Goal: Information Seeking & Learning: Learn about a topic

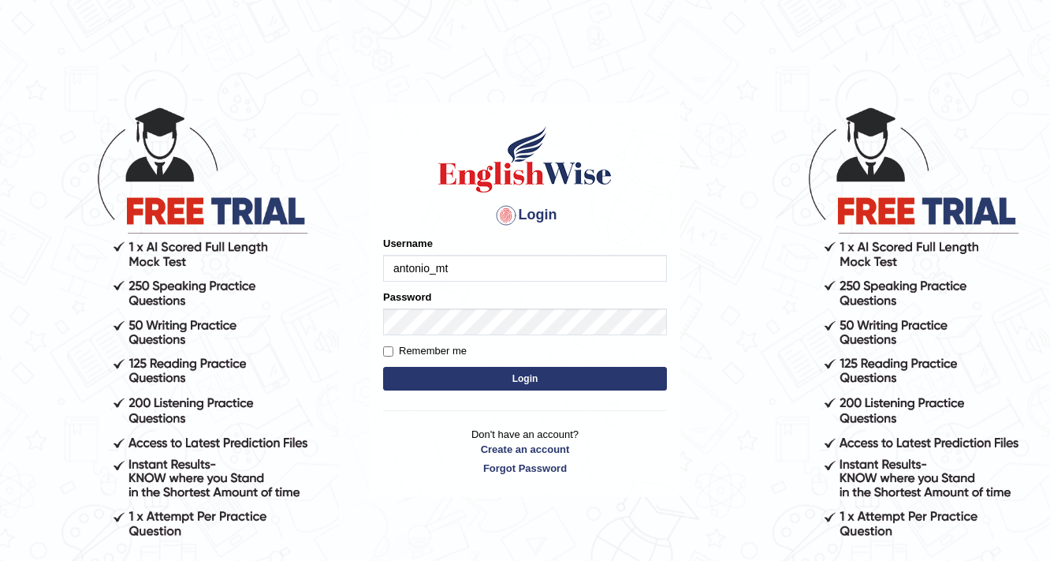
type input "antonio_mt"
click at [420, 372] on button "Login" at bounding box center [525, 379] width 284 height 24
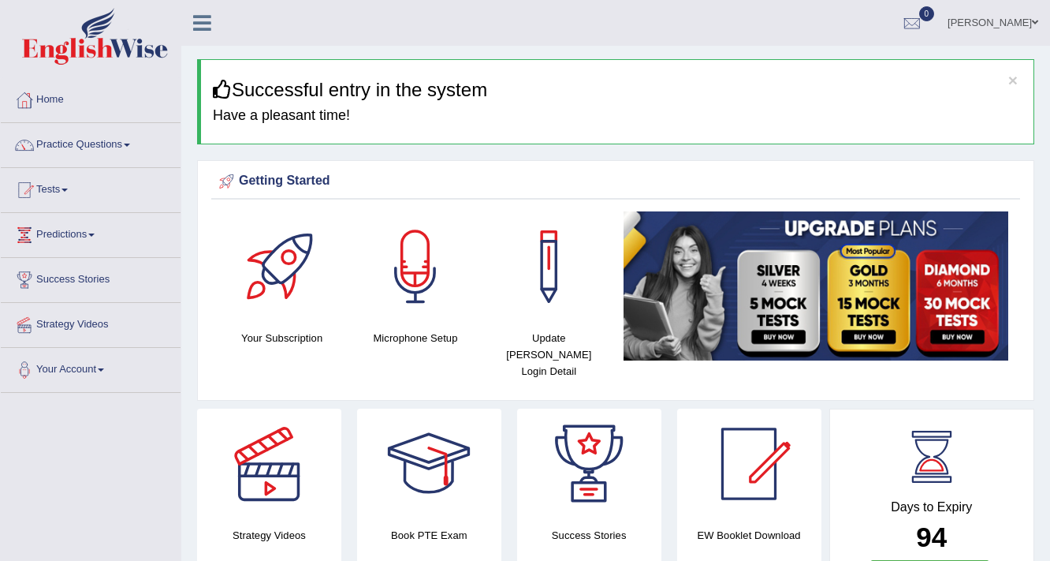
click at [91, 233] on link "Predictions" at bounding box center [91, 232] width 180 height 39
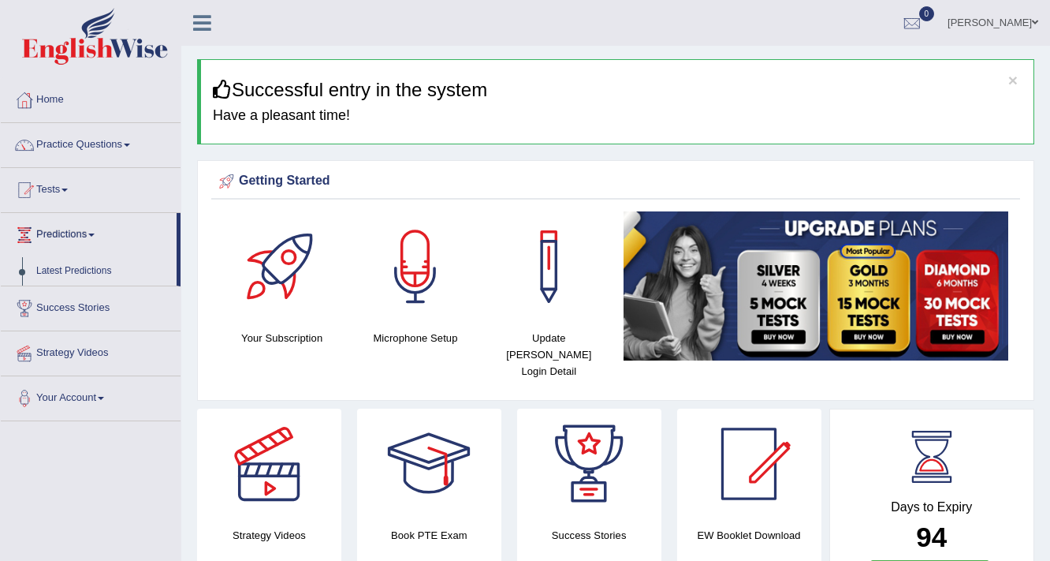
click at [91, 233] on link "Predictions" at bounding box center [89, 232] width 176 height 39
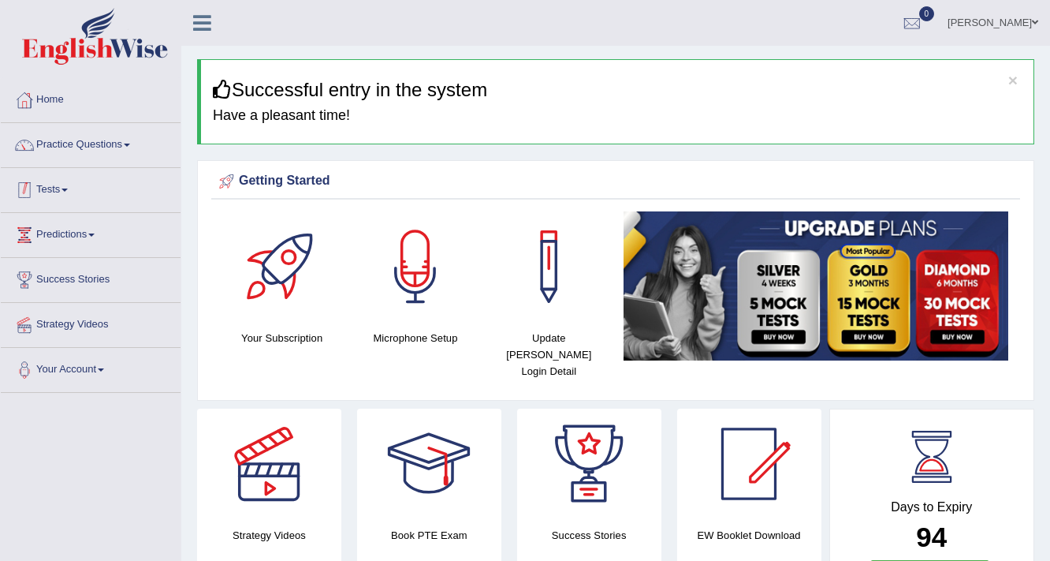
click at [56, 185] on link "Tests" at bounding box center [91, 187] width 180 height 39
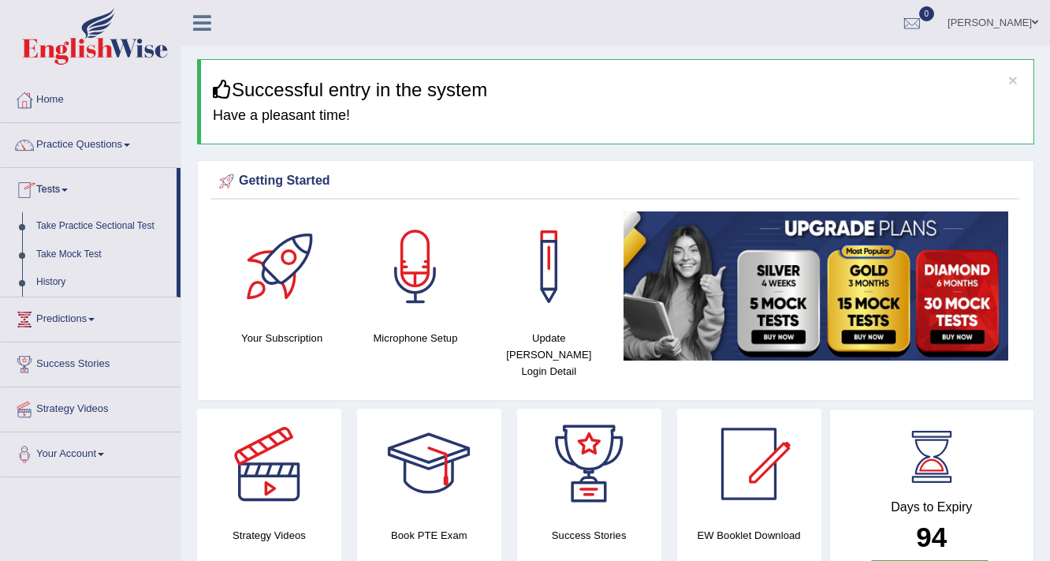
click at [56, 185] on link "Tests" at bounding box center [89, 187] width 176 height 39
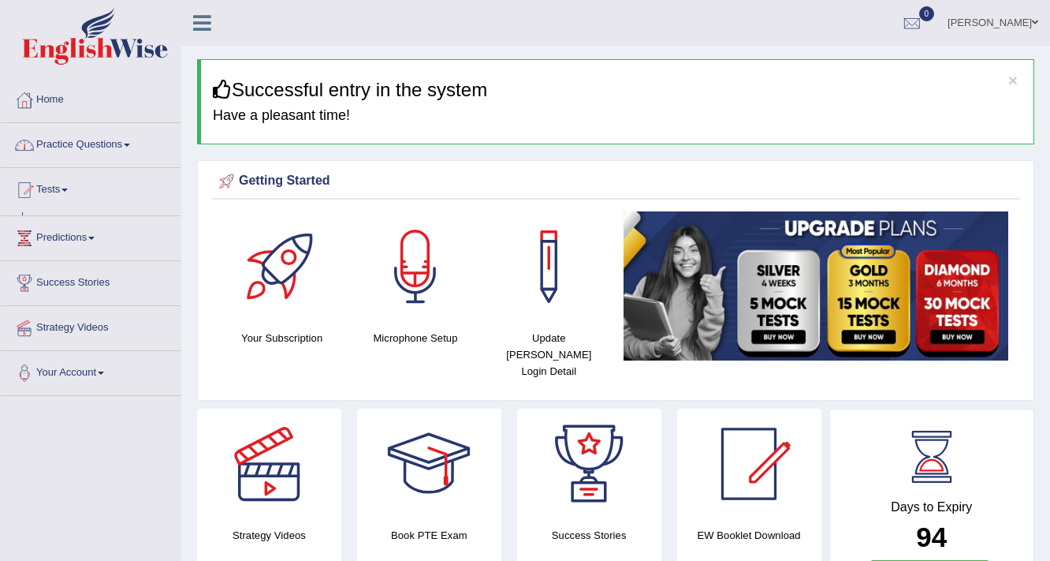
click at [82, 146] on link "Practice Questions" at bounding box center [91, 142] width 180 height 39
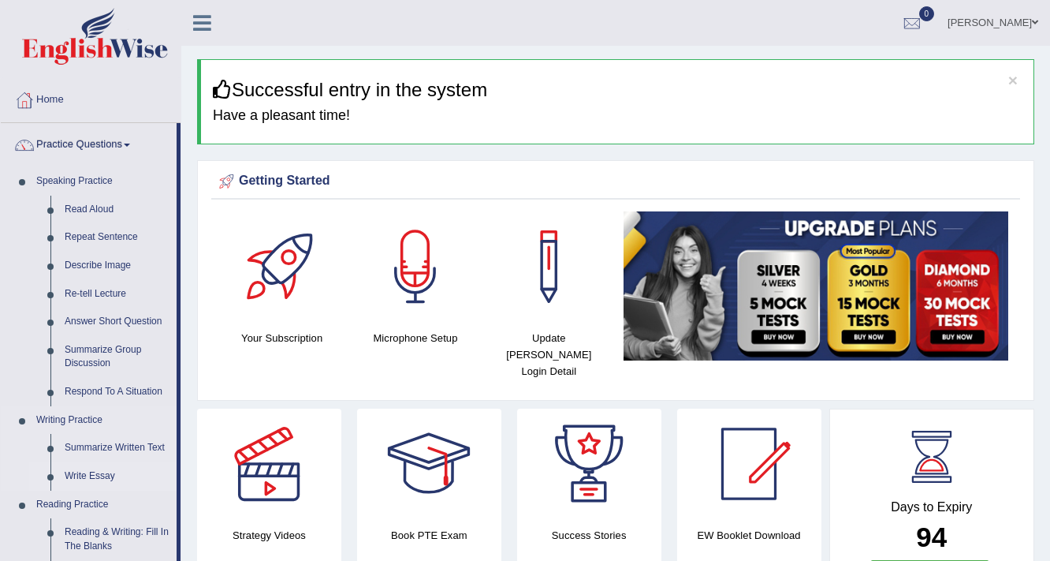
click at [110, 477] on link "Write Essay" at bounding box center [117, 476] width 119 height 28
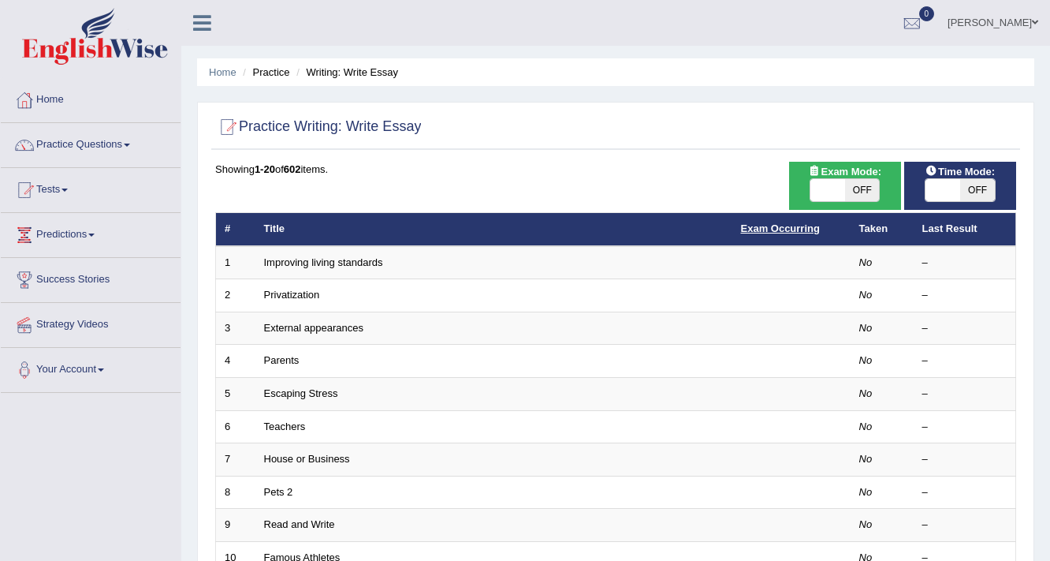
click at [783, 227] on link "Exam Occurring" at bounding box center [780, 228] width 79 height 12
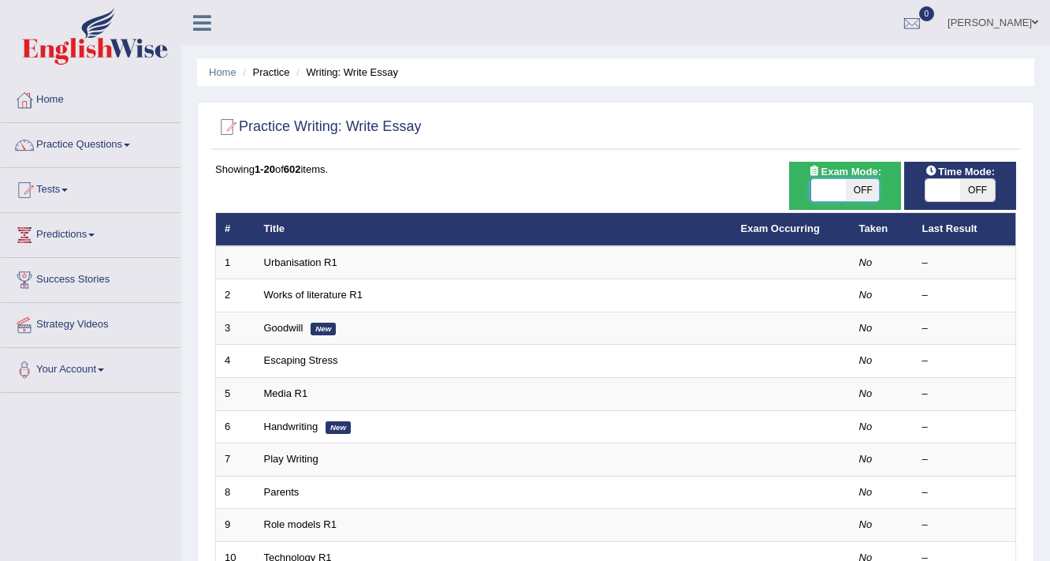
click at [838, 188] on span at bounding box center [828, 190] width 35 height 22
click at [821, 188] on span at bounding box center [828, 190] width 35 height 22
checkbox input "true"
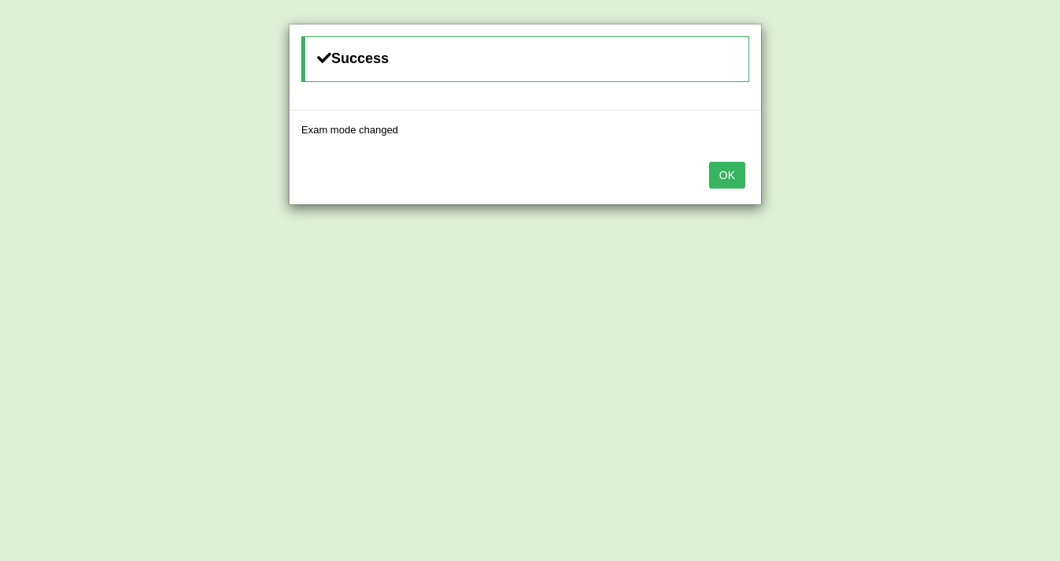
click at [742, 178] on button "OK" at bounding box center [727, 175] width 36 height 27
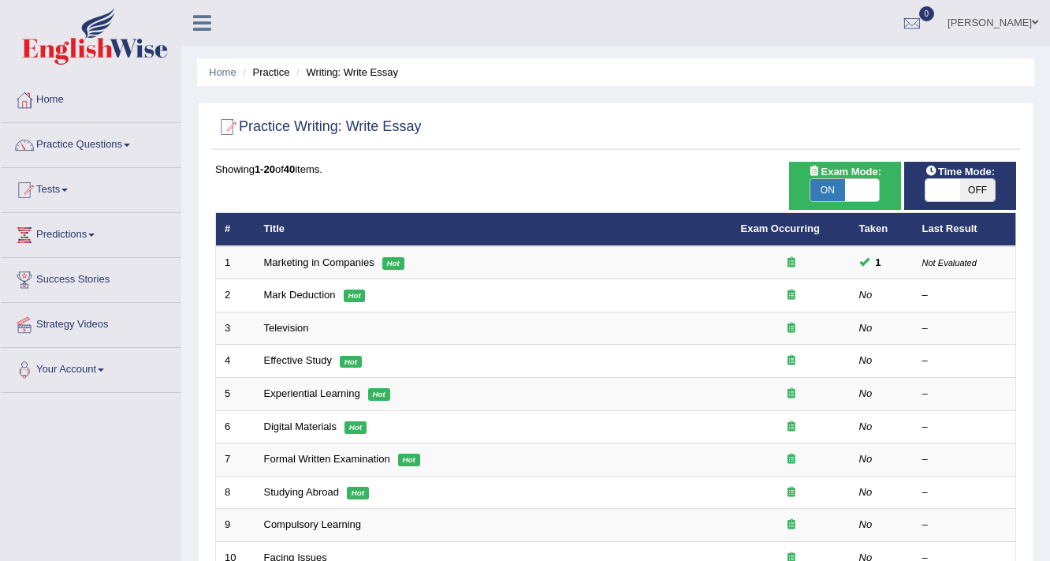
click at [976, 187] on span "OFF" at bounding box center [977, 190] width 35 height 22
checkbox input "true"
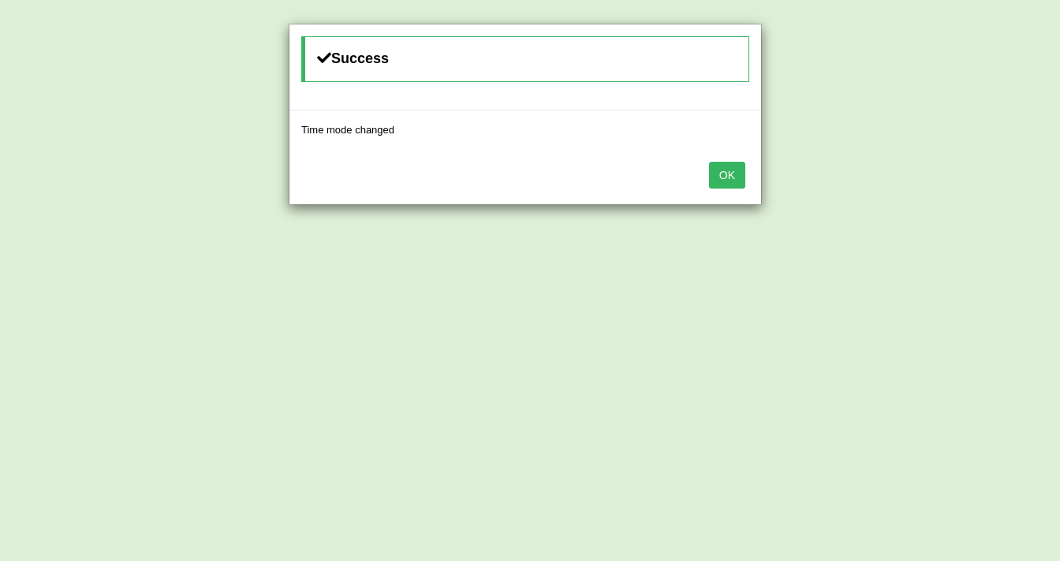
click at [736, 177] on button "OK" at bounding box center [727, 175] width 36 height 27
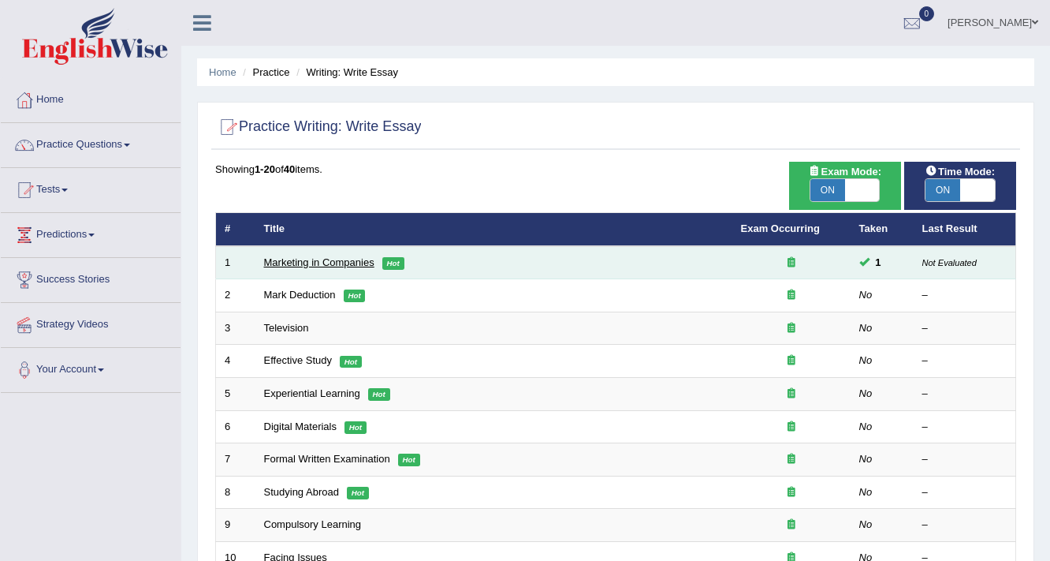
click at [330, 259] on link "Marketing in Companies" at bounding box center [319, 262] width 110 height 12
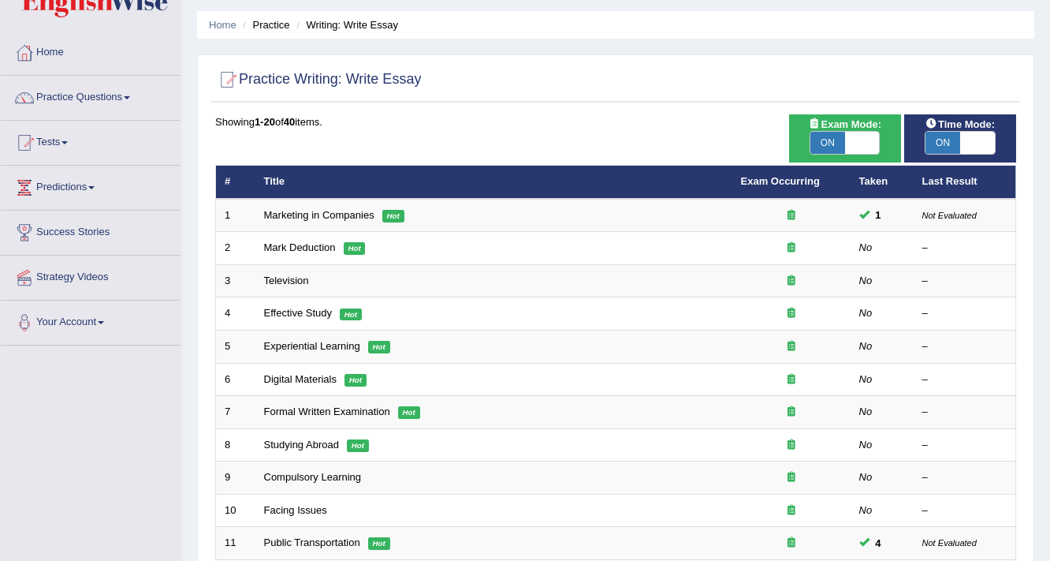
scroll to position [189, 0]
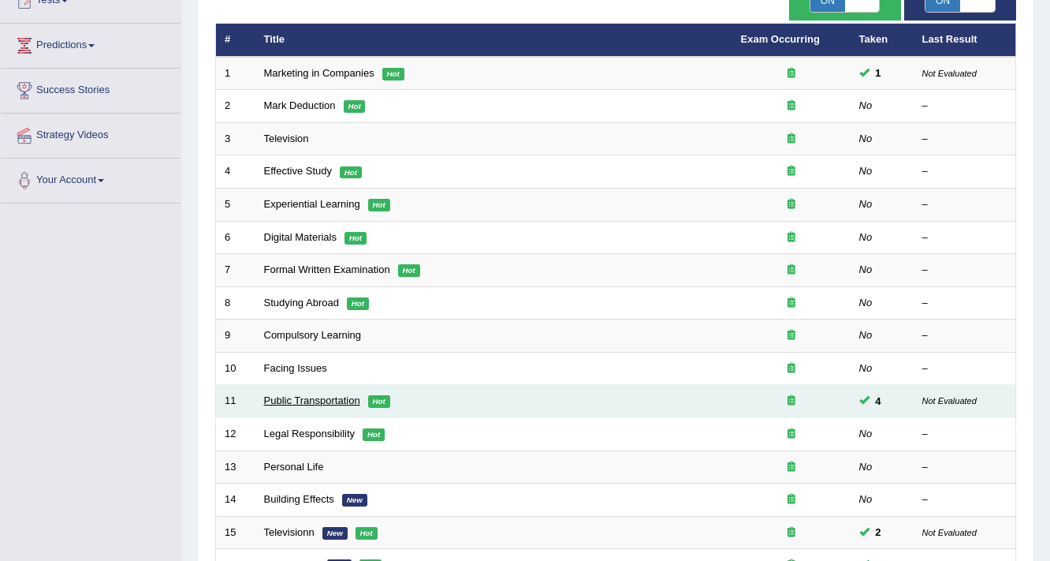
click at [333, 402] on link "Public Transportation" at bounding box center [312, 400] width 96 height 12
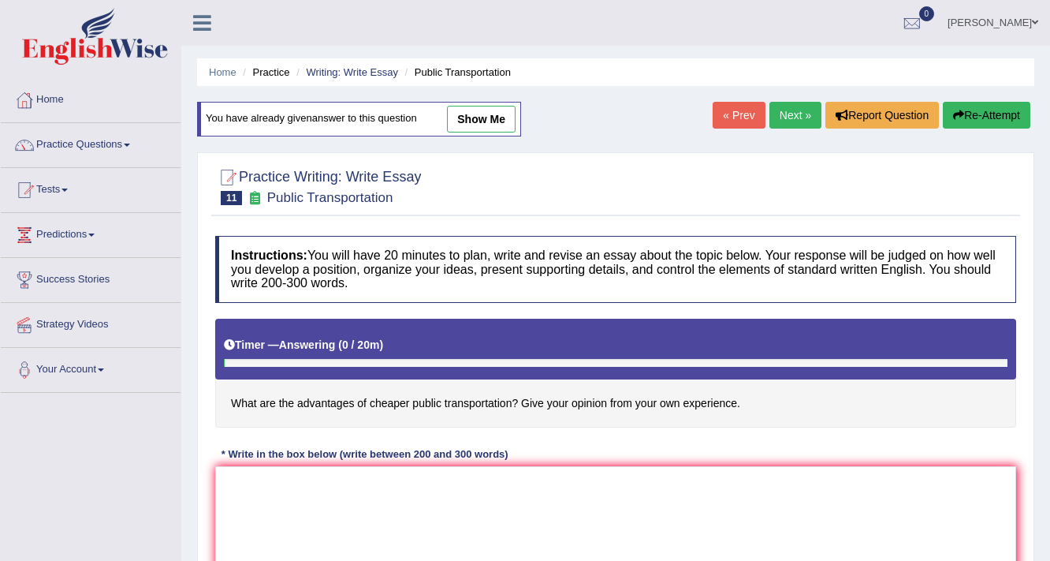
click at [405, 454] on div "* Write in the box below (write between 200 and 300 words)" at bounding box center [364, 454] width 299 height 15
click at [420, 489] on textarea at bounding box center [615, 542] width 801 height 153
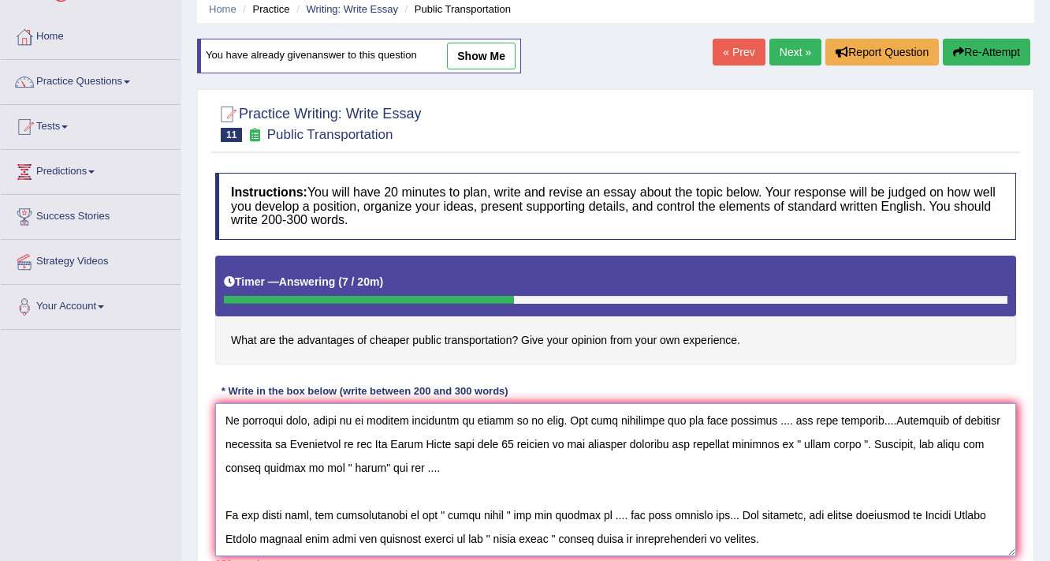
scroll to position [131, 0]
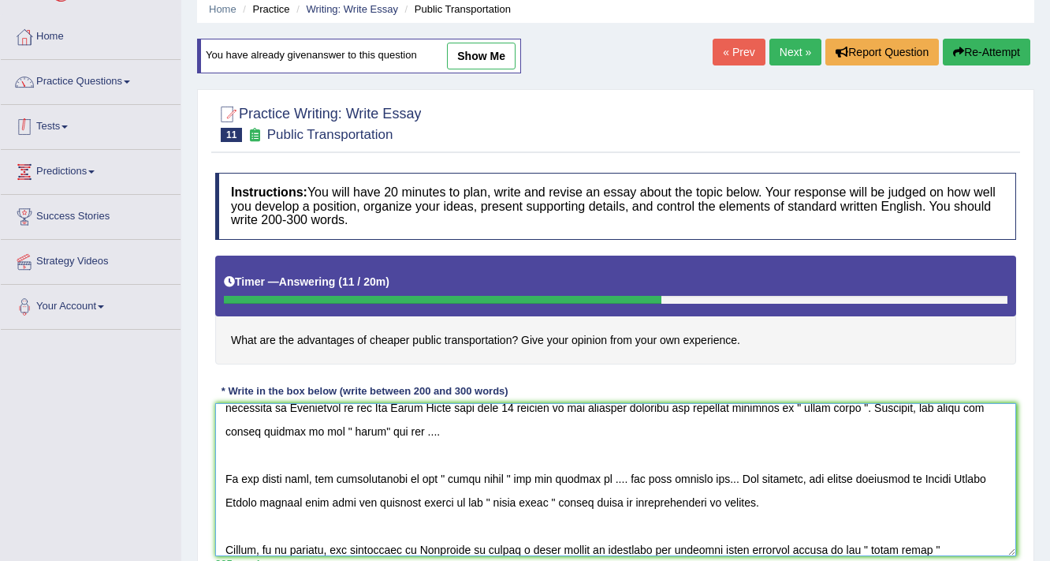
type textarea "In the modern eara, the topic of " essay topic " is a subject of the huge debat…"
click at [110, 92] on link "Practice Questions" at bounding box center [91, 79] width 180 height 39
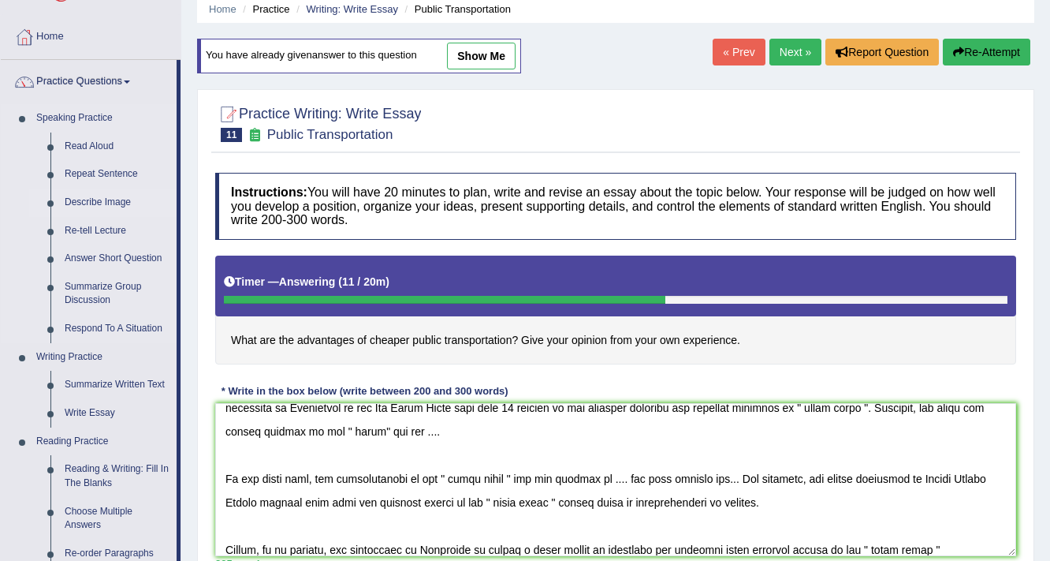
click at [122, 192] on link "Describe Image" at bounding box center [117, 202] width 119 height 28
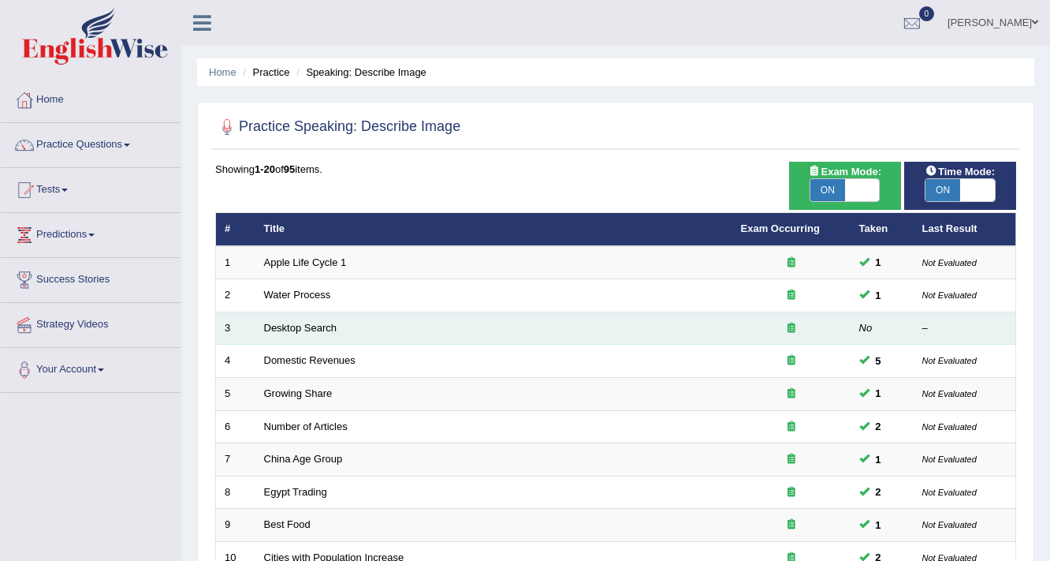
click at [344, 329] on td "Desktop Search" at bounding box center [493, 327] width 477 height 33
click at [303, 322] on link "Desktop Search" at bounding box center [300, 328] width 73 height 12
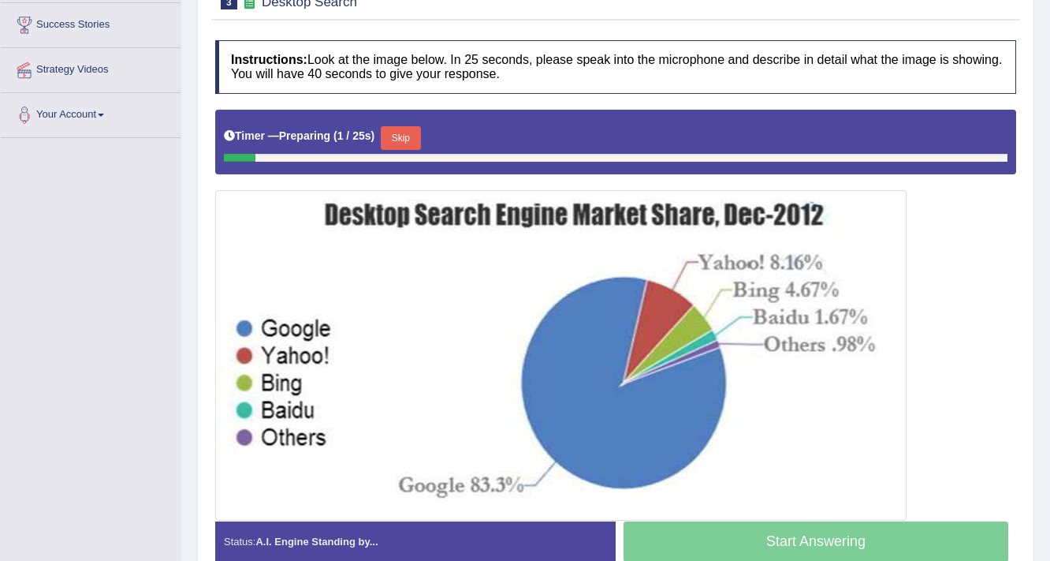
scroll to position [315, 0]
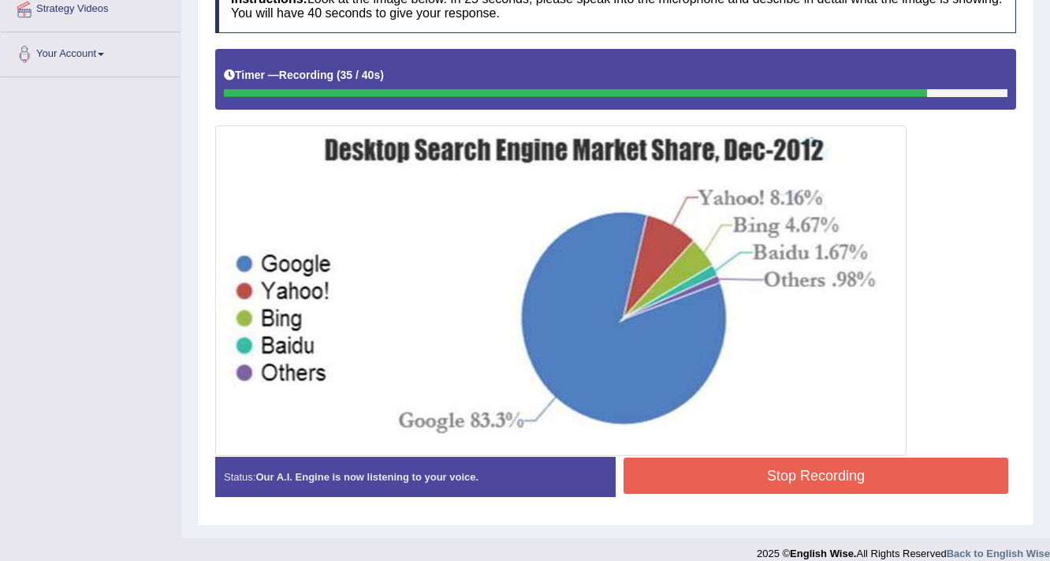
click at [766, 485] on button "Stop Recording" at bounding box center [816, 475] width 385 height 36
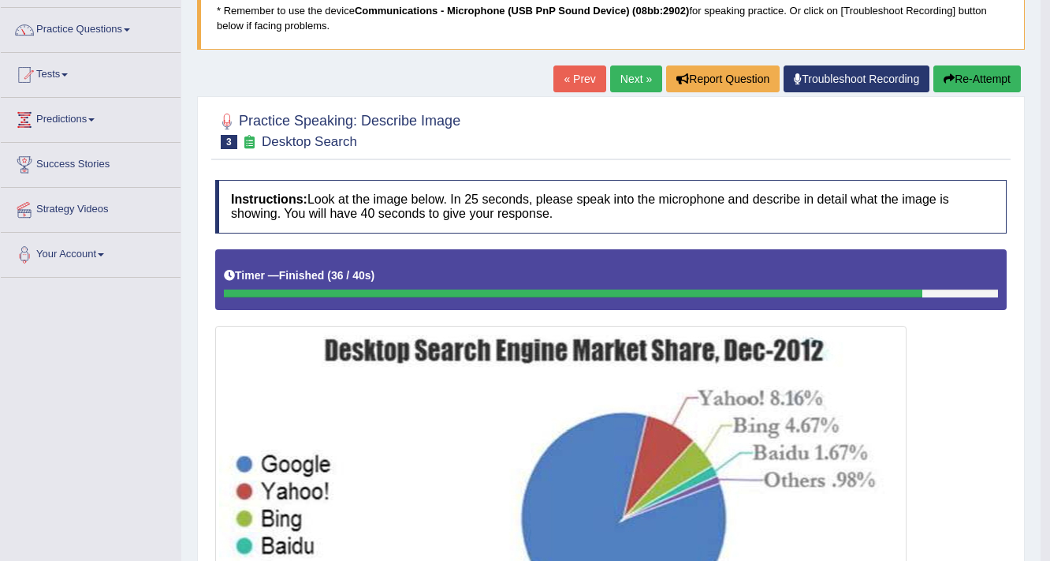
scroll to position [63, 0]
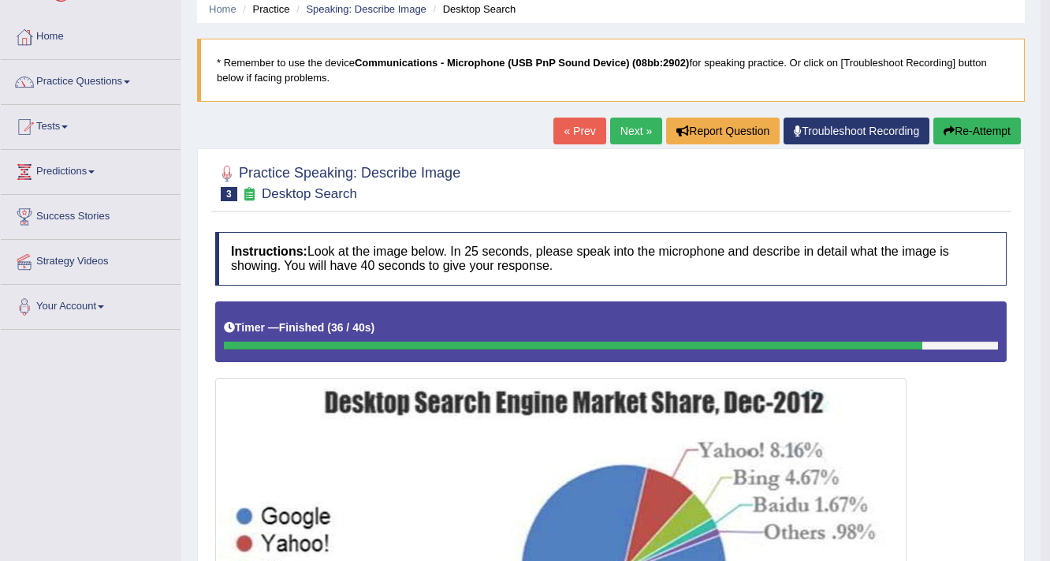
click at [962, 133] on button "Re-Attempt" at bounding box center [978, 130] width 88 height 27
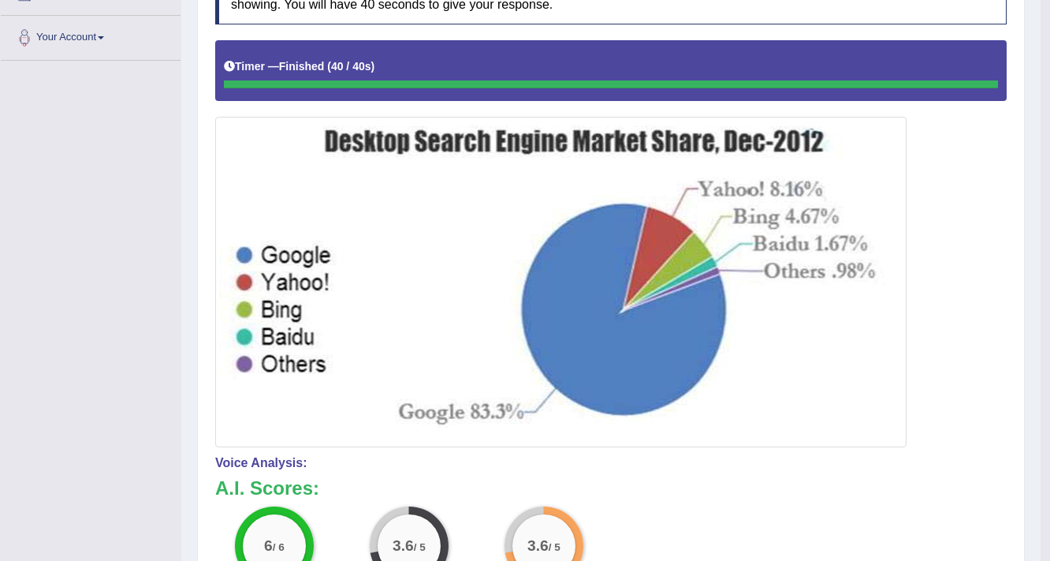
scroll to position [315, 0]
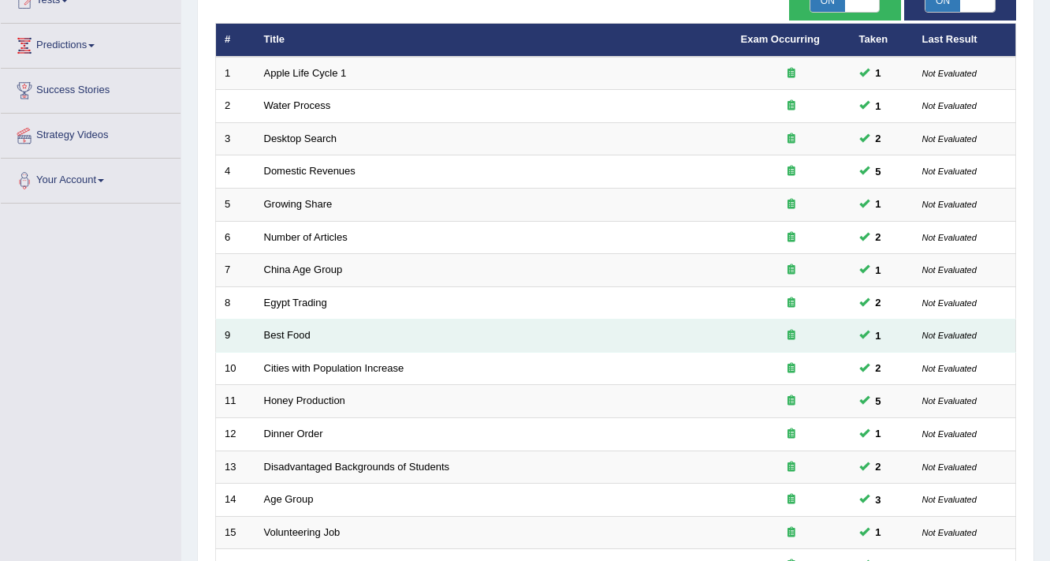
scroll to position [479, 0]
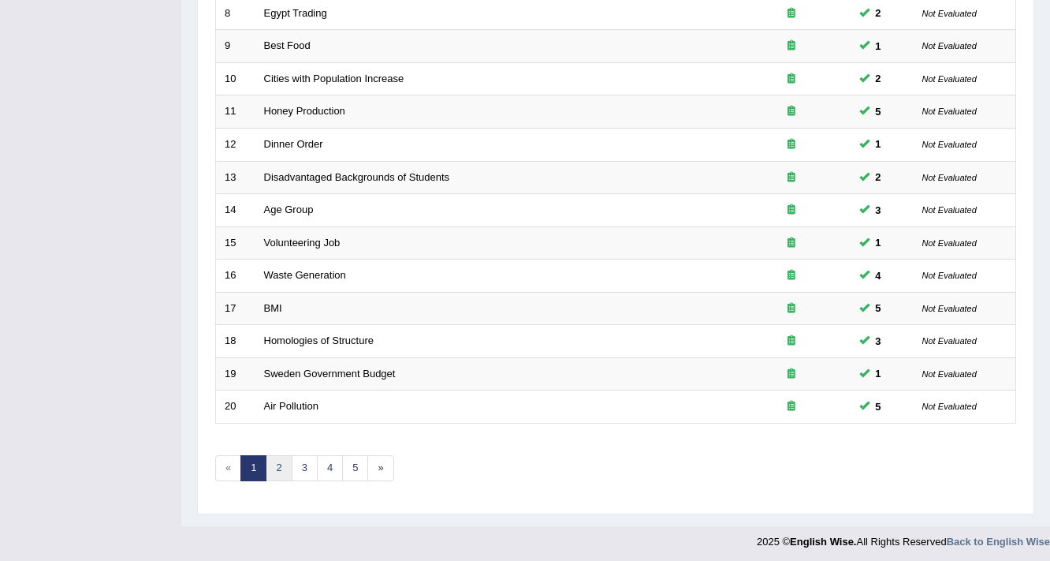
click at [287, 467] on link "2" at bounding box center [279, 468] width 26 height 26
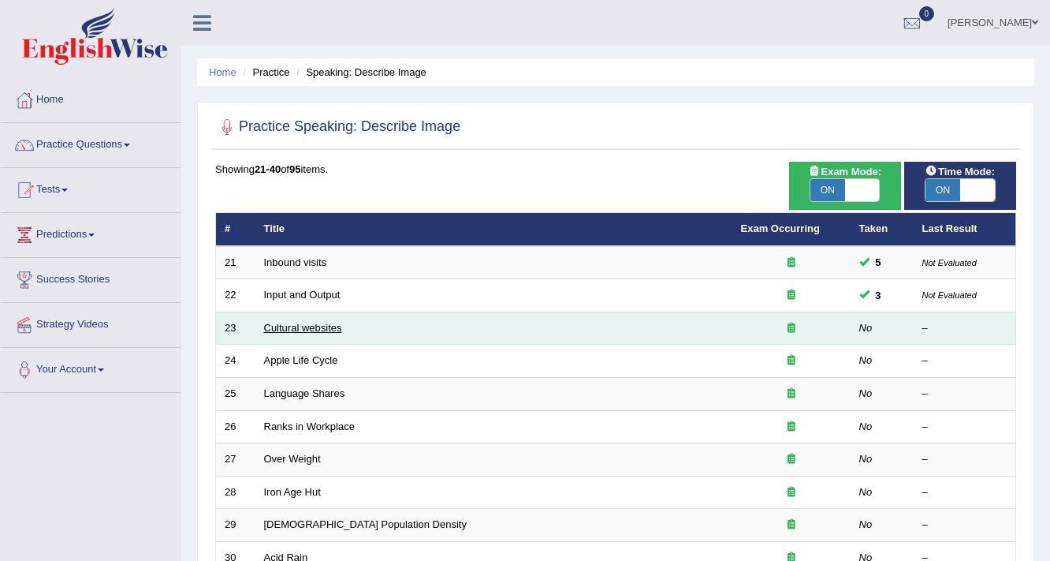
click at [299, 329] on link "Cultural websites" at bounding box center [303, 328] width 78 height 12
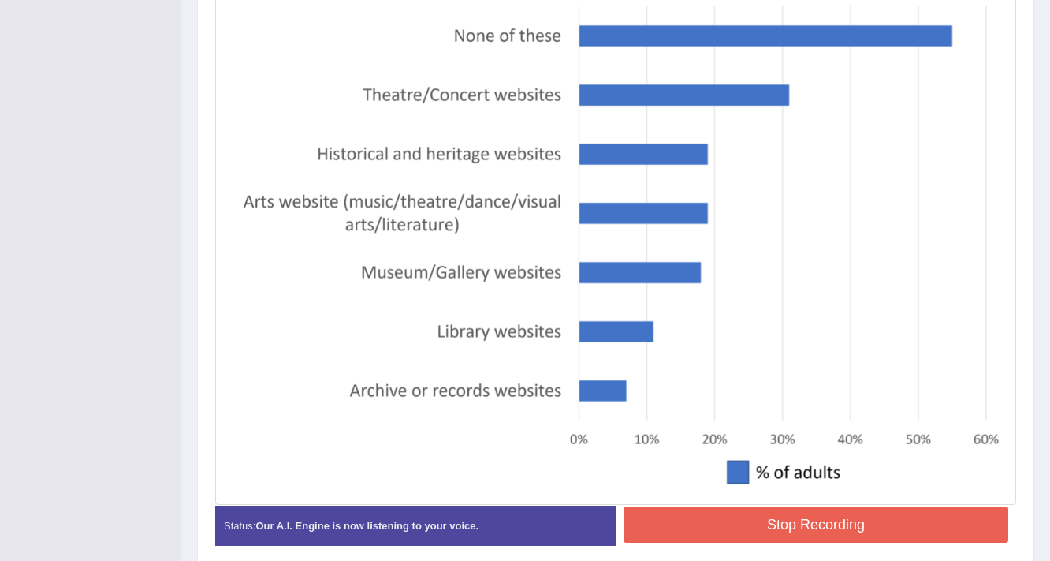
scroll to position [502, 0]
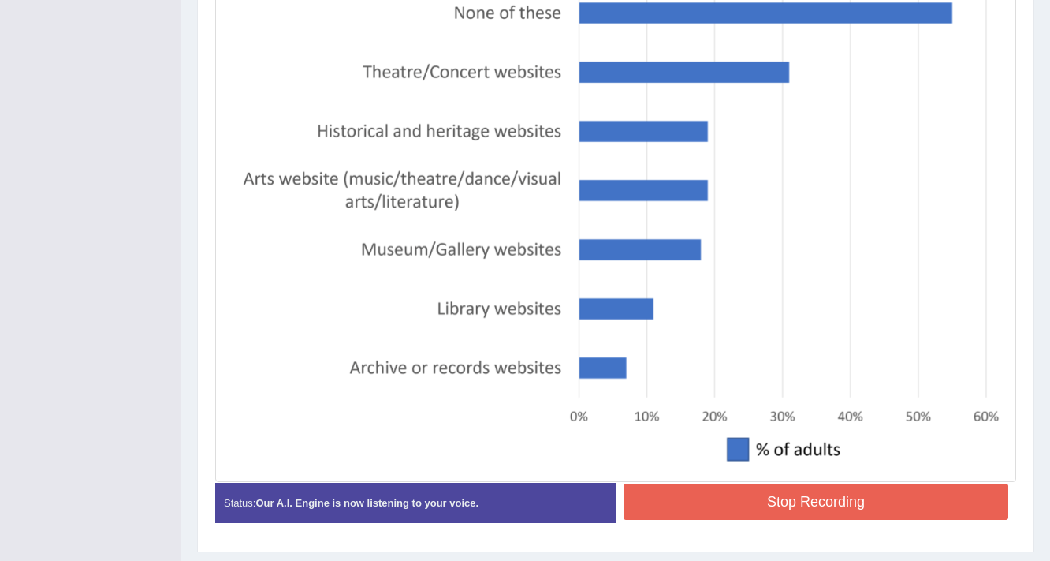
click at [700, 483] on button "Stop Recording" at bounding box center [816, 501] width 385 height 36
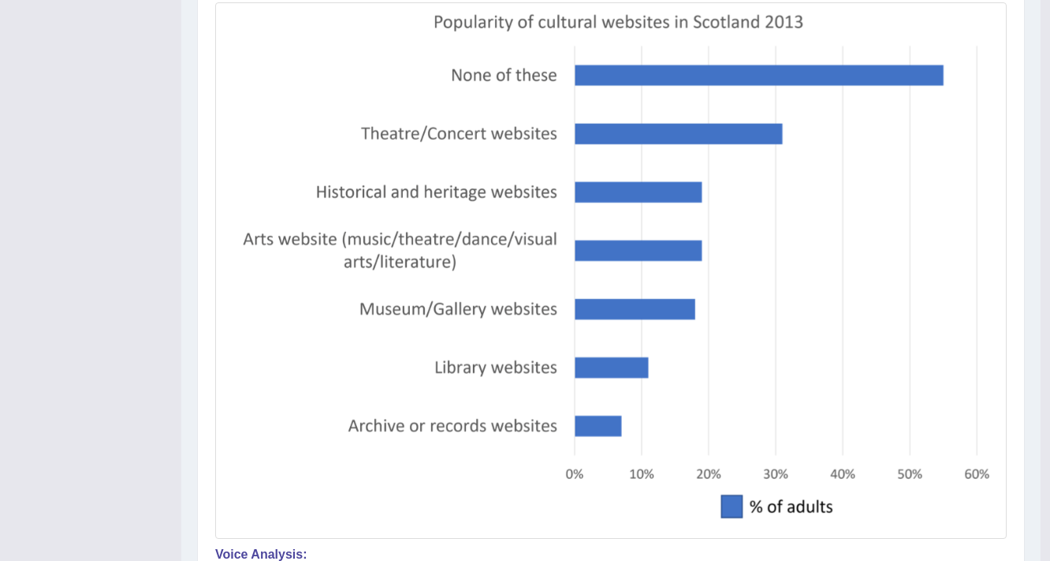
scroll to position [186, 0]
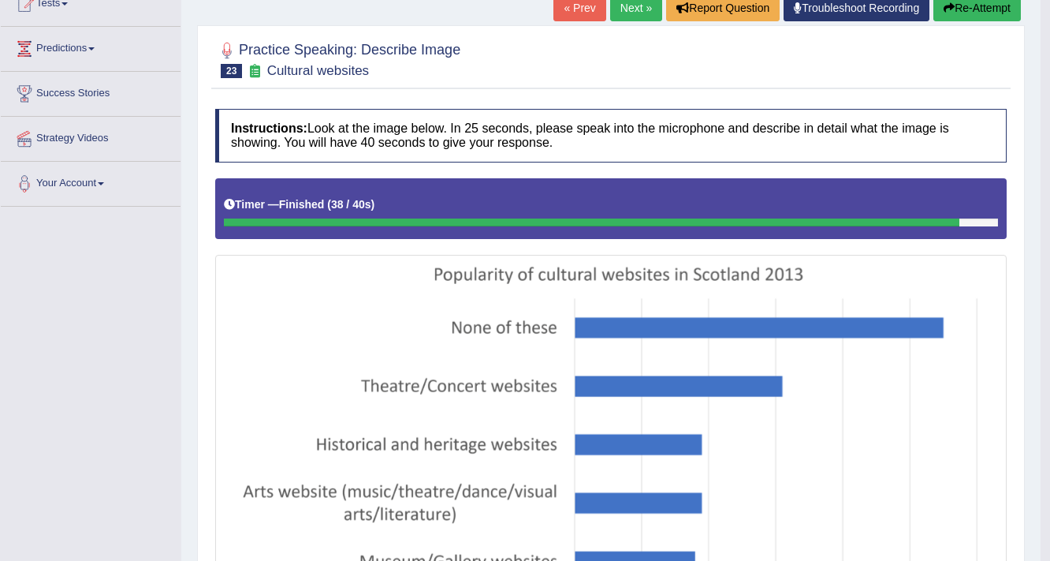
click at [963, 20] on button "Re-Attempt" at bounding box center [978, 7] width 88 height 27
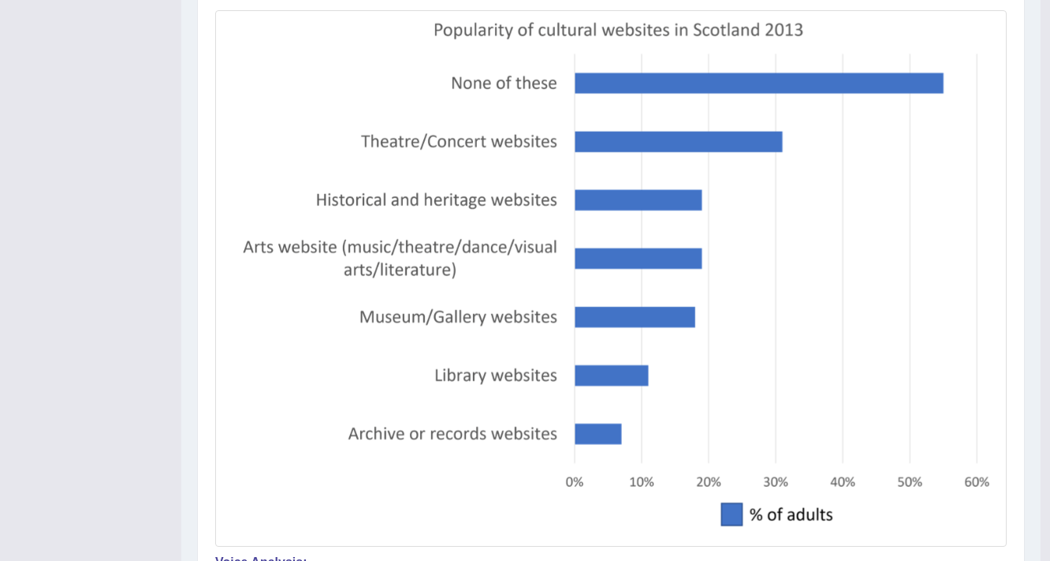
scroll to position [123, 0]
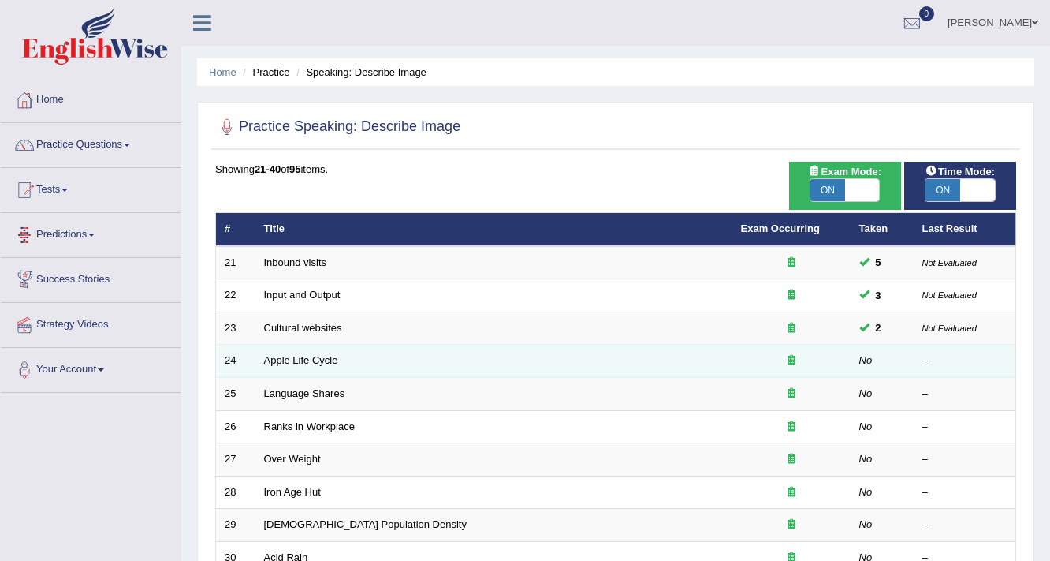
click at [324, 360] on link "Apple Life Cycle" at bounding box center [301, 360] width 74 height 12
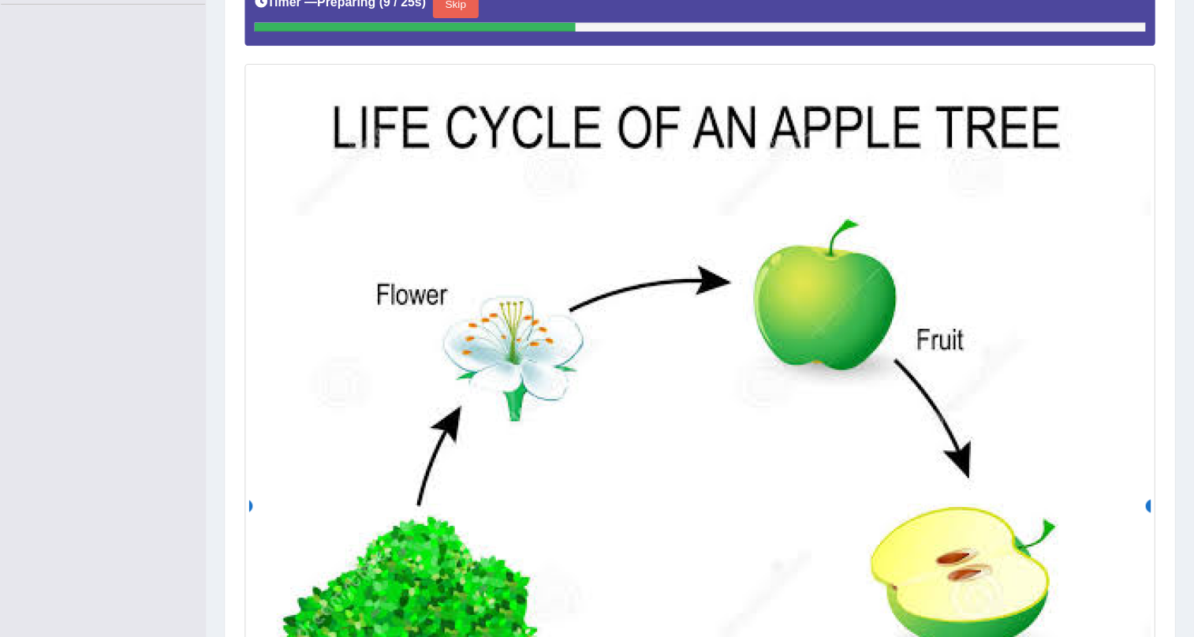
scroll to position [379, 0]
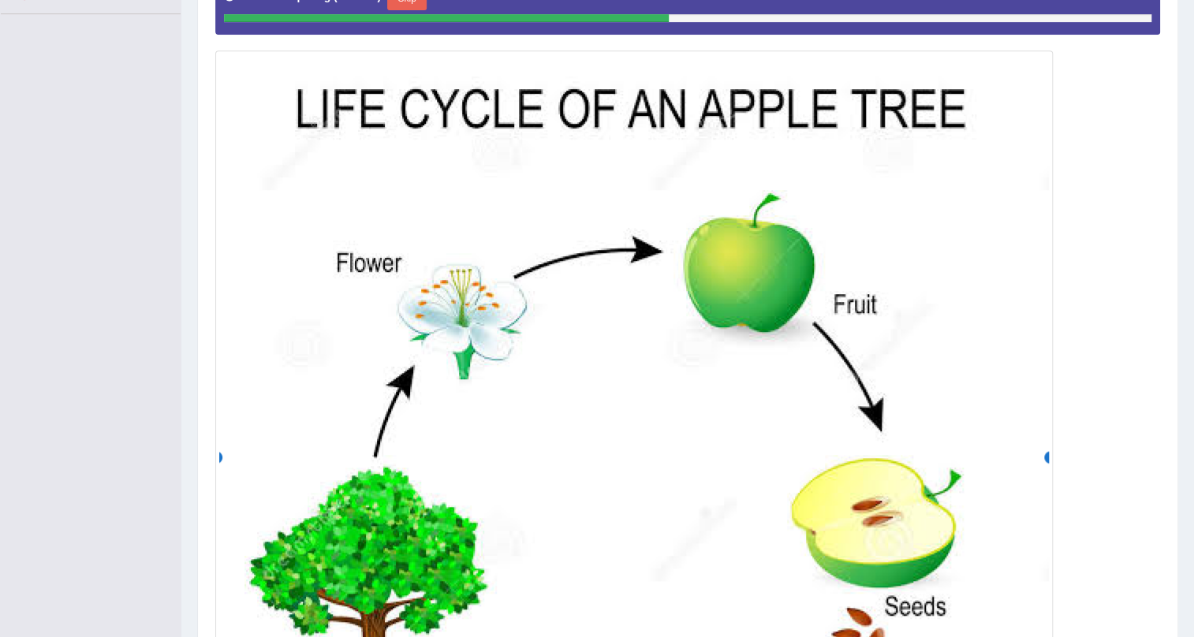
drag, startPoint x: 822, startPoint y: 6, endPoint x: 709, endPoint y: 178, distance: 206.7
click at [709, 178] on img at bounding box center [634, 459] width 830 height 811
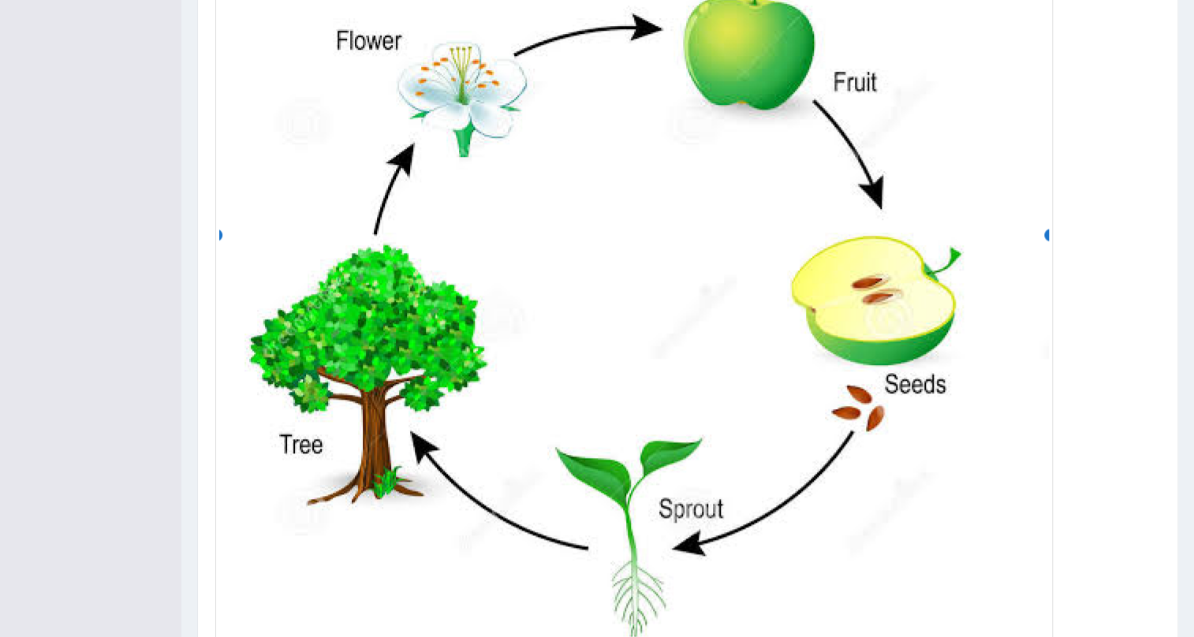
scroll to position [665, 0]
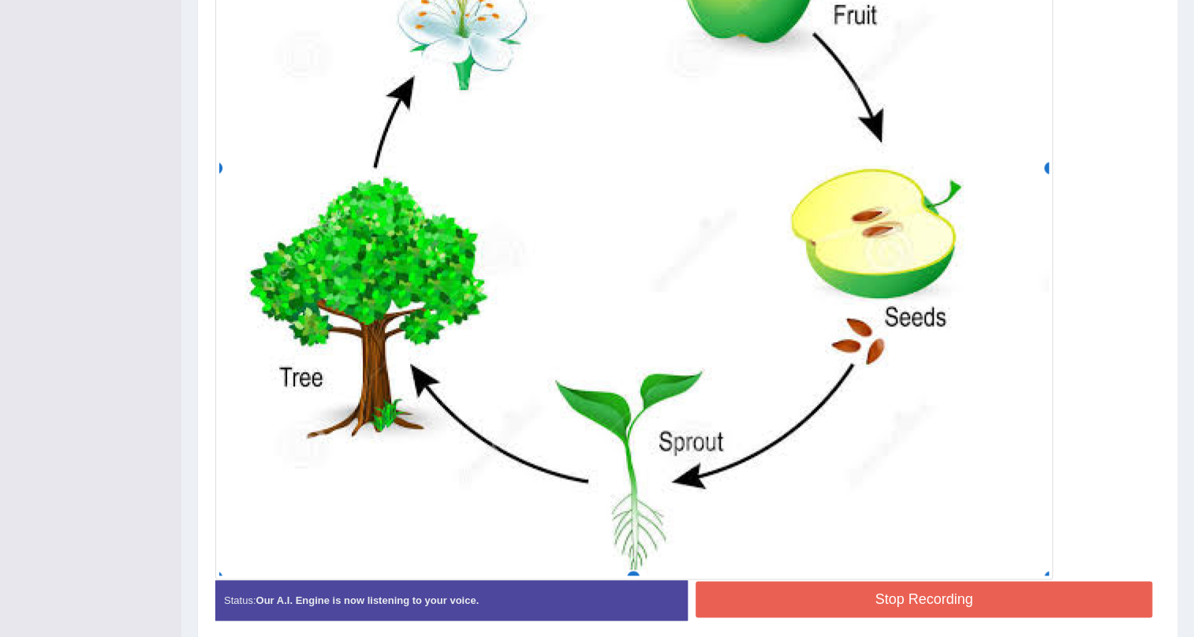
click at [766, 560] on button "Stop Recording" at bounding box center [923, 599] width 457 height 36
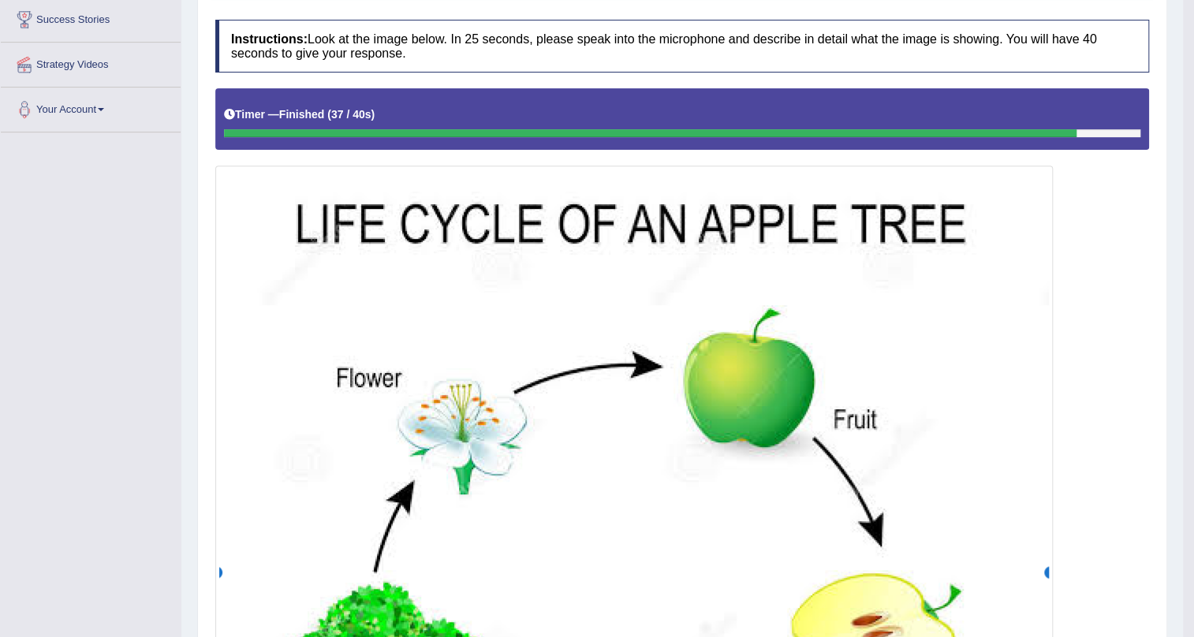
scroll to position [20, 0]
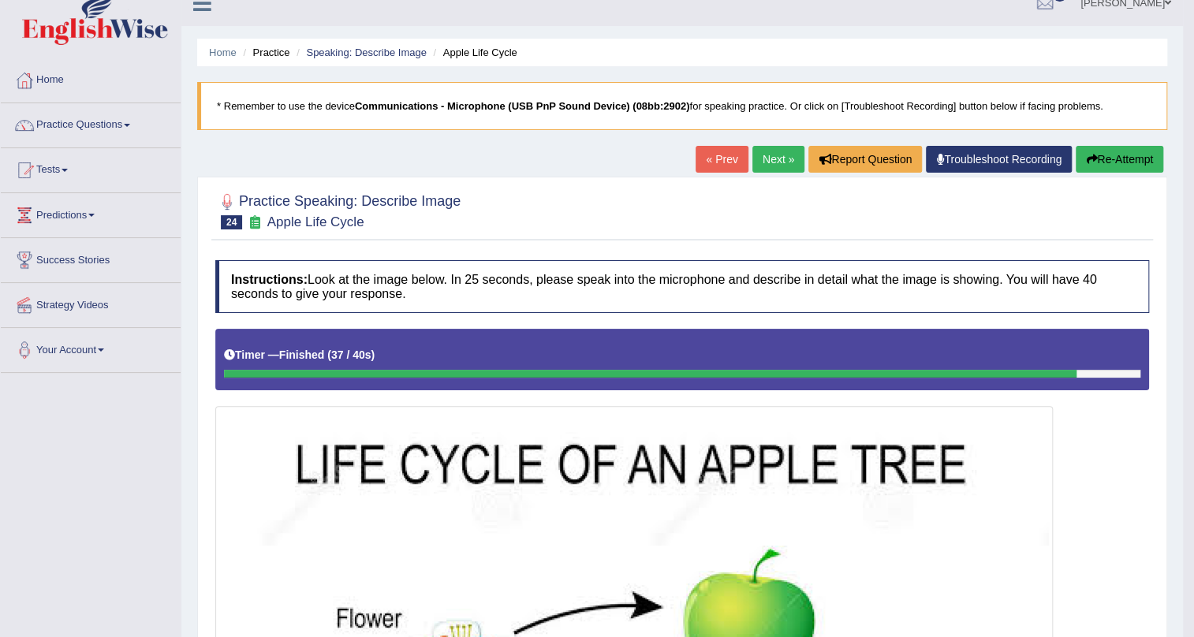
click at [129, 126] on span at bounding box center [127, 125] width 6 height 3
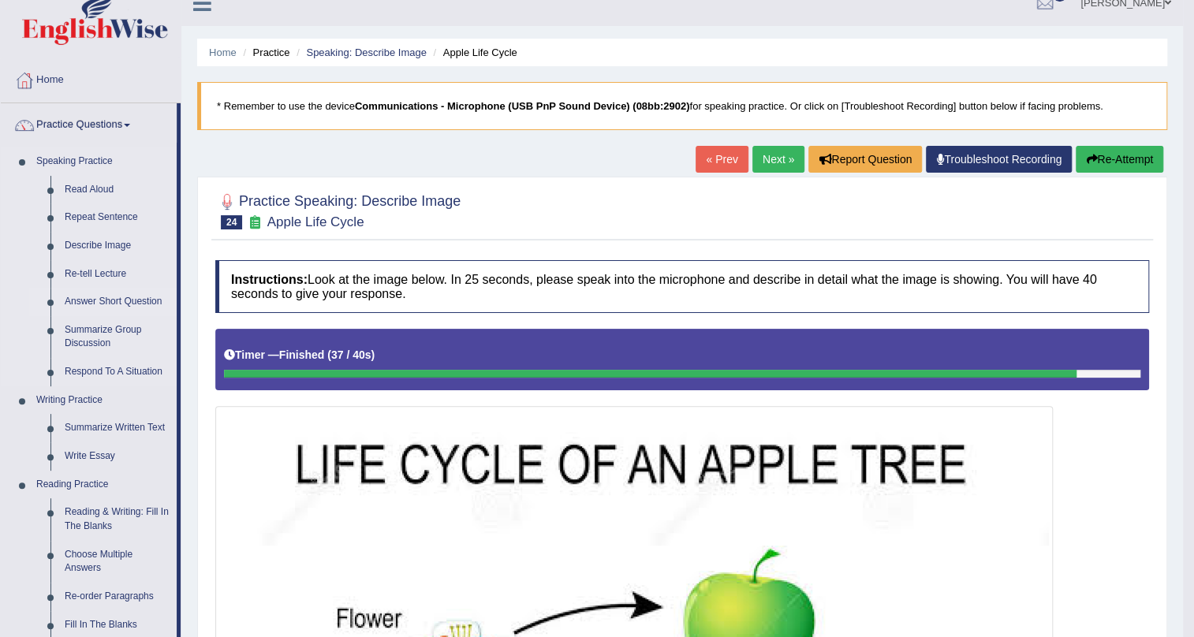
click at [137, 303] on link "Answer Short Question" at bounding box center [117, 302] width 119 height 28
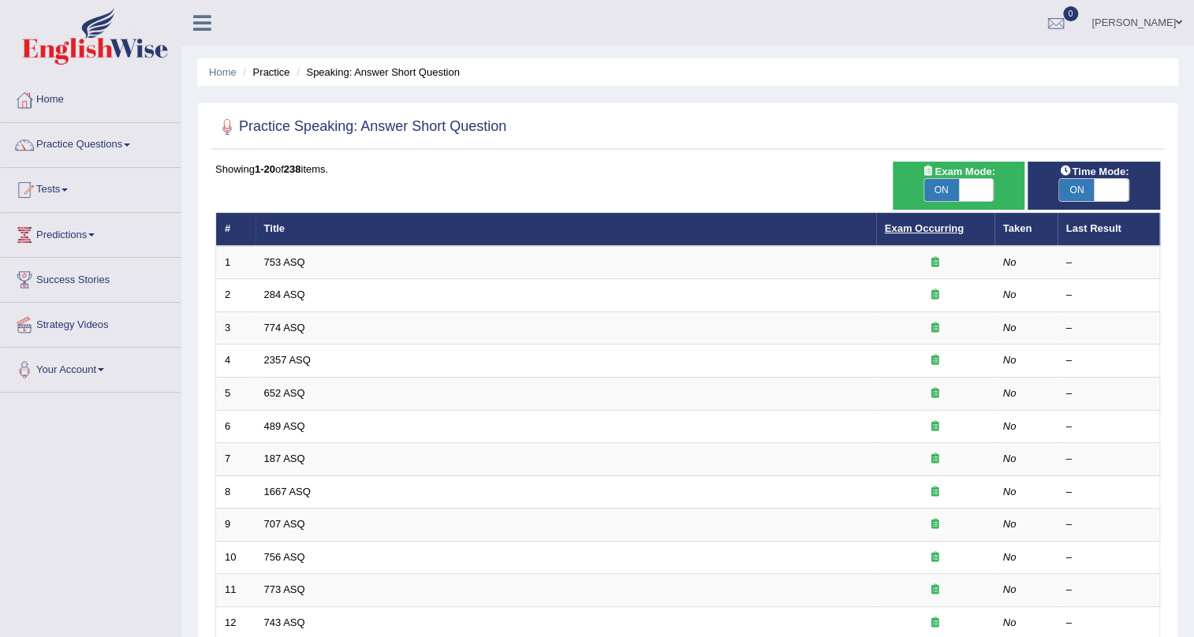
click at [919, 229] on link "Exam Occurring" at bounding box center [924, 228] width 79 height 12
click at [916, 229] on link "Exam Occurring" at bounding box center [924, 228] width 79 height 12
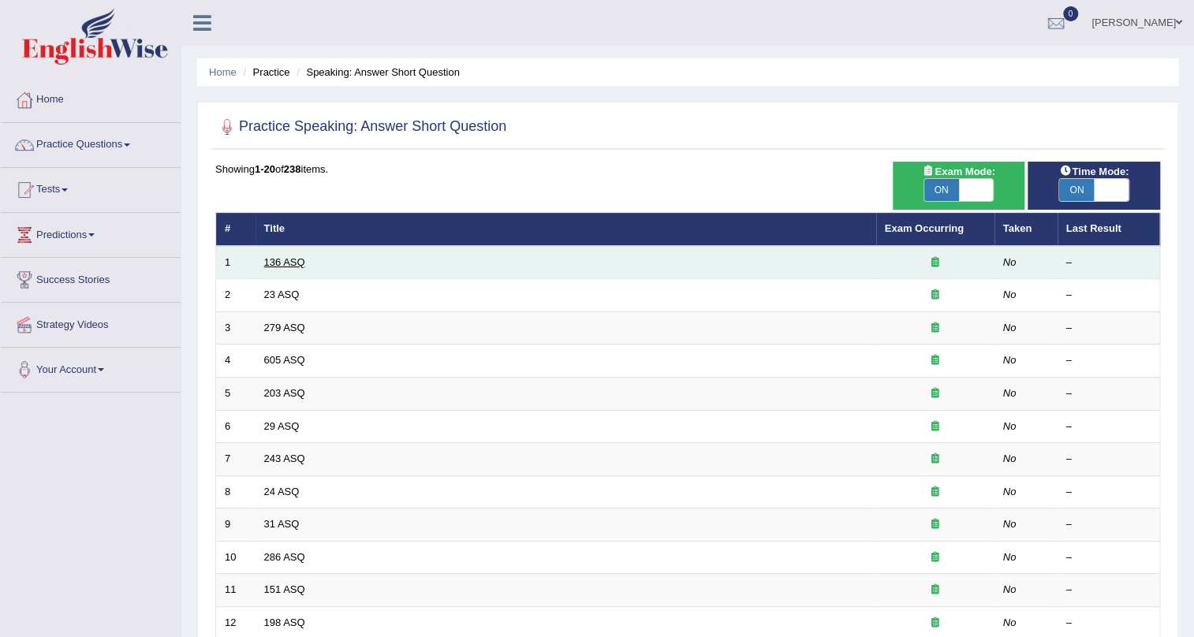
click at [296, 260] on link "136 ASQ" at bounding box center [284, 262] width 41 height 12
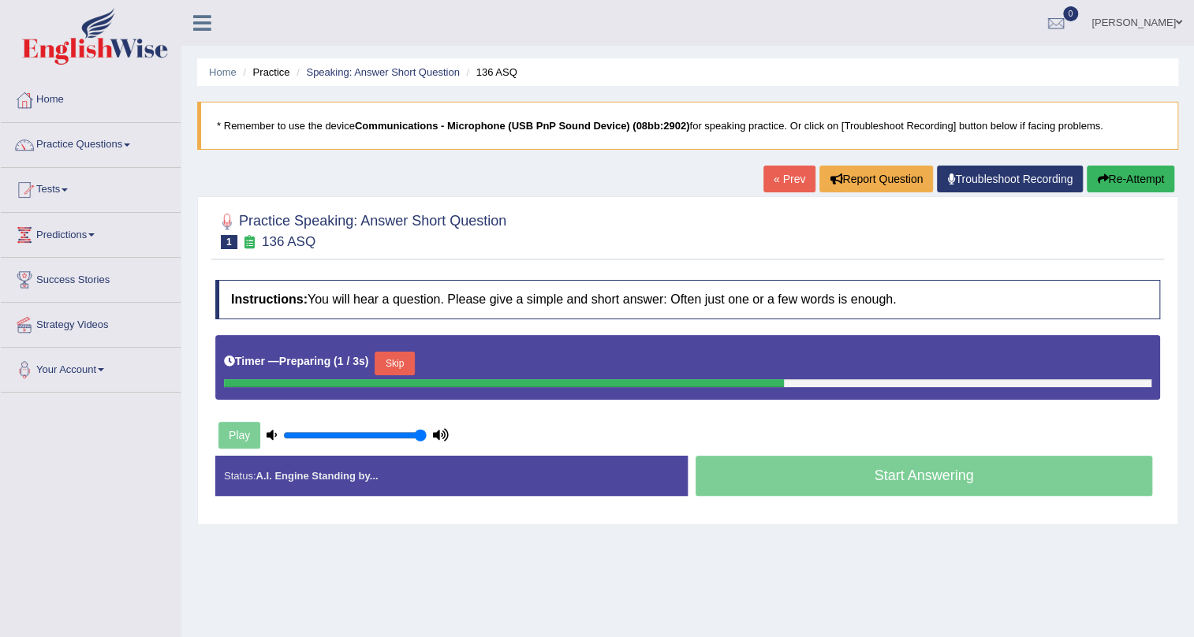
click at [414, 361] on button "Skip" at bounding box center [394, 364] width 39 height 24
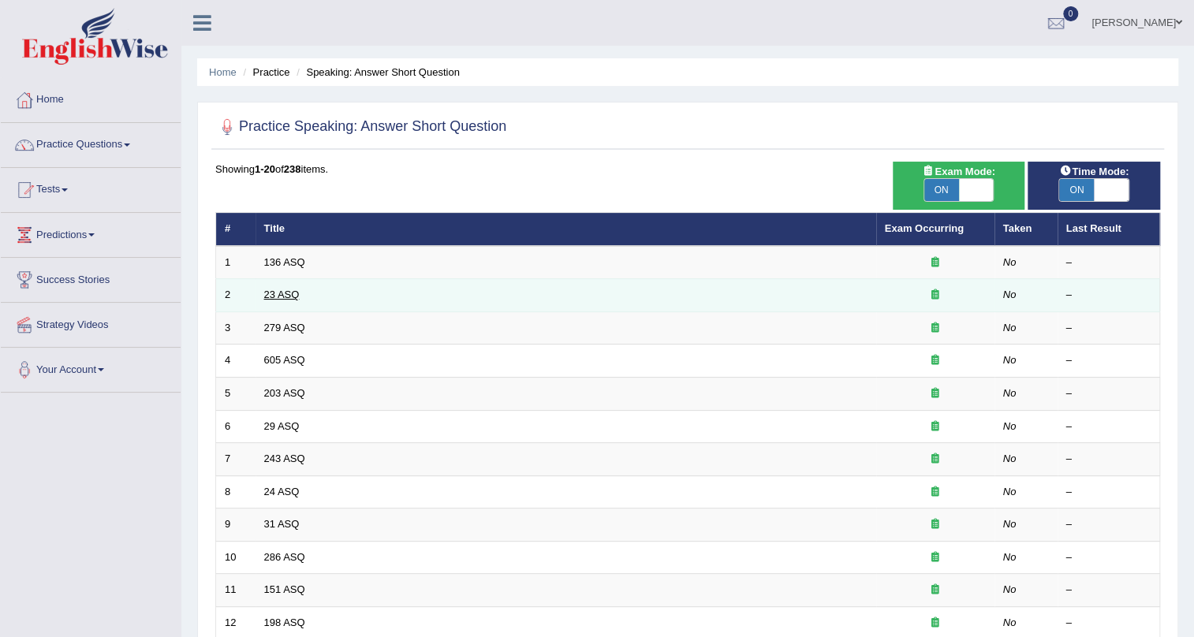
click at [282, 289] on link "23 ASQ" at bounding box center [281, 295] width 35 height 12
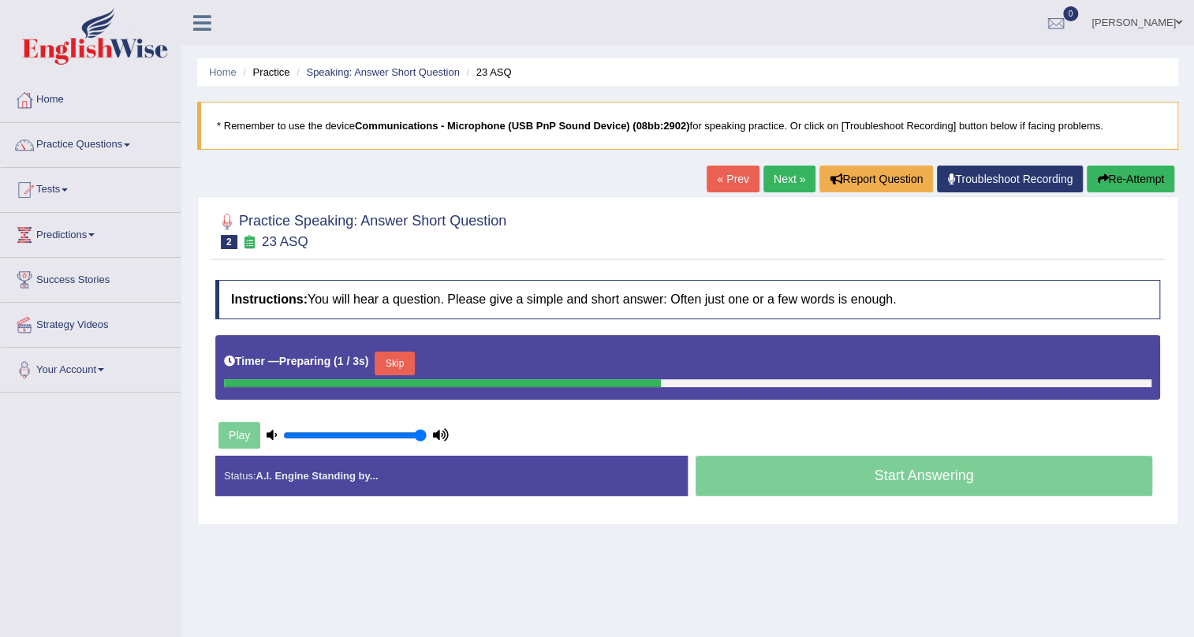
click at [408, 356] on button "Skip" at bounding box center [394, 364] width 39 height 24
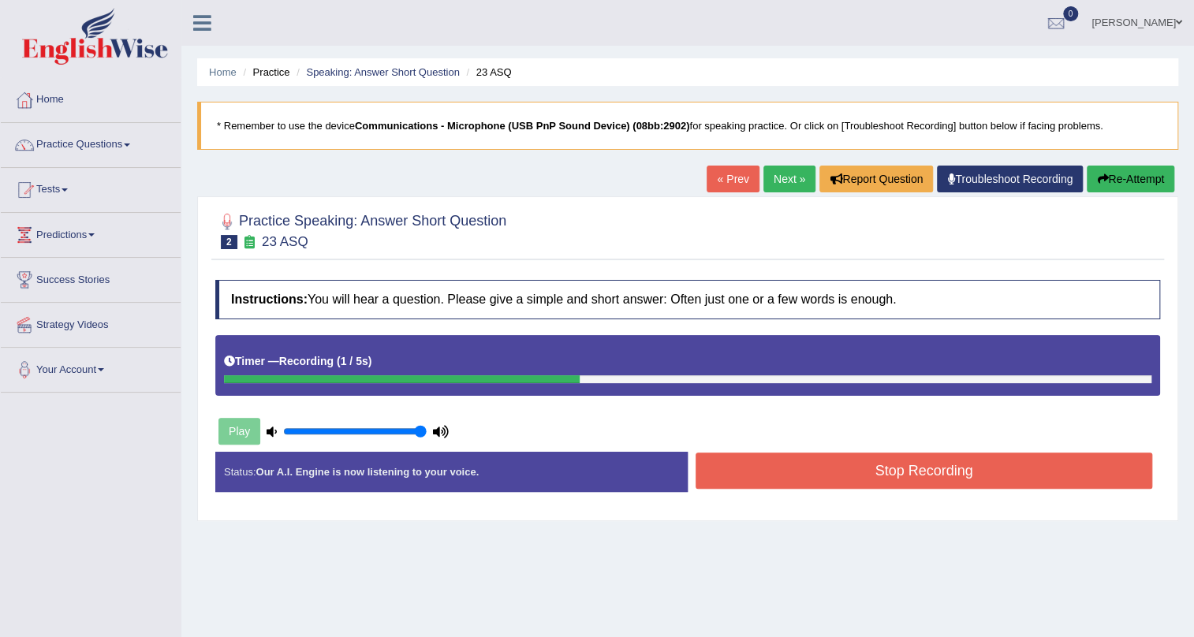
click at [772, 480] on button "Stop Recording" at bounding box center [923, 471] width 457 height 36
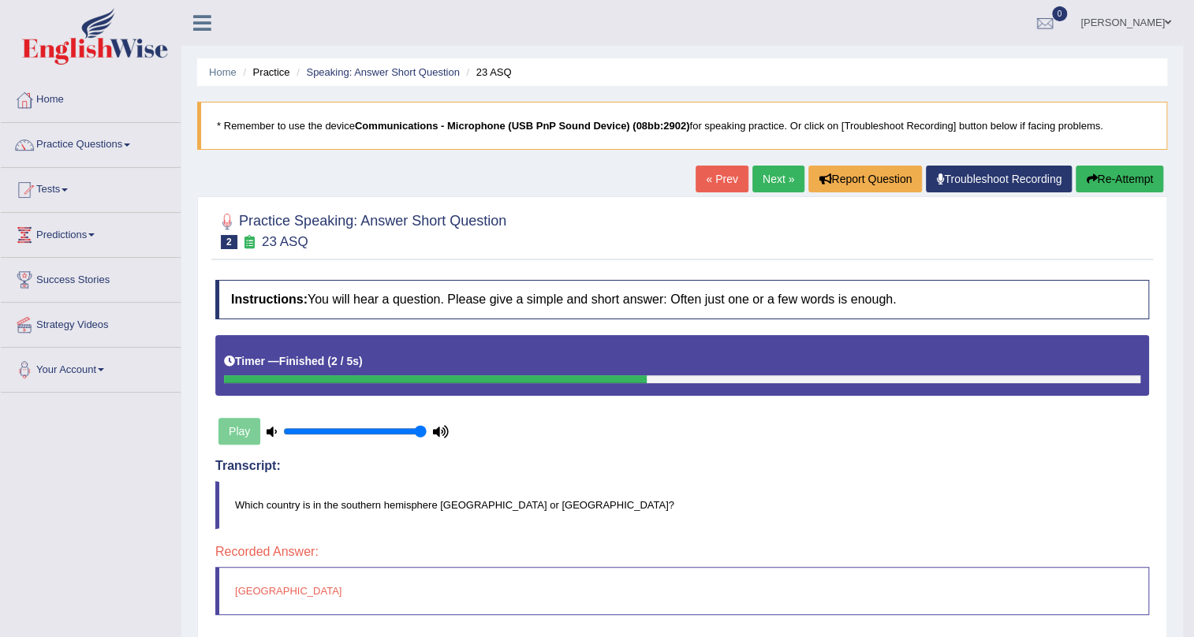
click at [764, 180] on link "Next »" at bounding box center [778, 179] width 52 height 27
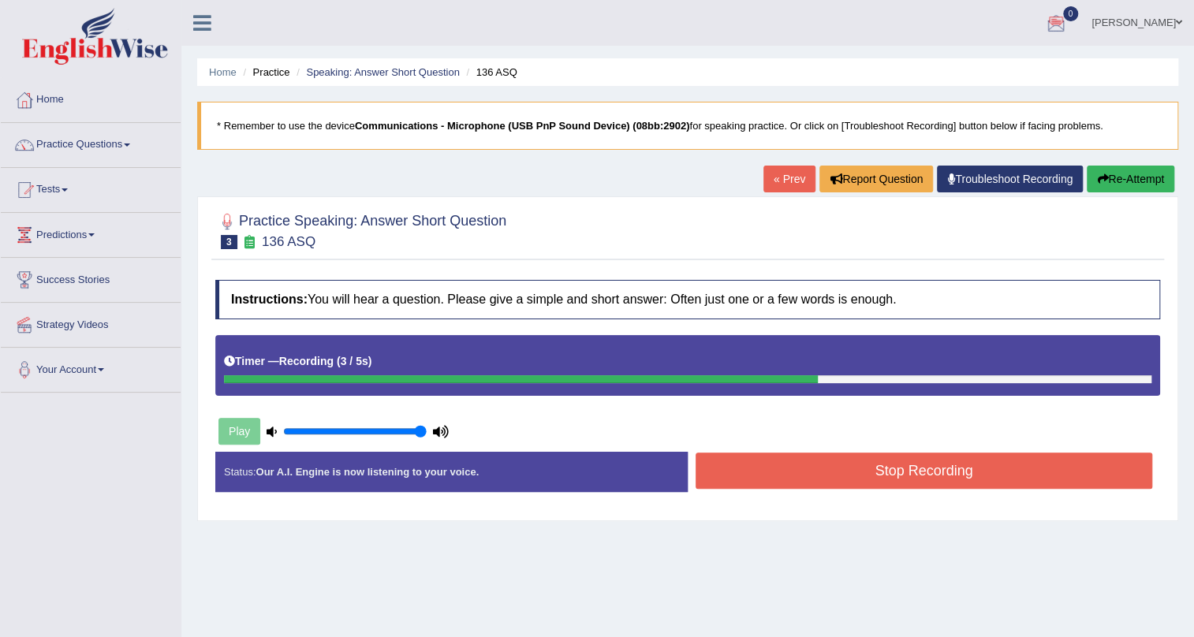
click at [883, 475] on button "Stop Recording" at bounding box center [923, 471] width 457 height 36
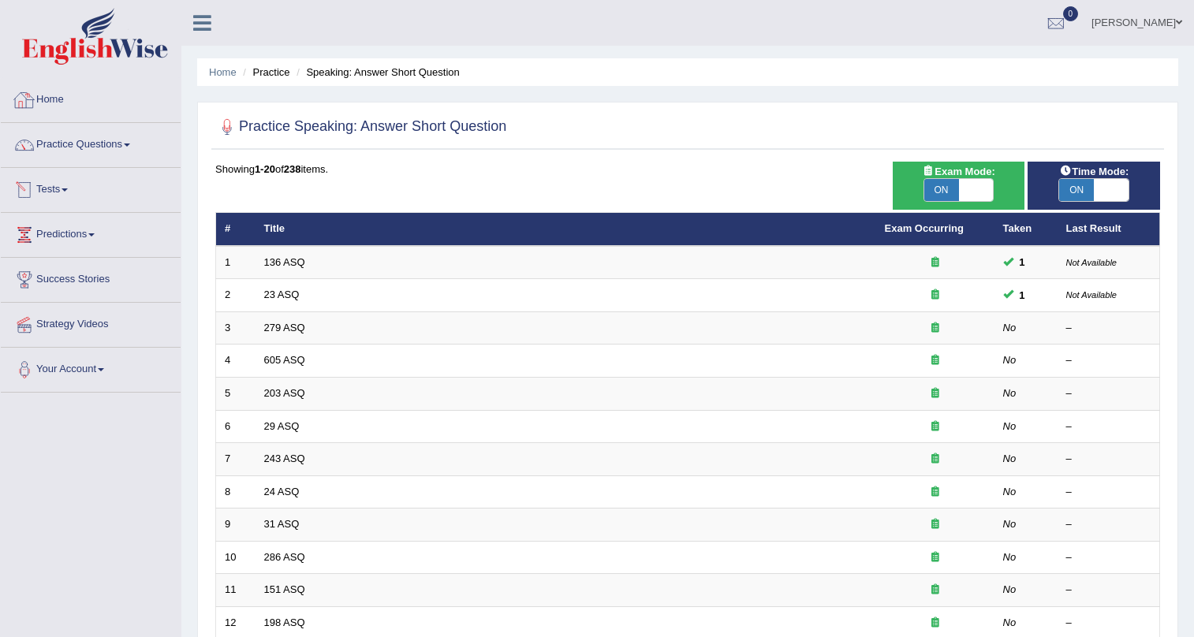
click at [290, 327] on link "279 ASQ" at bounding box center [284, 328] width 41 height 12
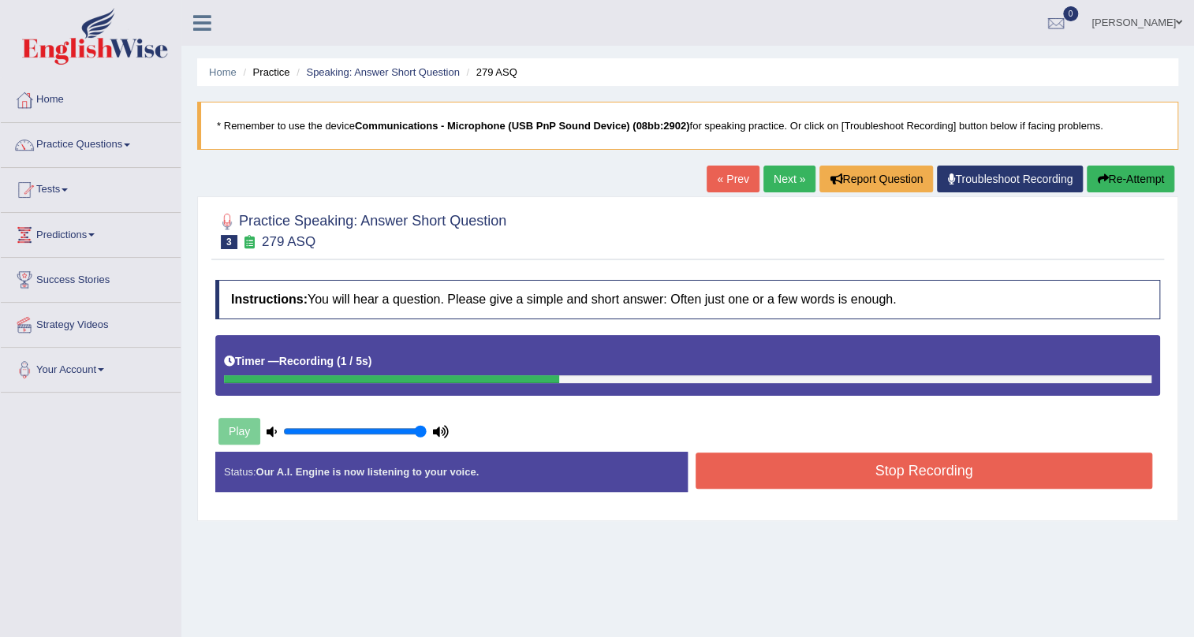
click at [812, 464] on button "Stop Recording" at bounding box center [923, 471] width 457 height 36
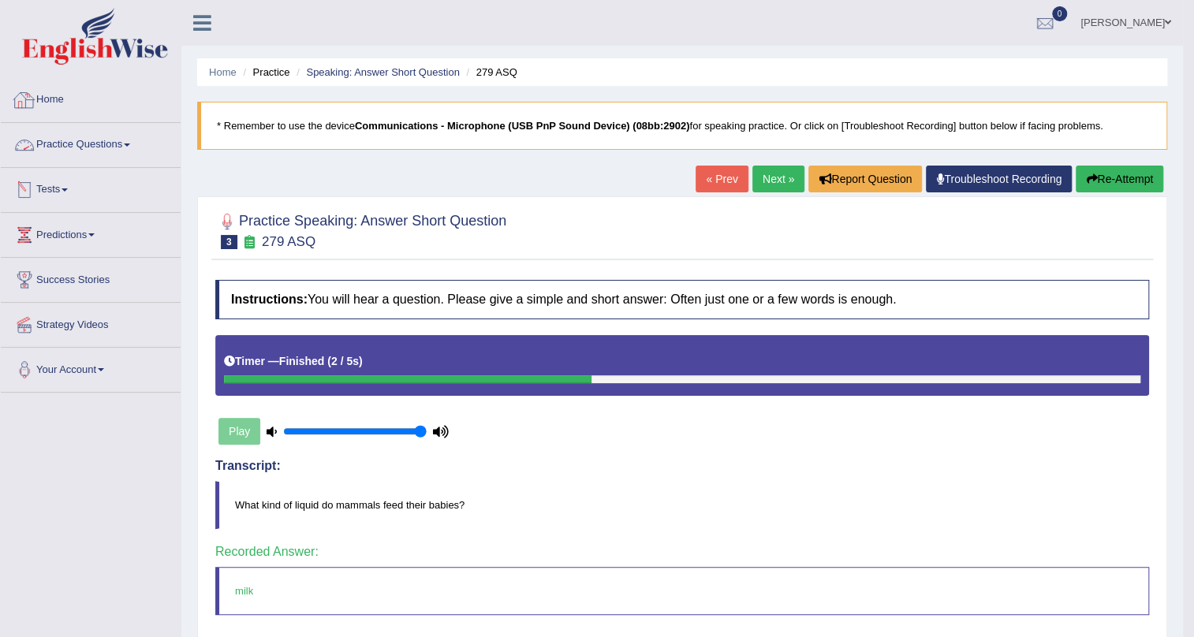
click at [103, 142] on link "Practice Questions" at bounding box center [91, 142] width 180 height 39
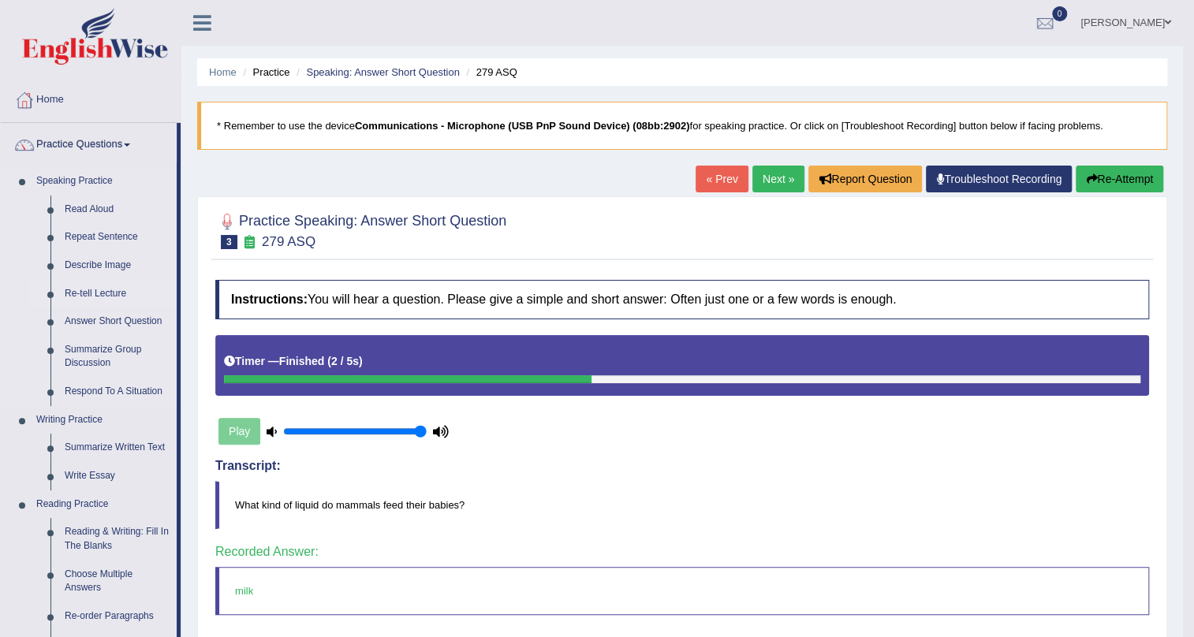
click at [108, 292] on link "Re-tell Lecture" at bounding box center [117, 294] width 119 height 28
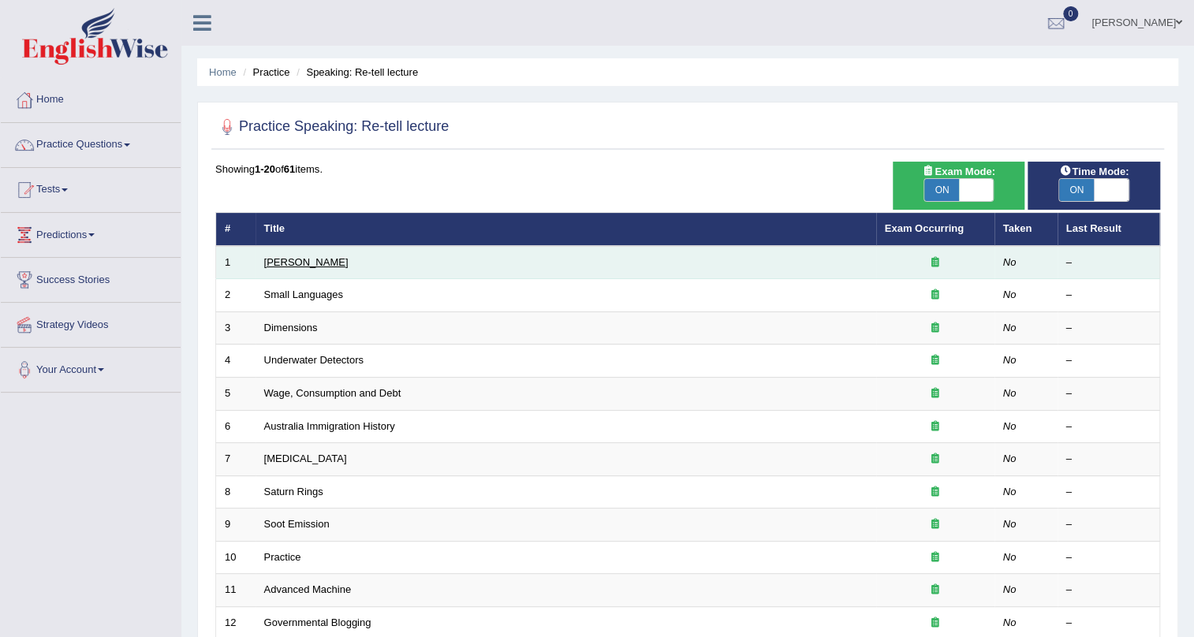
click at [285, 265] on link "[PERSON_NAME]" at bounding box center [306, 262] width 84 height 12
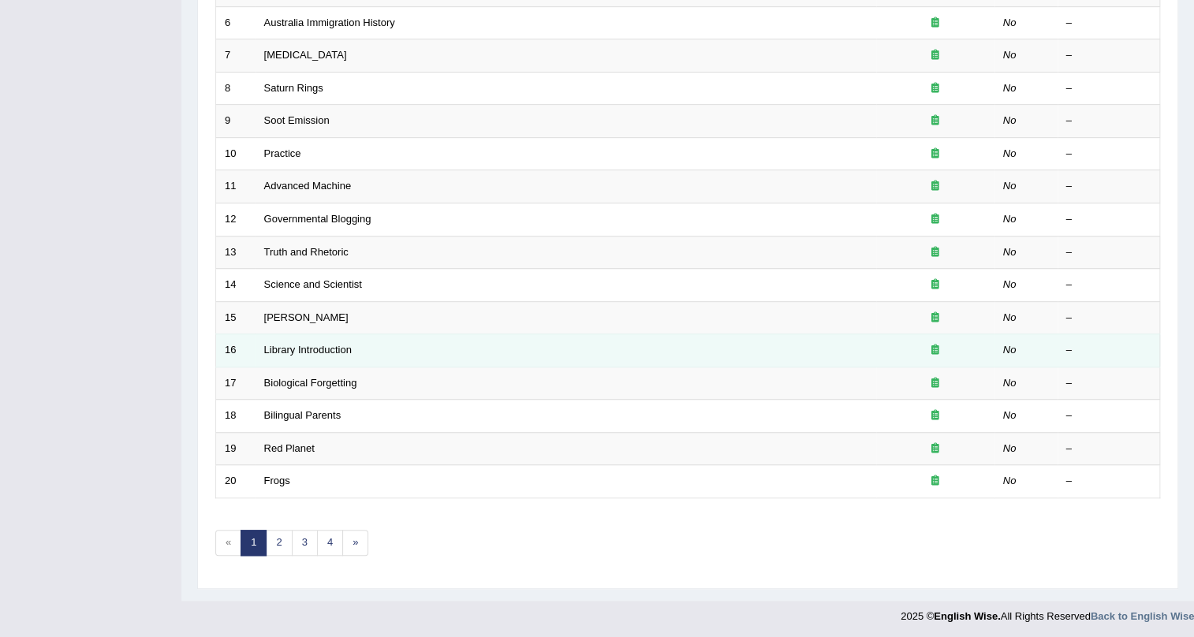
scroll to position [405, 0]
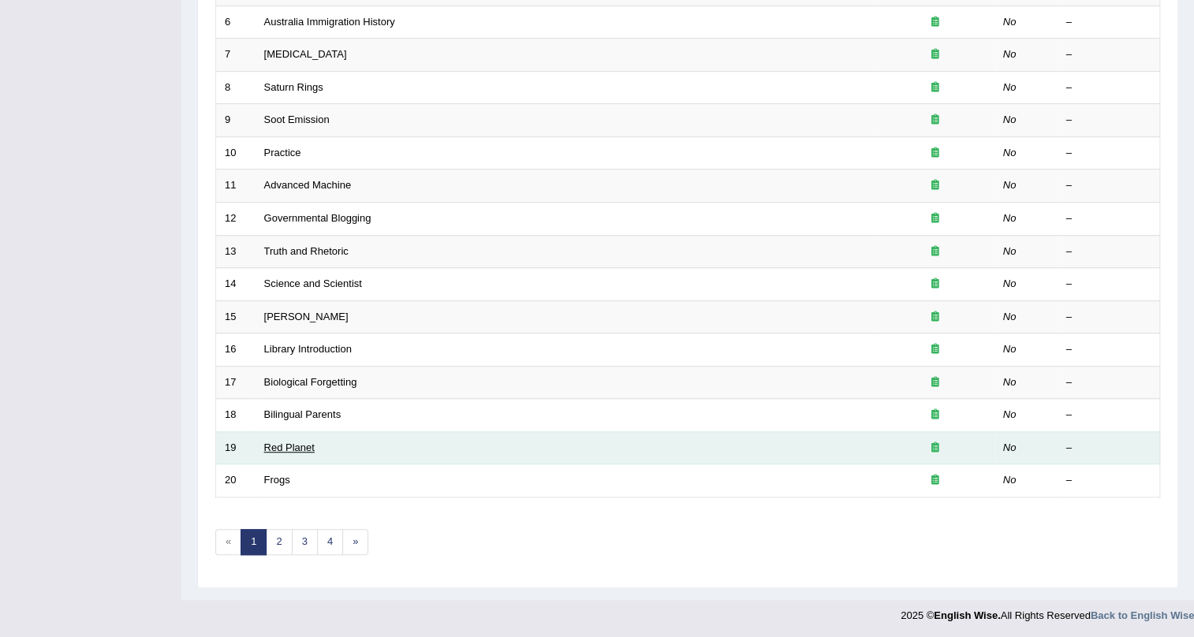
click at [291, 444] on link "Red Planet" at bounding box center [289, 448] width 50 height 12
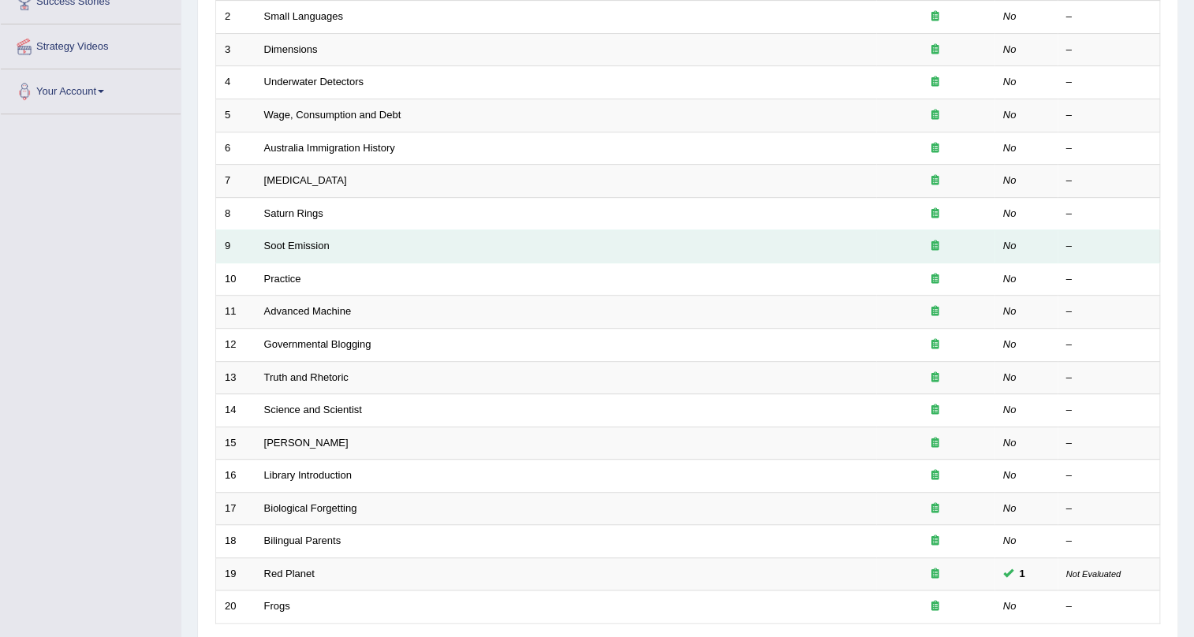
scroll to position [47, 0]
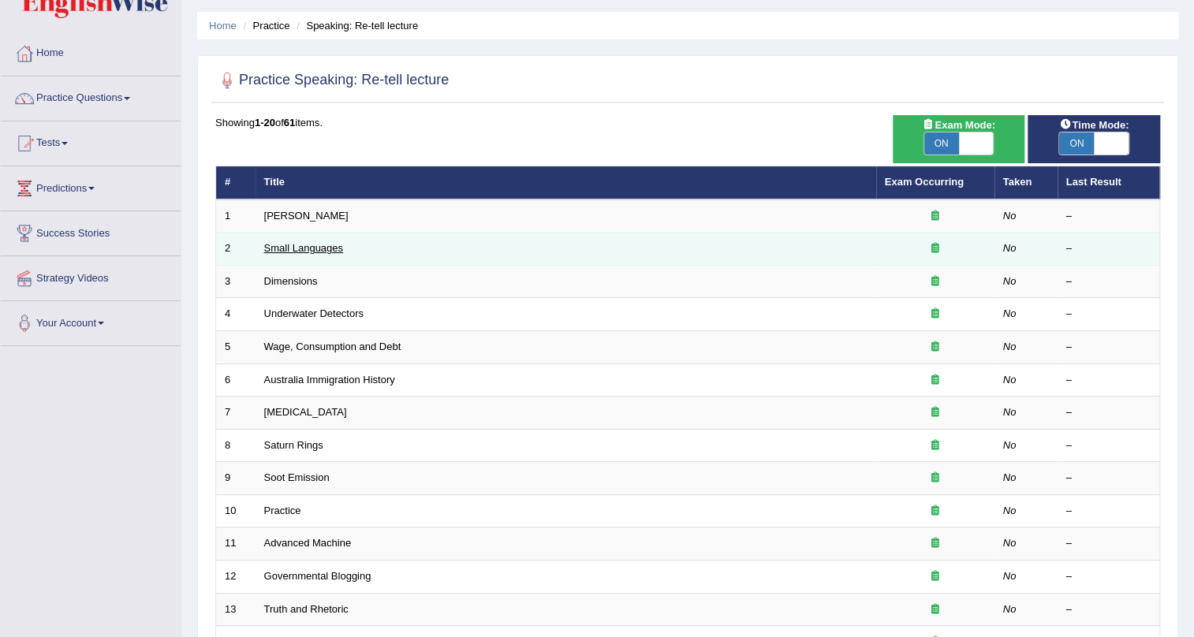
click at [331, 252] on link "Small Languages" at bounding box center [303, 248] width 79 height 12
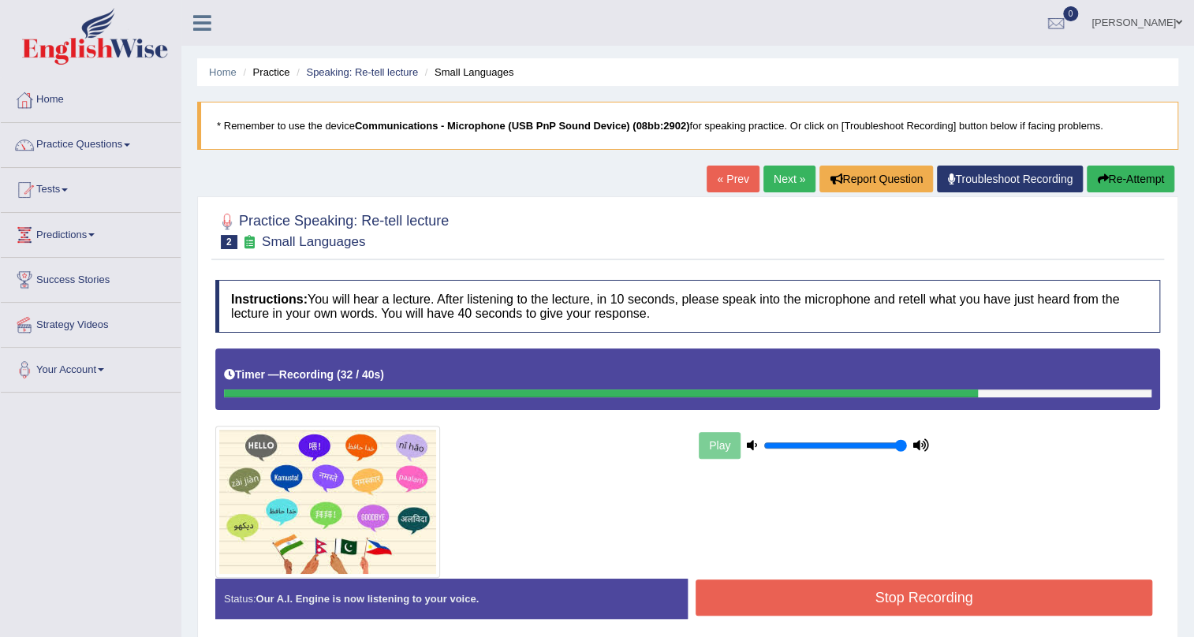
click at [880, 598] on button "Stop Recording" at bounding box center [923, 598] width 457 height 36
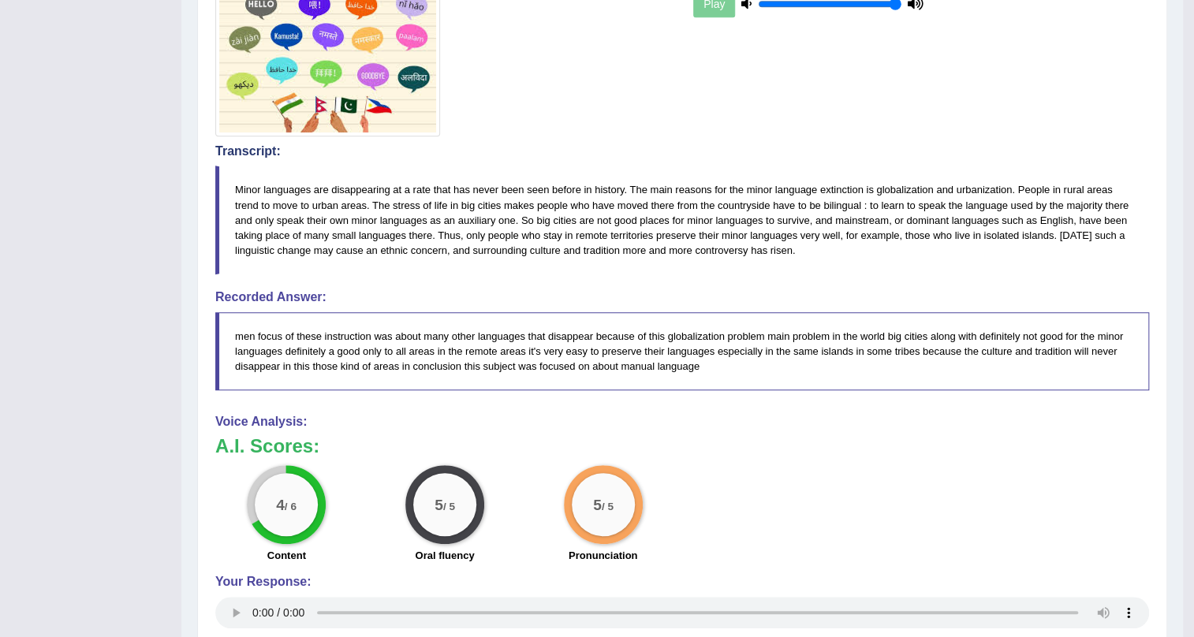
scroll to position [148, 0]
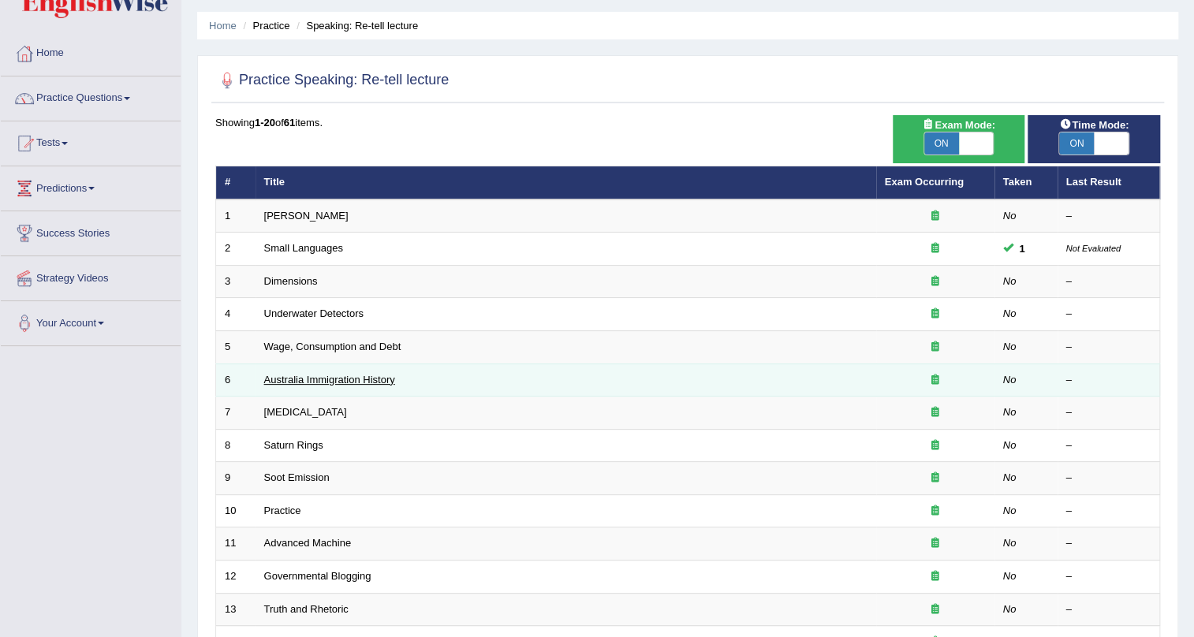
click at [369, 375] on link "Australia Immigration History" at bounding box center [329, 380] width 131 height 12
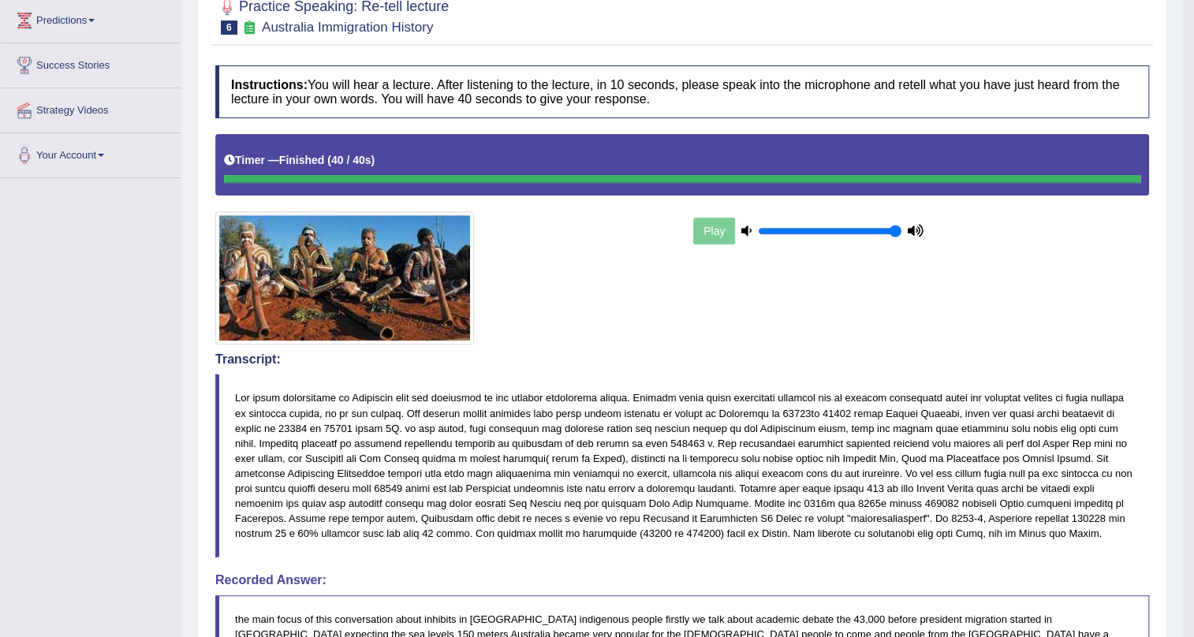
scroll to position [502, 0]
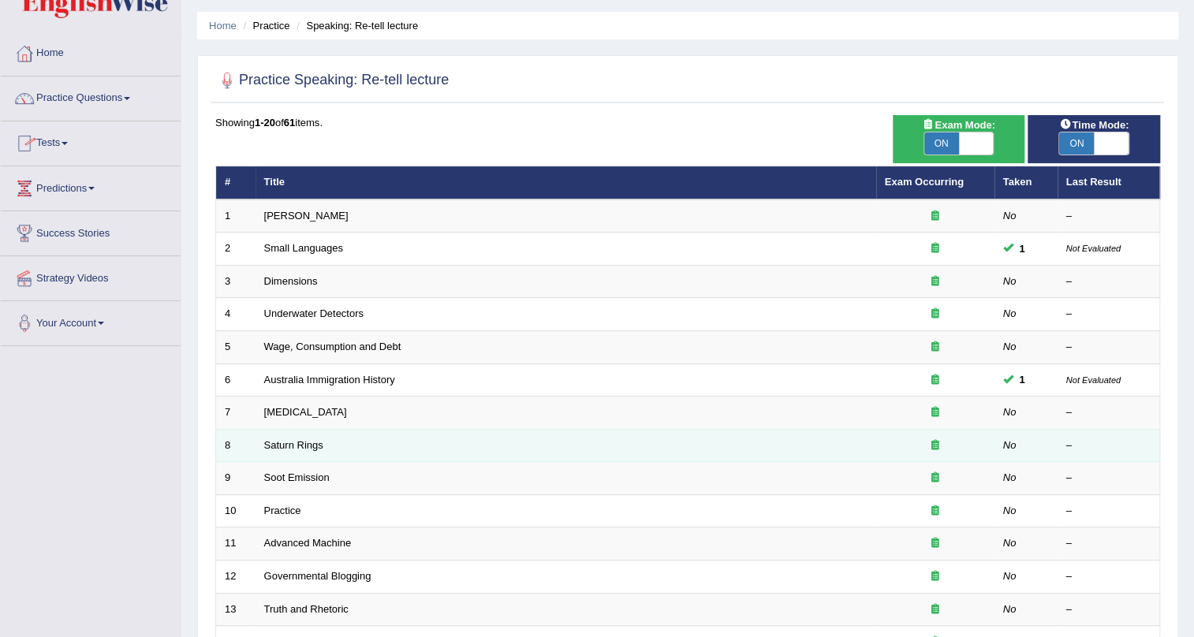
click at [304, 434] on td "Saturn Rings" at bounding box center [565, 445] width 621 height 33
click at [304, 439] on link "Saturn Rings" at bounding box center [293, 445] width 59 height 12
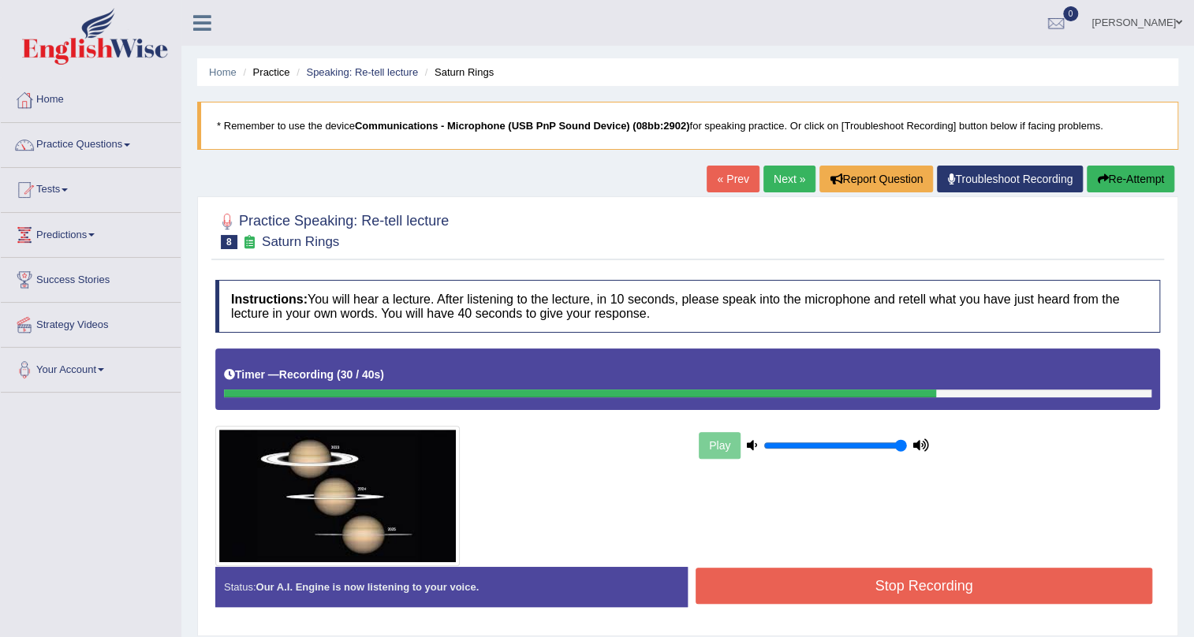
click at [815, 579] on button "Stop Recording" at bounding box center [923, 586] width 457 height 36
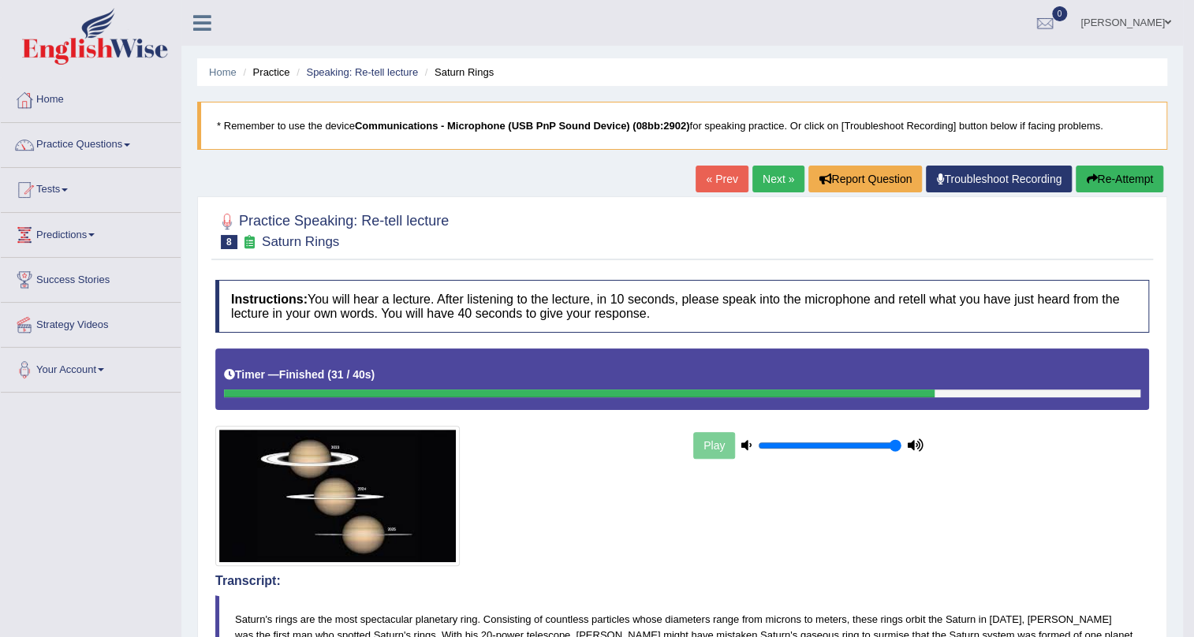
click at [1124, 183] on button "Re-Attempt" at bounding box center [1120, 179] width 88 height 27
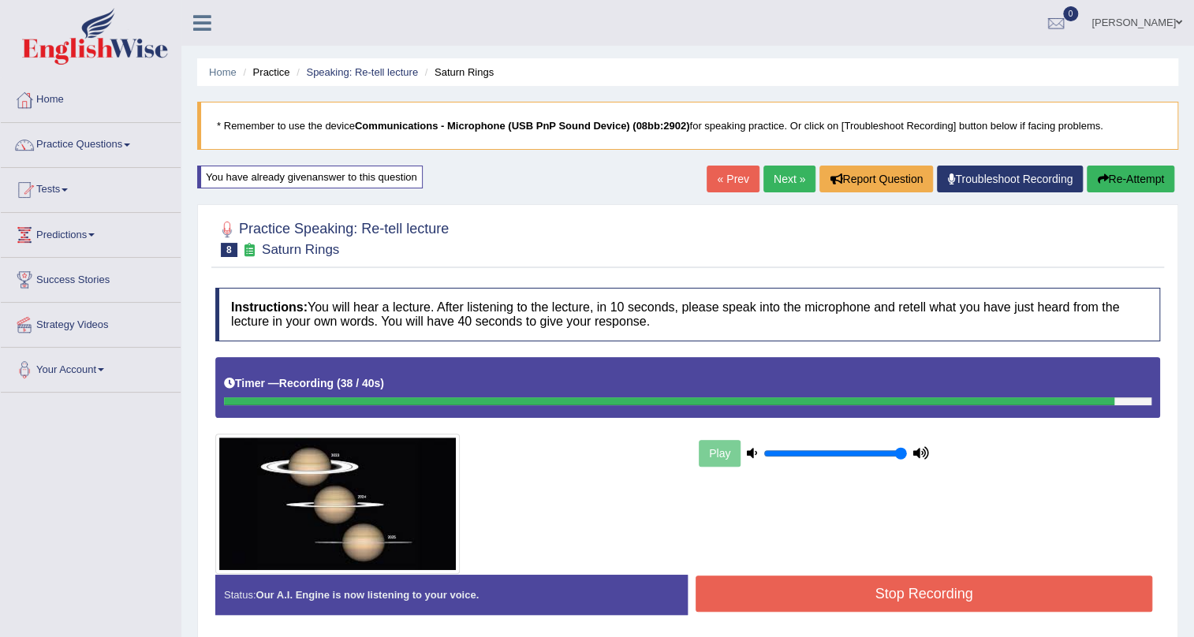
click at [855, 594] on button "Stop Recording" at bounding box center [923, 594] width 457 height 36
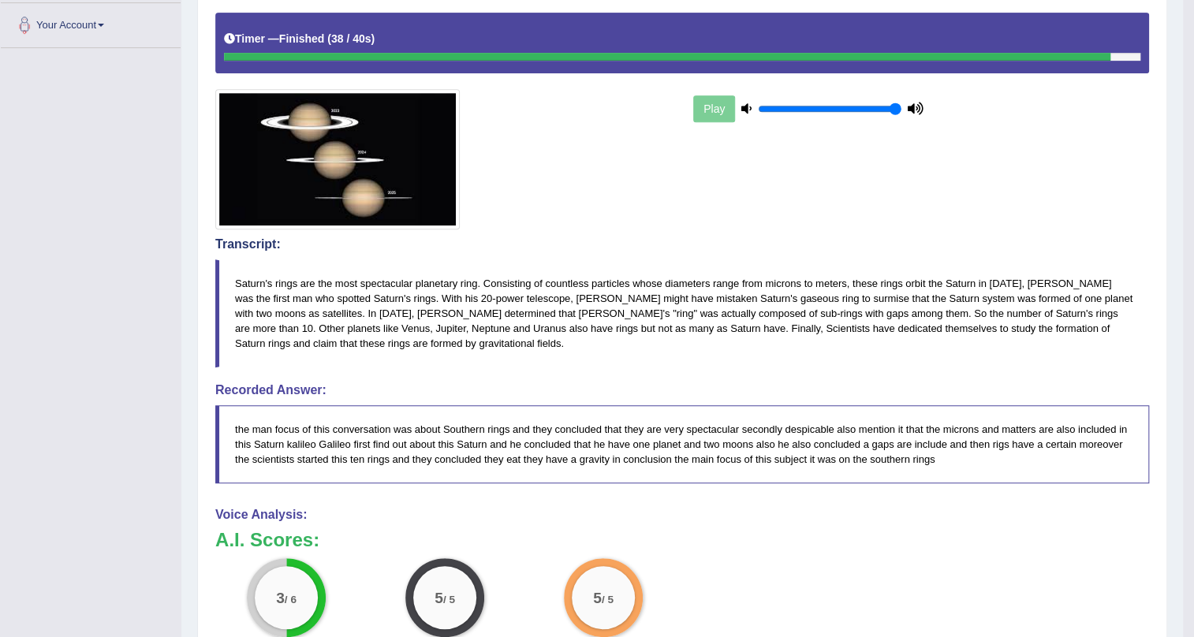
scroll to position [430, 0]
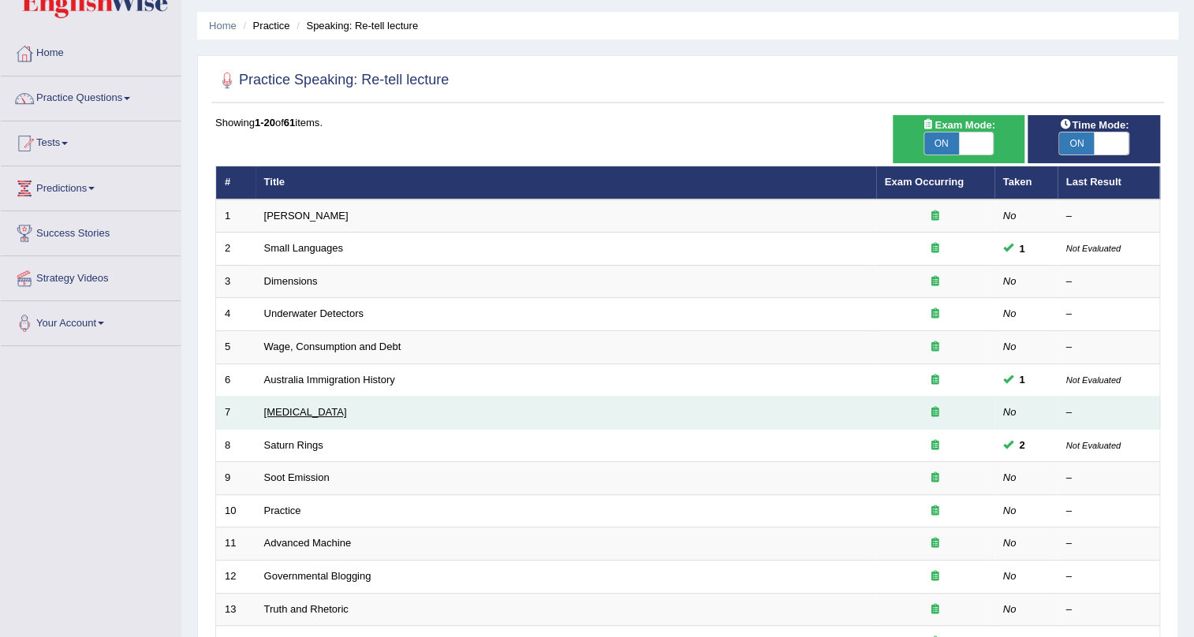
click at [333, 416] on link "[MEDICAL_DATA]" at bounding box center [305, 412] width 83 height 12
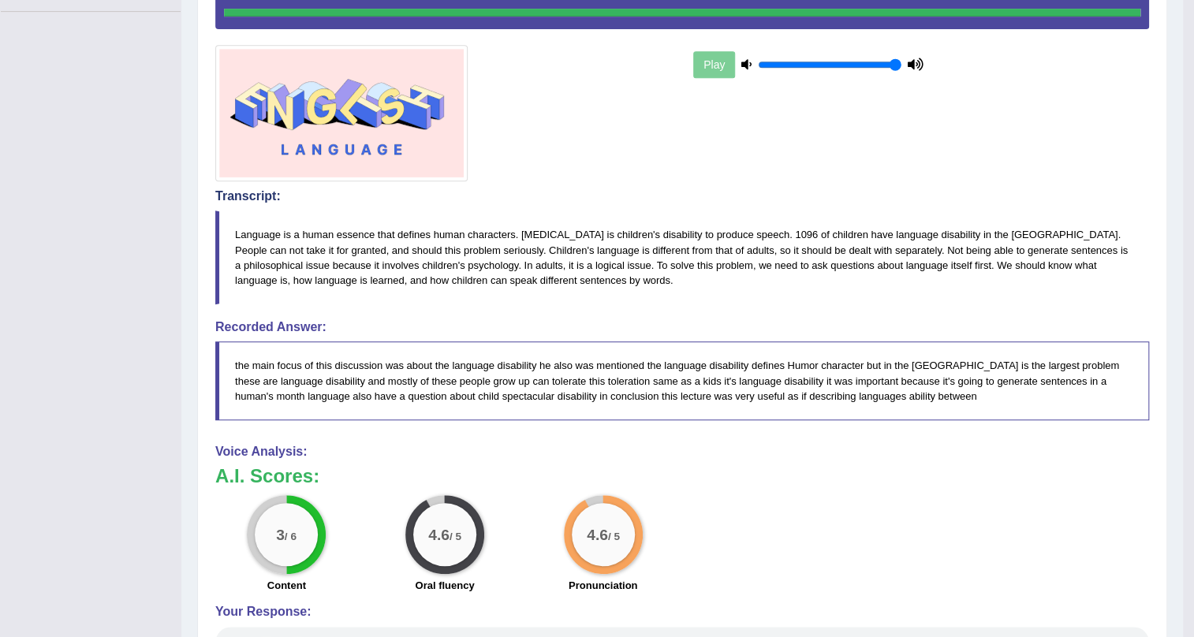
scroll to position [286, 0]
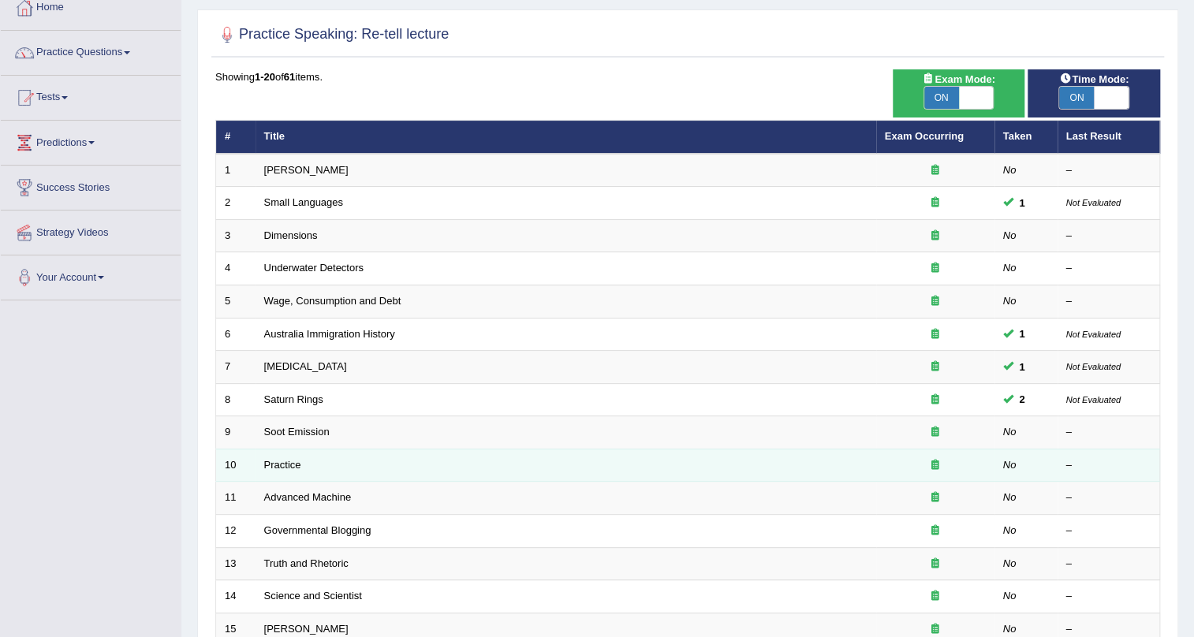
scroll to position [118, 0]
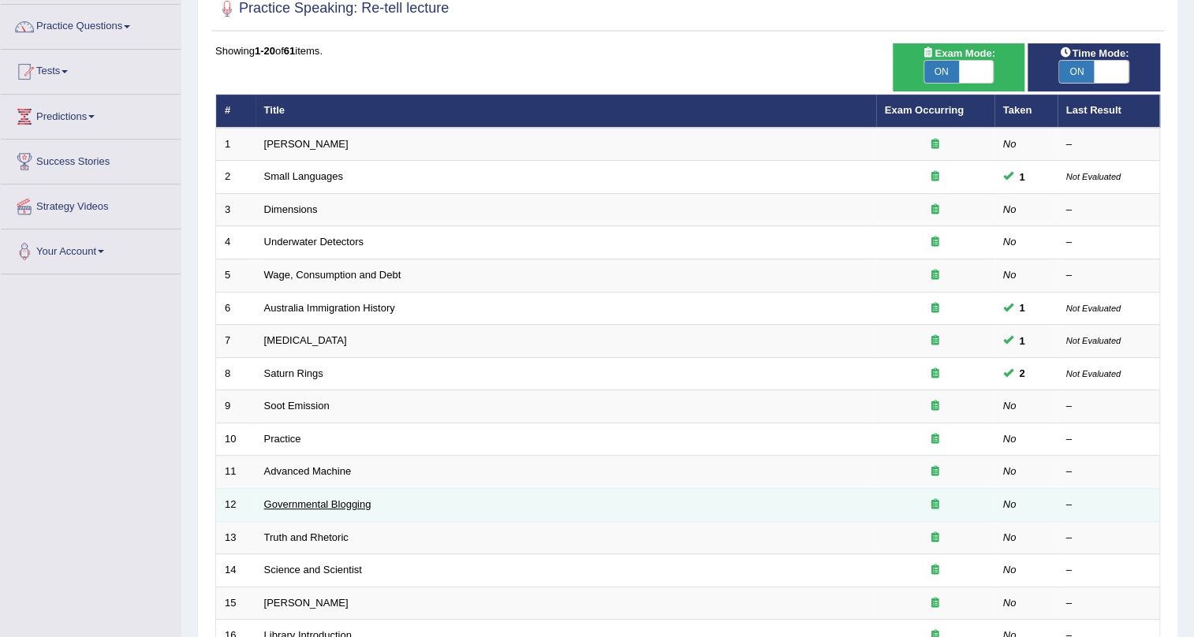
click at [354, 502] on link "Governmental Blogging" at bounding box center [317, 504] width 107 height 12
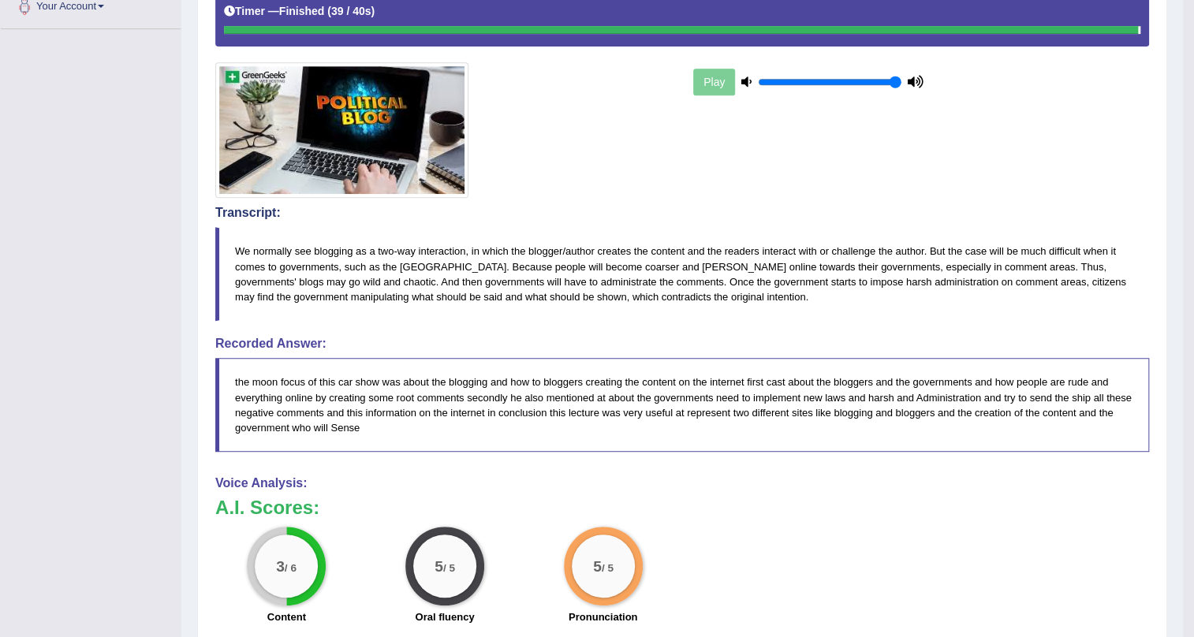
scroll to position [430, 0]
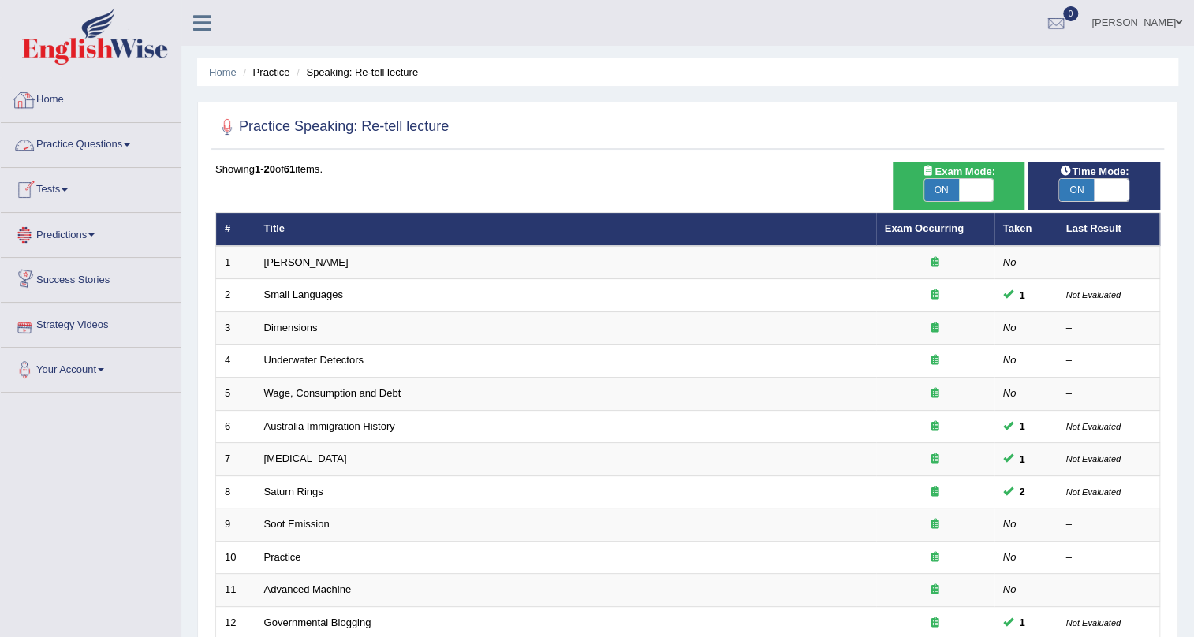
click at [118, 150] on link "Practice Questions" at bounding box center [91, 142] width 180 height 39
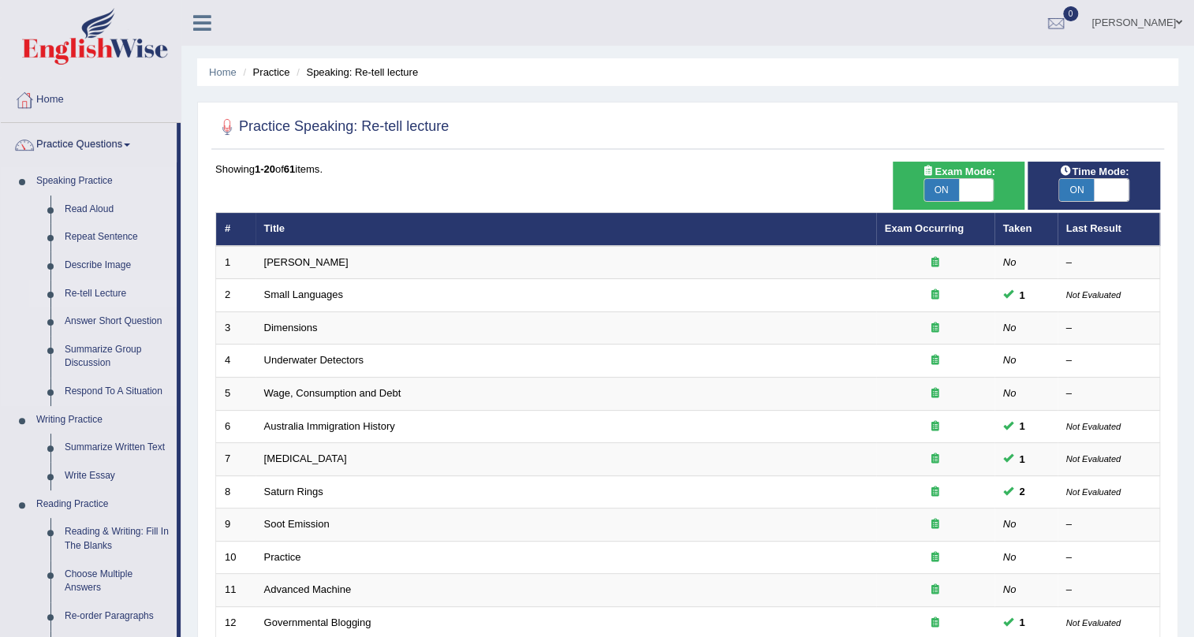
click at [116, 296] on link "Re-tell Lecture" at bounding box center [117, 294] width 119 height 28
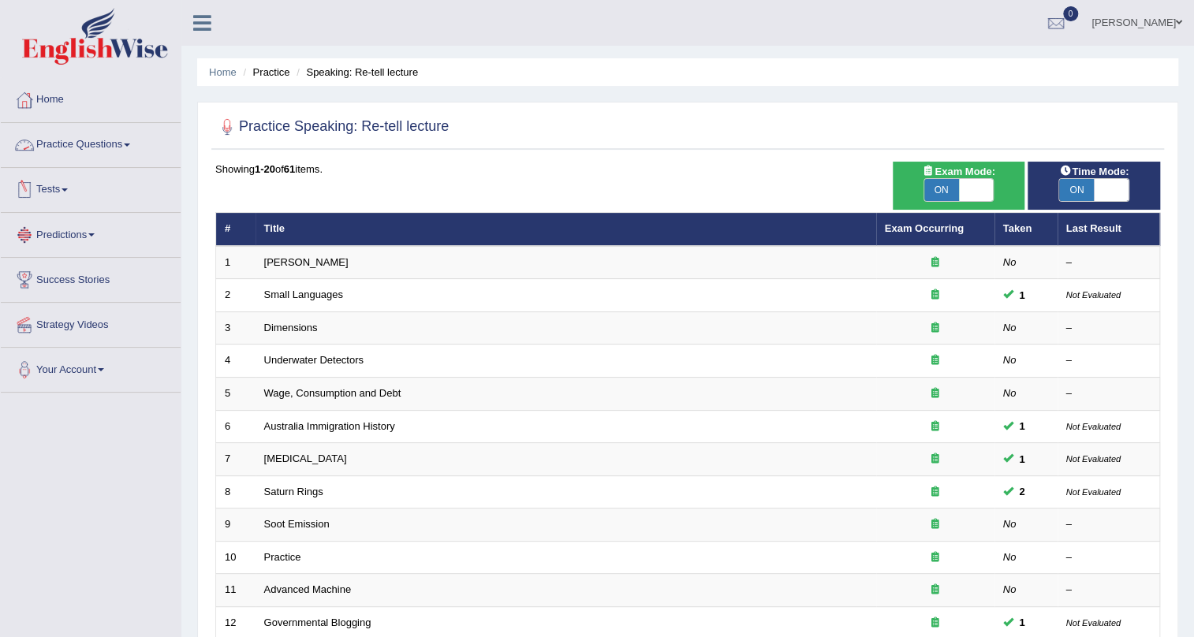
click at [121, 151] on link "Practice Questions" at bounding box center [91, 142] width 180 height 39
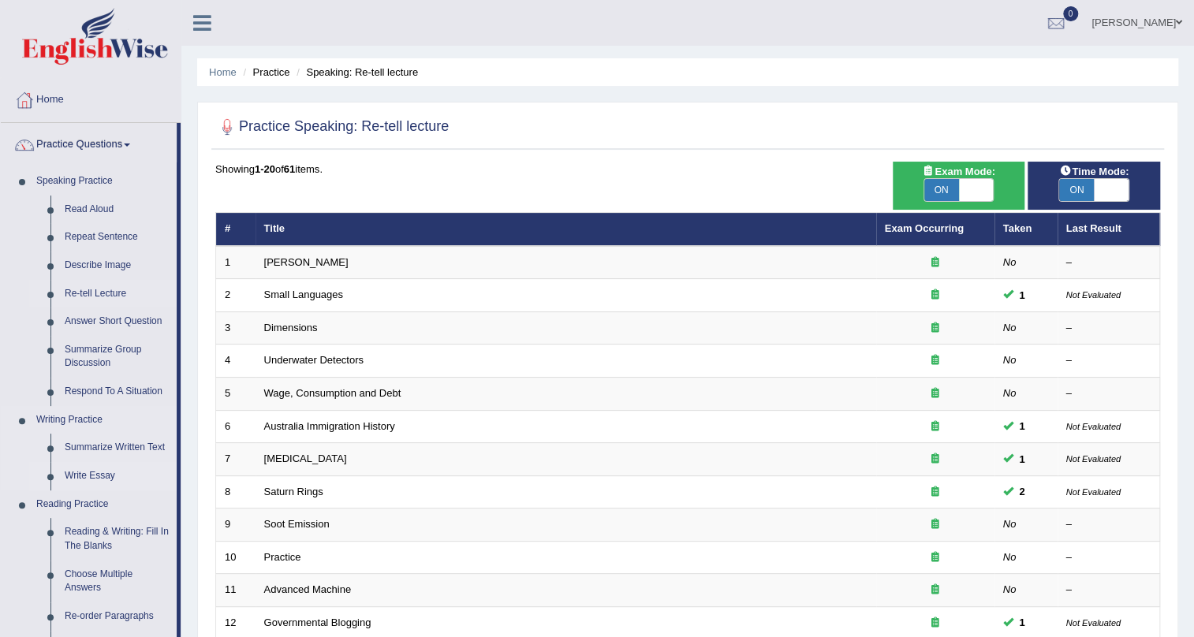
click at [105, 481] on link "Write Essay" at bounding box center [117, 476] width 119 height 28
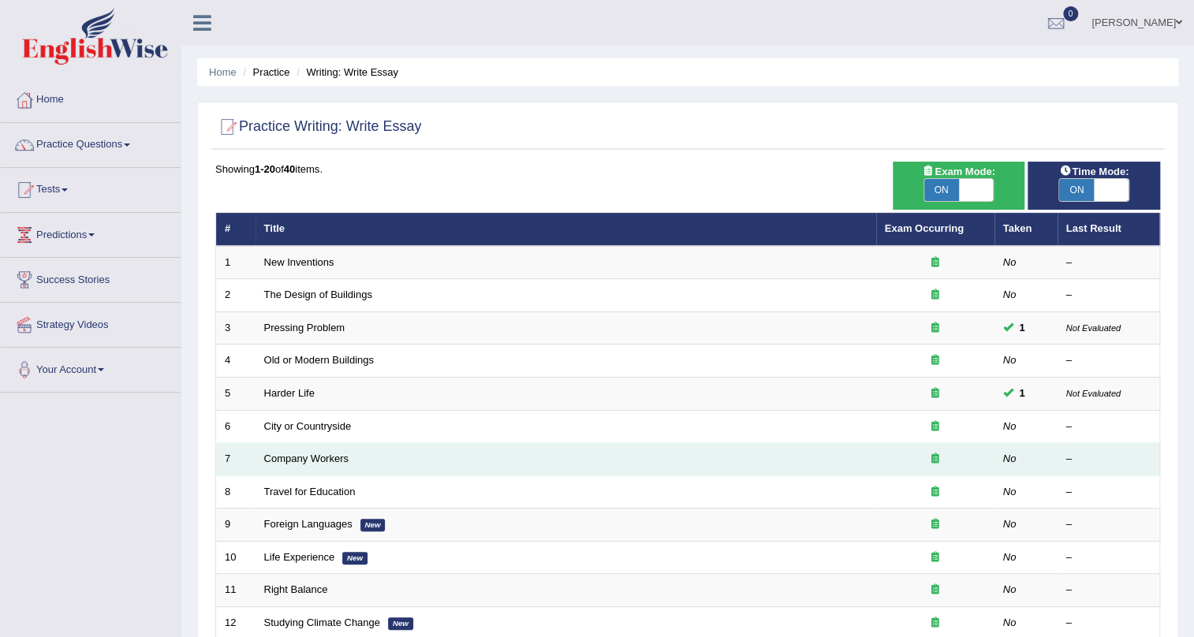
scroll to position [143, 0]
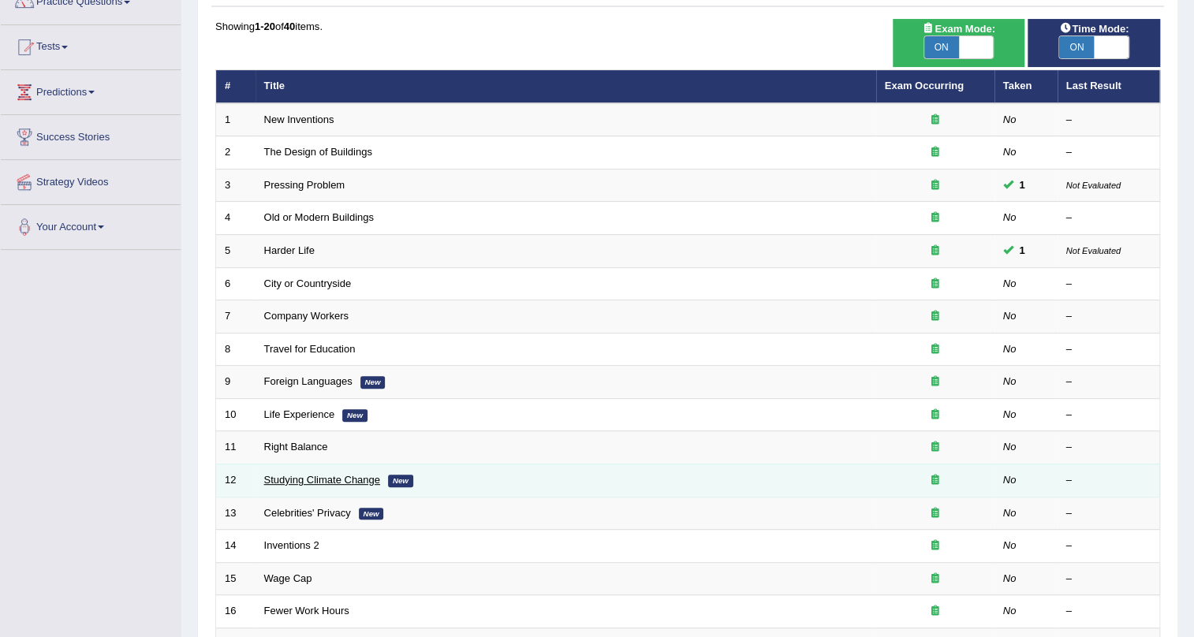
click at [345, 478] on link "Studying Climate Change" at bounding box center [322, 480] width 116 height 12
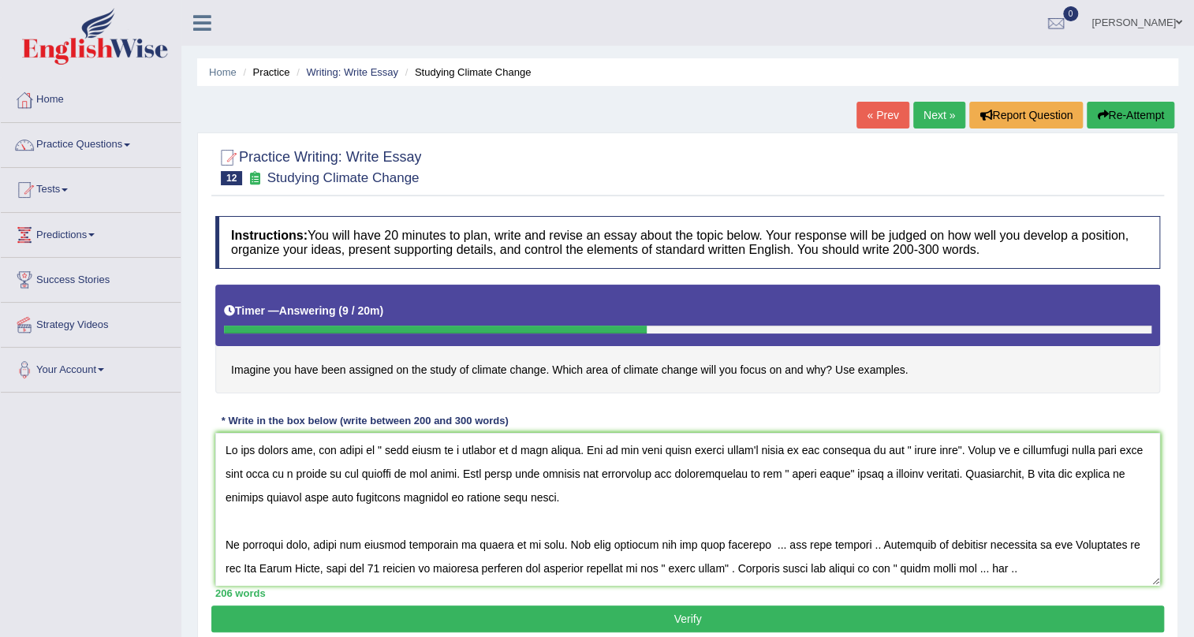
click at [520, 528] on textarea at bounding box center [687, 509] width 945 height 153
type textarea "In the modern era, the topic of " esay topic is a subject of a huge debate. One…"
click at [81, 233] on link "Predictions" at bounding box center [91, 232] width 180 height 39
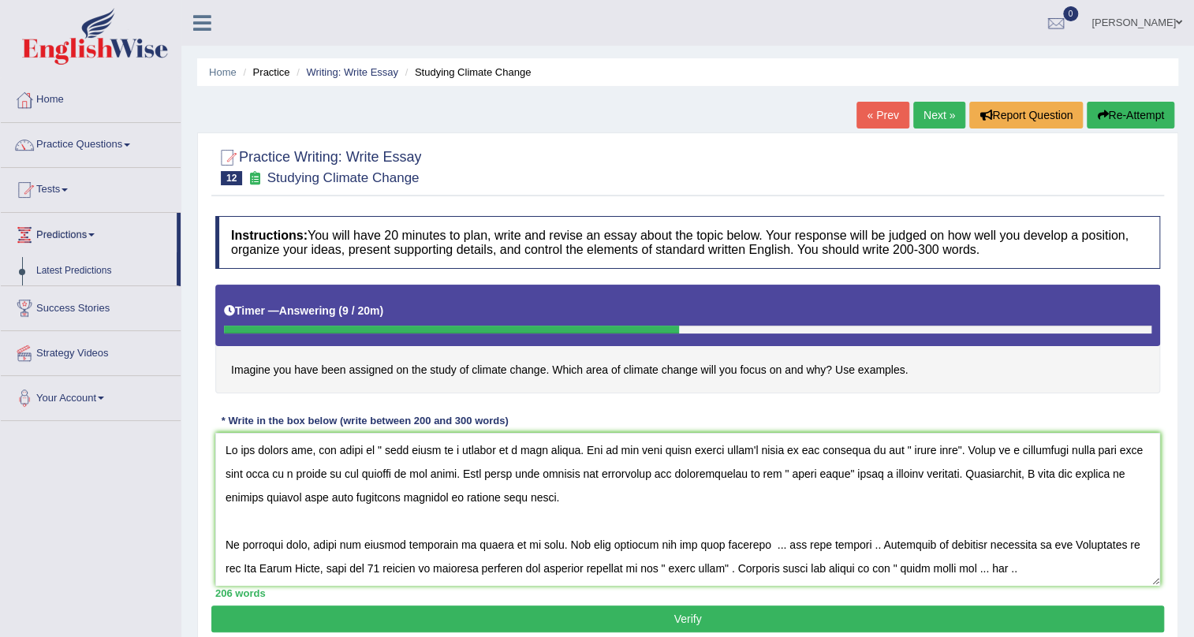
click at [83, 231] on link "Predictions" at bounding box center [89, 232] width 176 height 39
click at [72, 185] on link "Tests" at bounding box center [91, 187] width 180 height 39
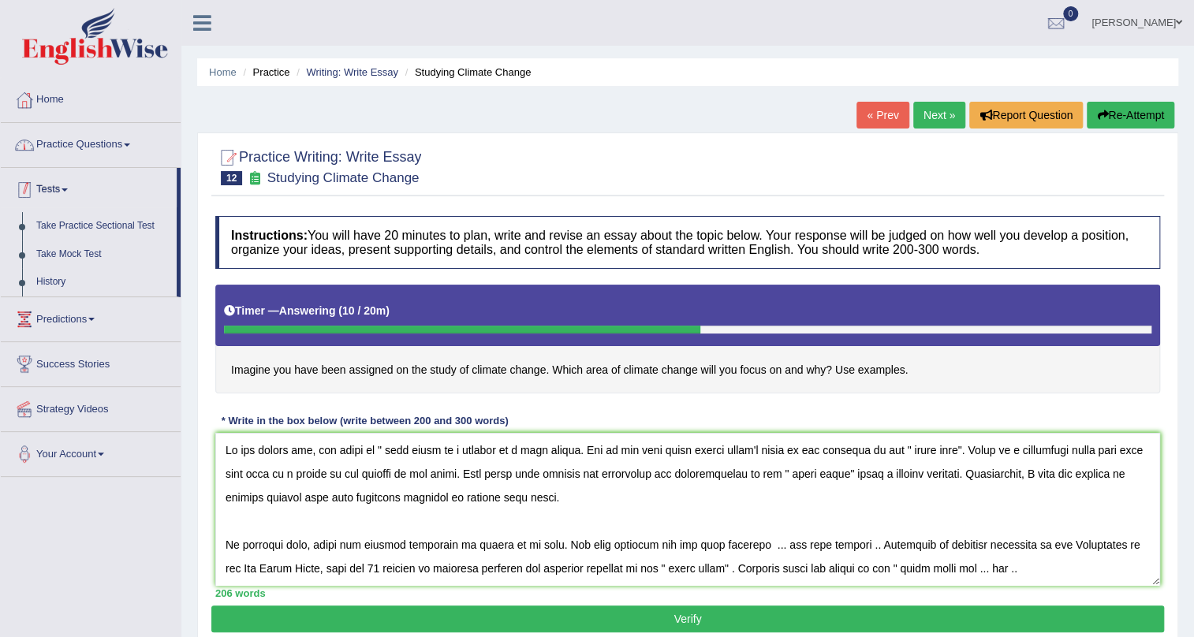
click at [96, 142] on link "Practice Questions" at bounding box center [91, 142] width 180 height 39
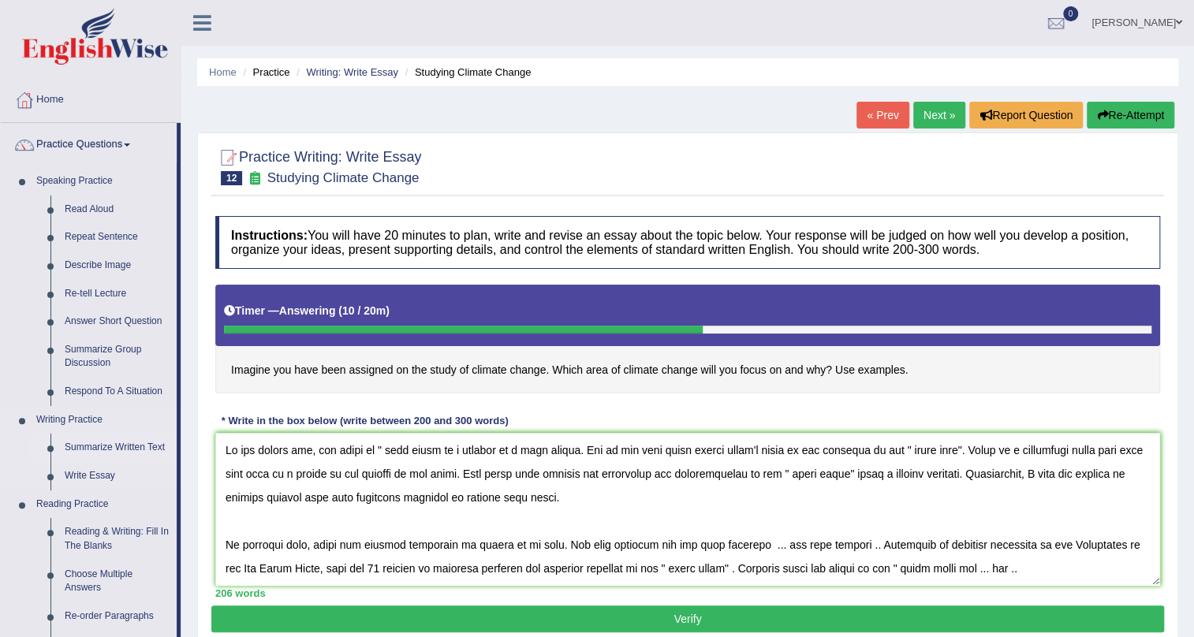
click at [119, 446] on link "Summarize Written Text" at bounding box center [117, 448] width 119 height 28
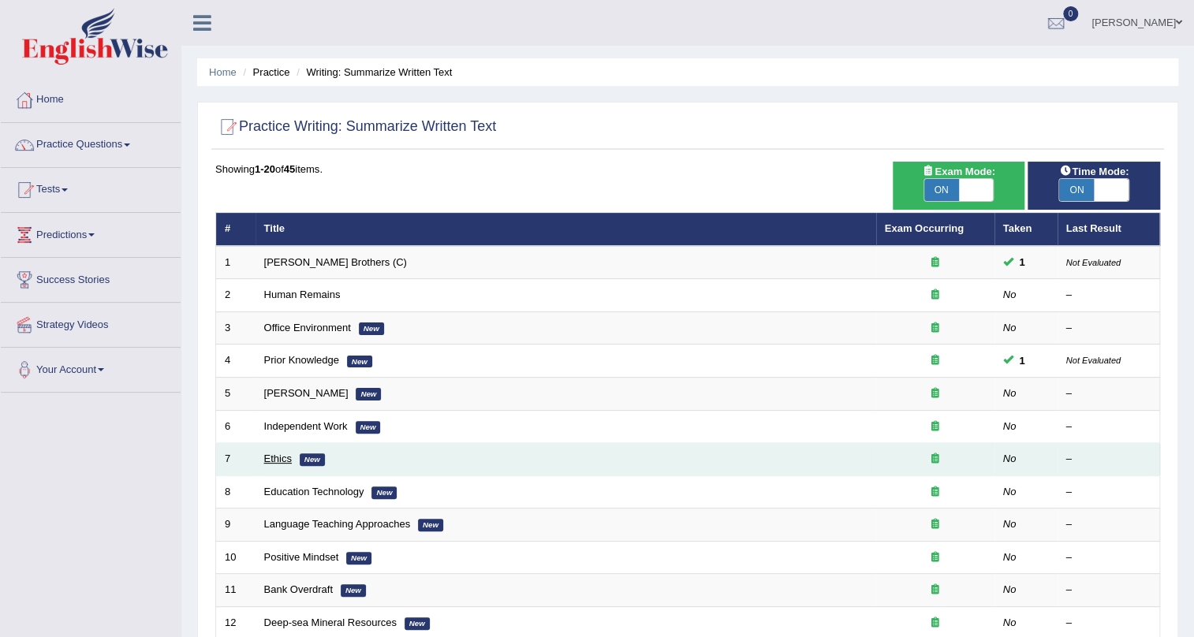
click at [284, 460] on link "Ethics" at bounding box center [278, 459] width 28 height 12
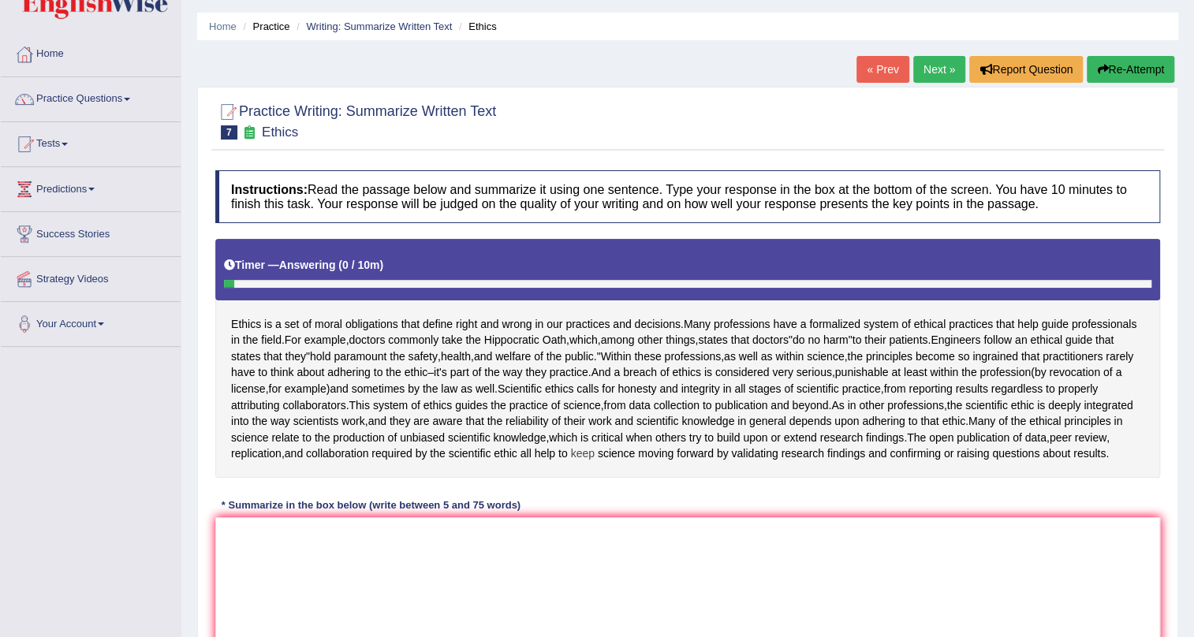
scroll to position [71, 0]
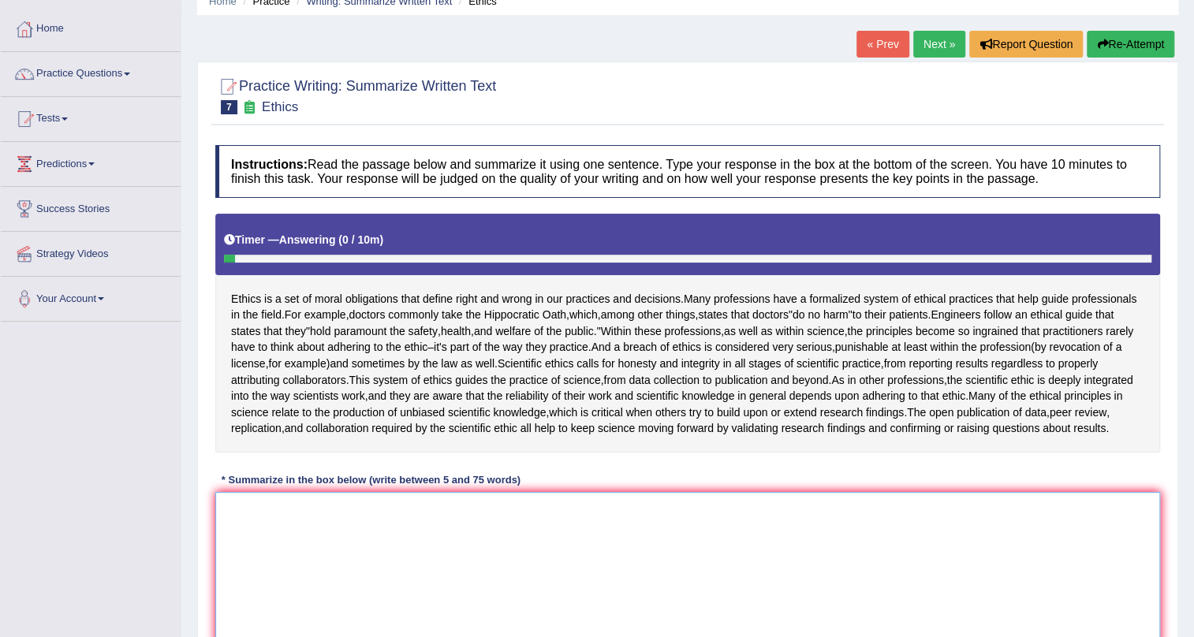
click at [555, 528] on textarea at bounding box center [687, 568] width 945 height 153
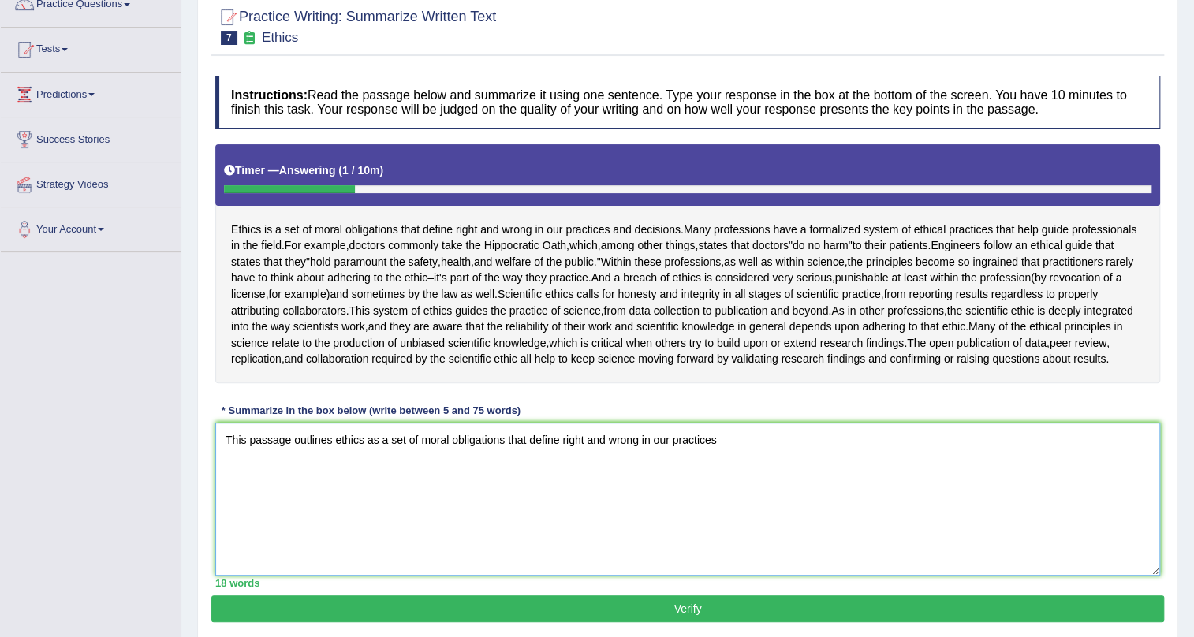
scroll to position [208, 0]
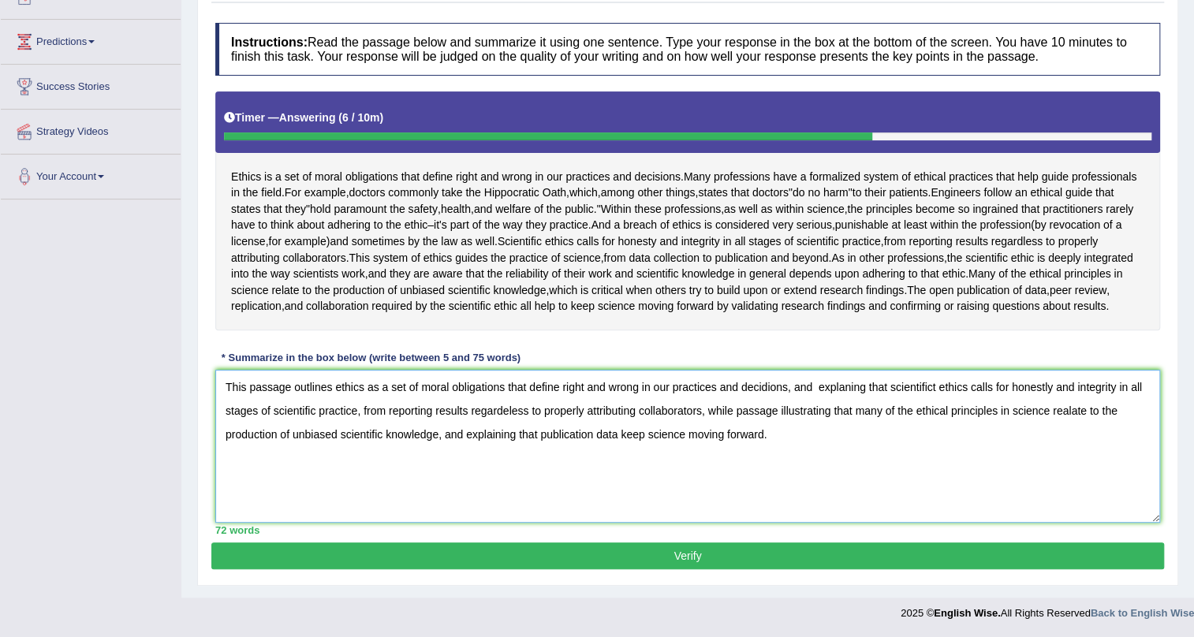
type textarea "This passage outlines ethics as a set of moral obligations that define right an…"
click at [622, 560] on button "Verify" at bounding box center [687, 556] width 953 height 27
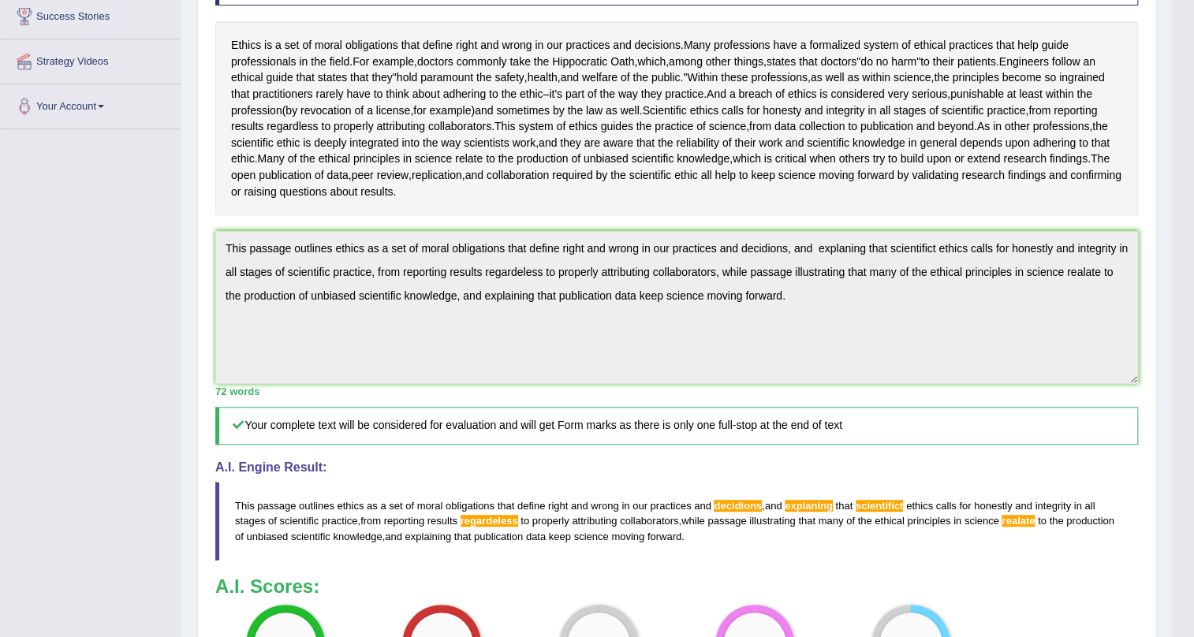
scroll to position [262, 0]
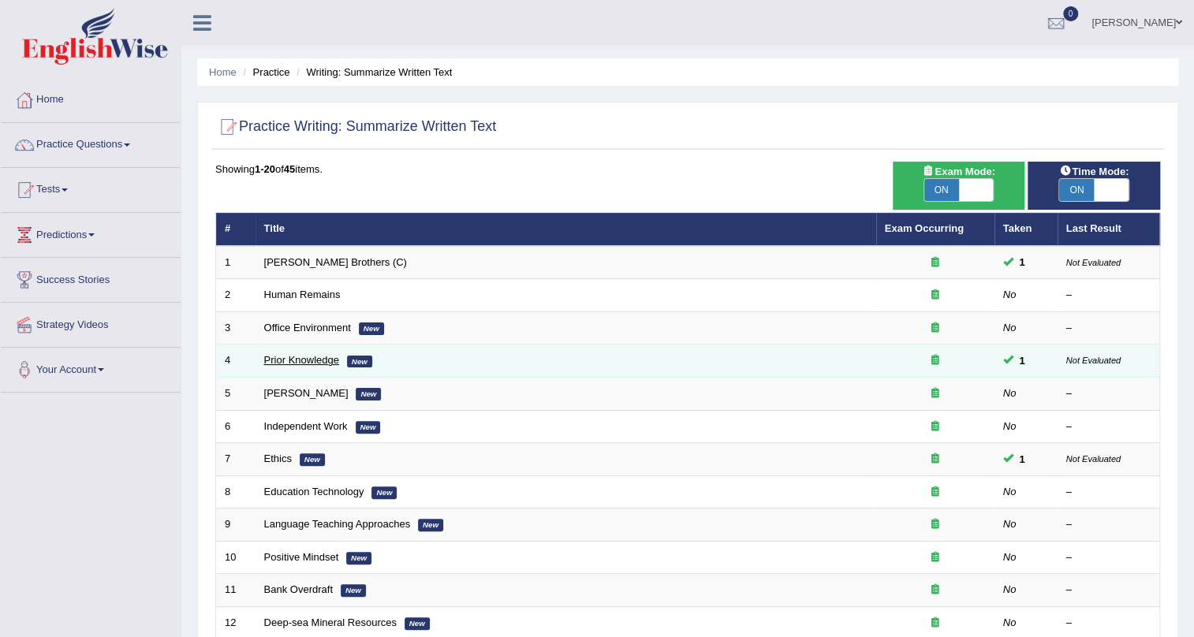
click at [311, 360] on link "Prior Knowledge" at bounding box center [301, 360] width 75 height 12
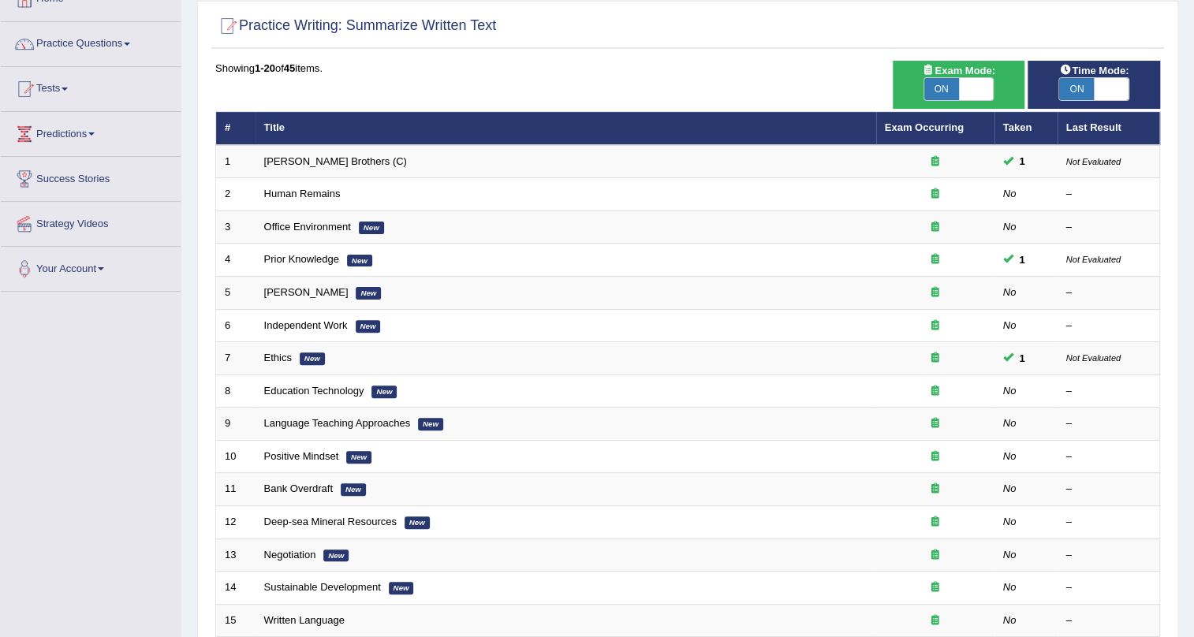
scroll to position [405, 0]
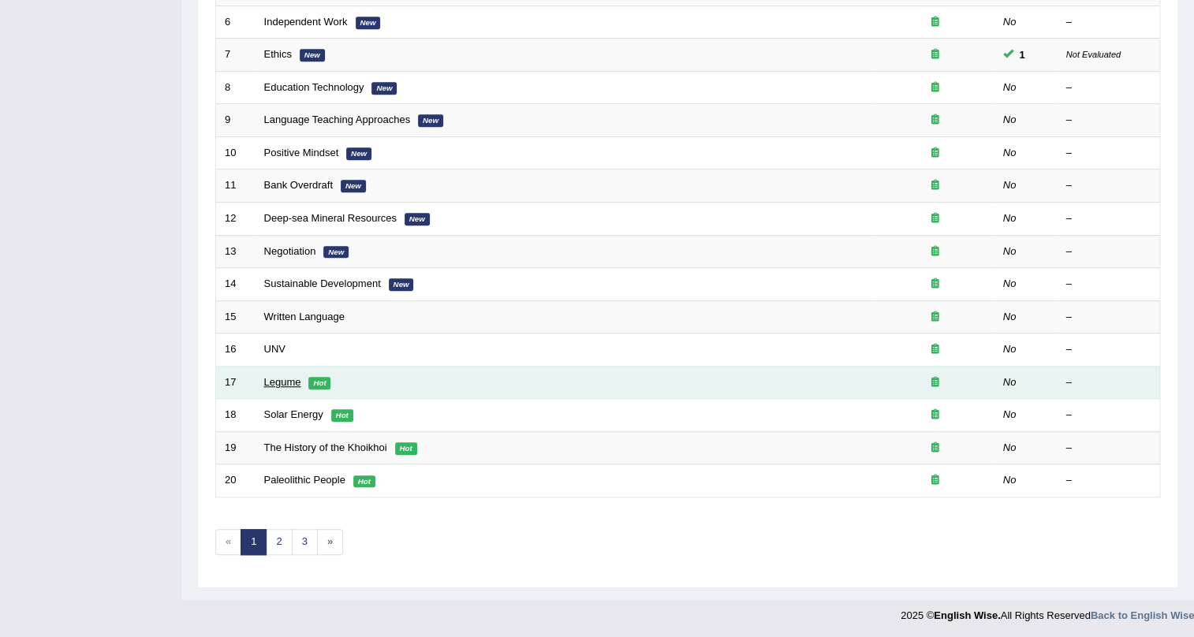
click at [277, 381] on link "Legume" at bounding box center [282, 382] width 37 height 12
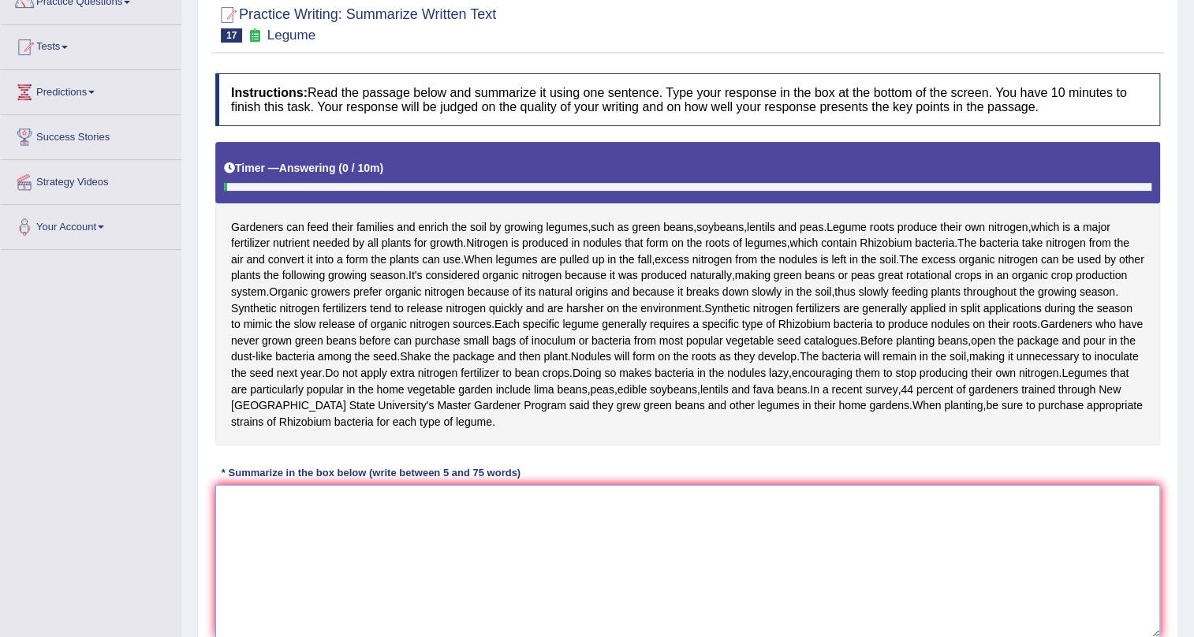
click at [390, 565] on textarea at bounding box center [687, 561] width 945 height 153
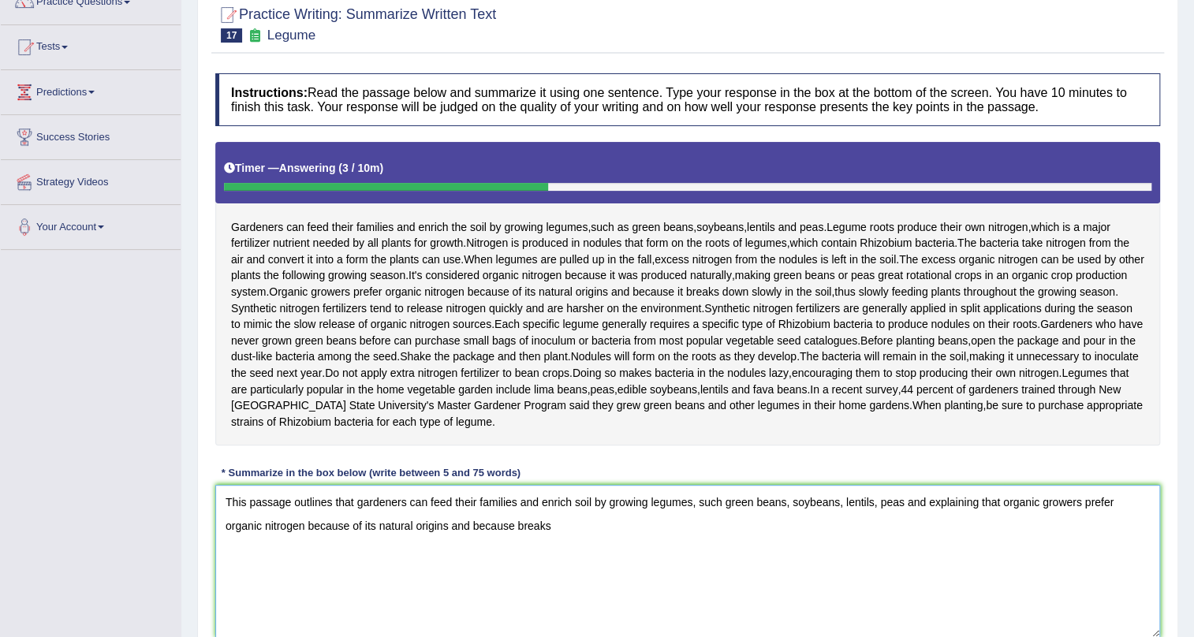
click at [516, 591] on textarea "This passage outlines that gardeners can feed their families and enrich soil by…" at bounding box center [687, 561] width 945 height 153
click at [575, 591] on textarea "This passage outlines that gardeners can feed their families and enrich soil by…" at bounding box center [687, 561] width 945 height 153
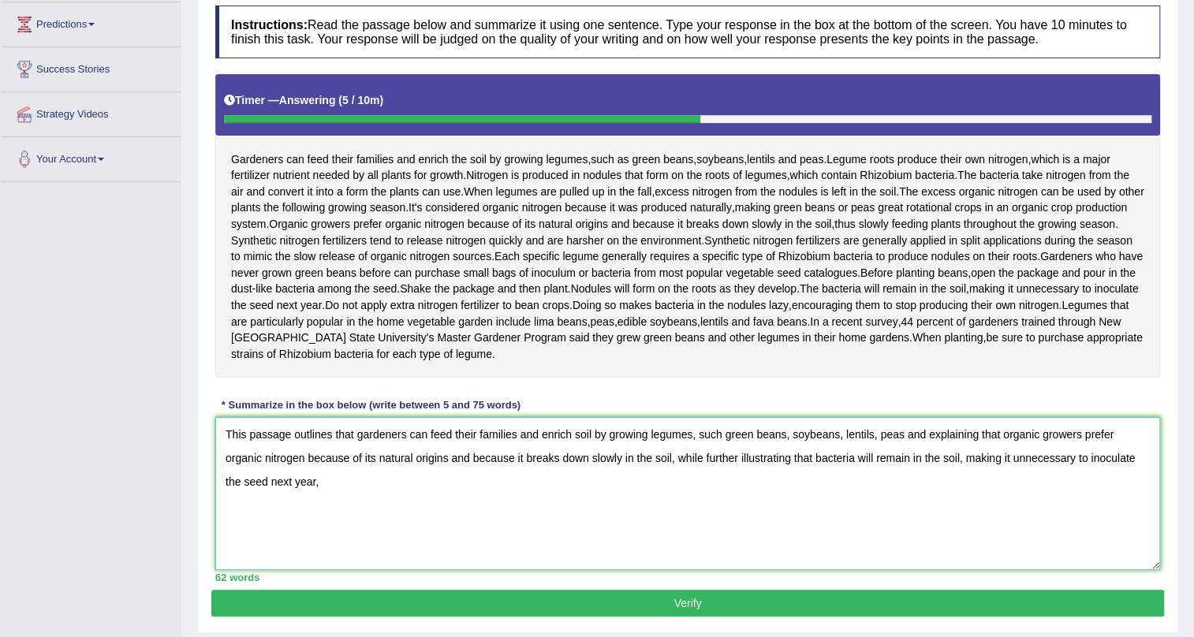
scroll to position [286, 0]
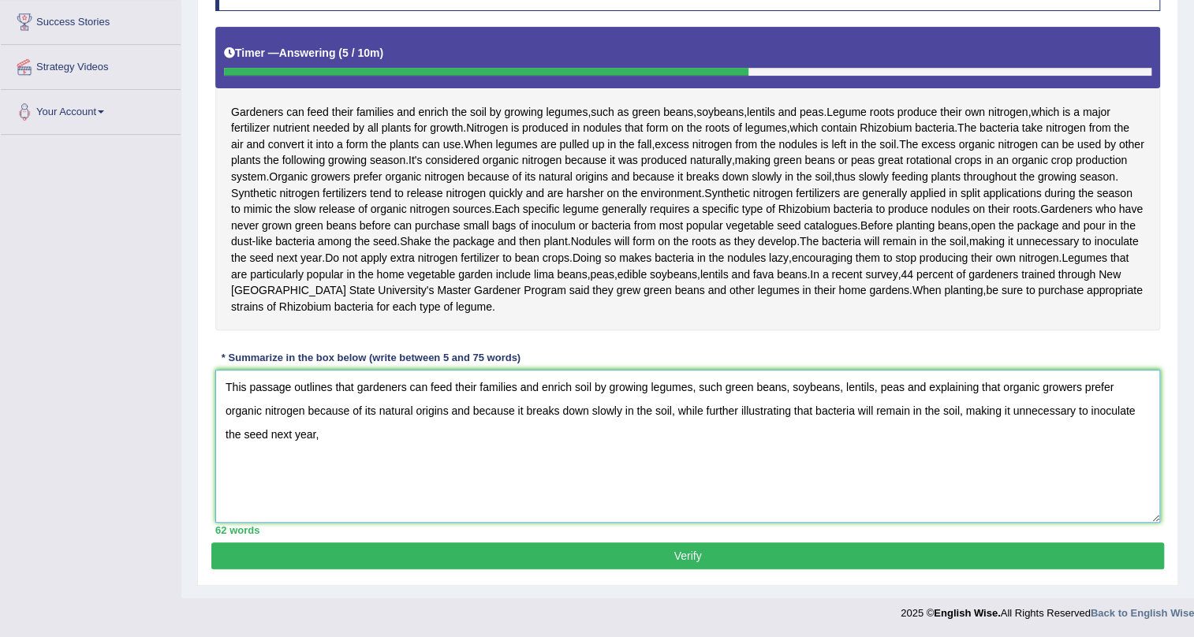
click at [685, 443] on textarea "This passage outlines that gardeners can feed their families and enrich soil by…" at bounding box center [687, 446] width 945 height 153
click at [408, 465] on textarea "This passage outlines that gardeners can feed their families and enrich soil by…" at bounding box center [687, 446] width 945 height 153
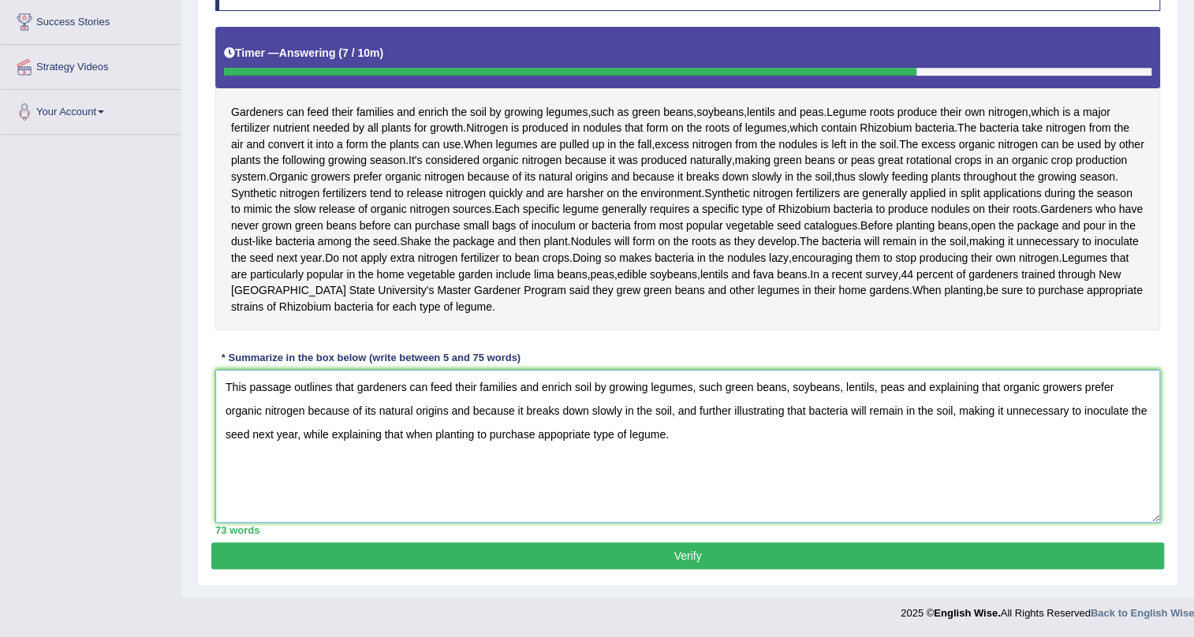
type textarea "This passage outlines that gardeners can feed their families and enrich soil by…"
click at [651, 569] on button "Verify" at bounding box center [687, 556] width 953 height 27
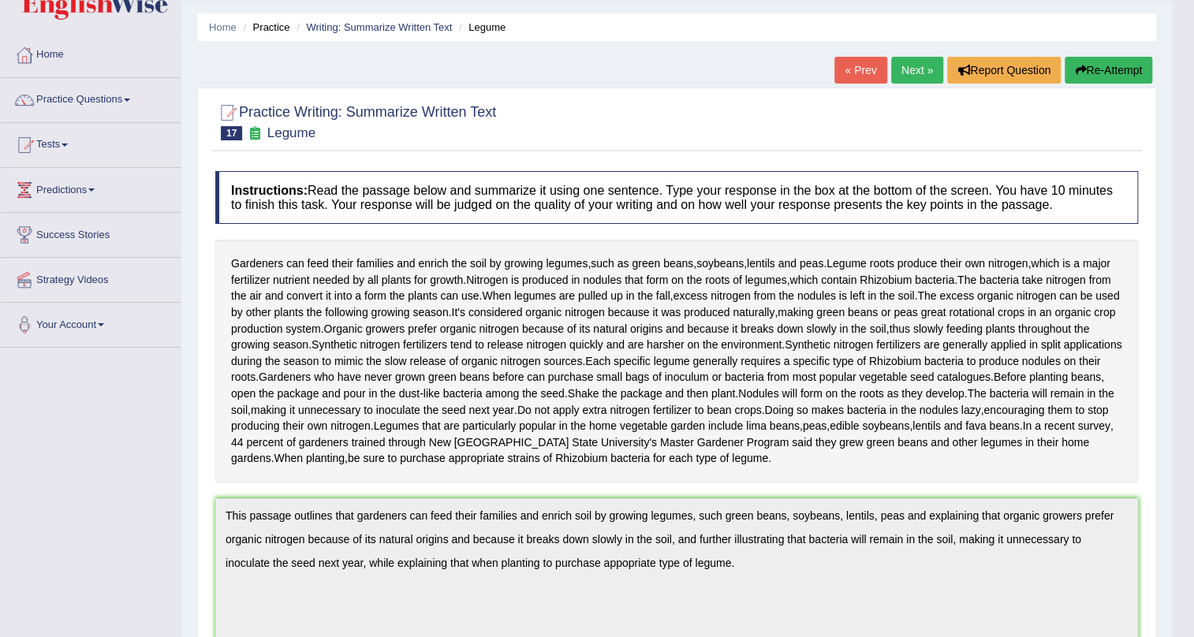
scroll to position [0, 0]
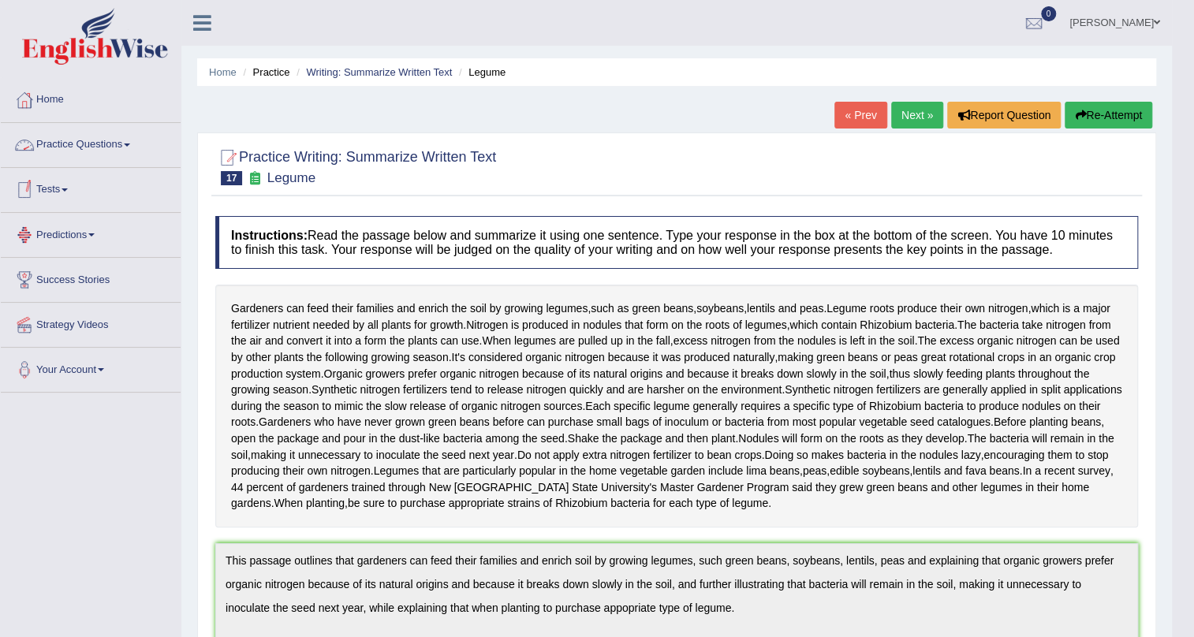
click at [121, 144] on link "Practice Questions" at bounding box center [91, 142] width 180 height 39
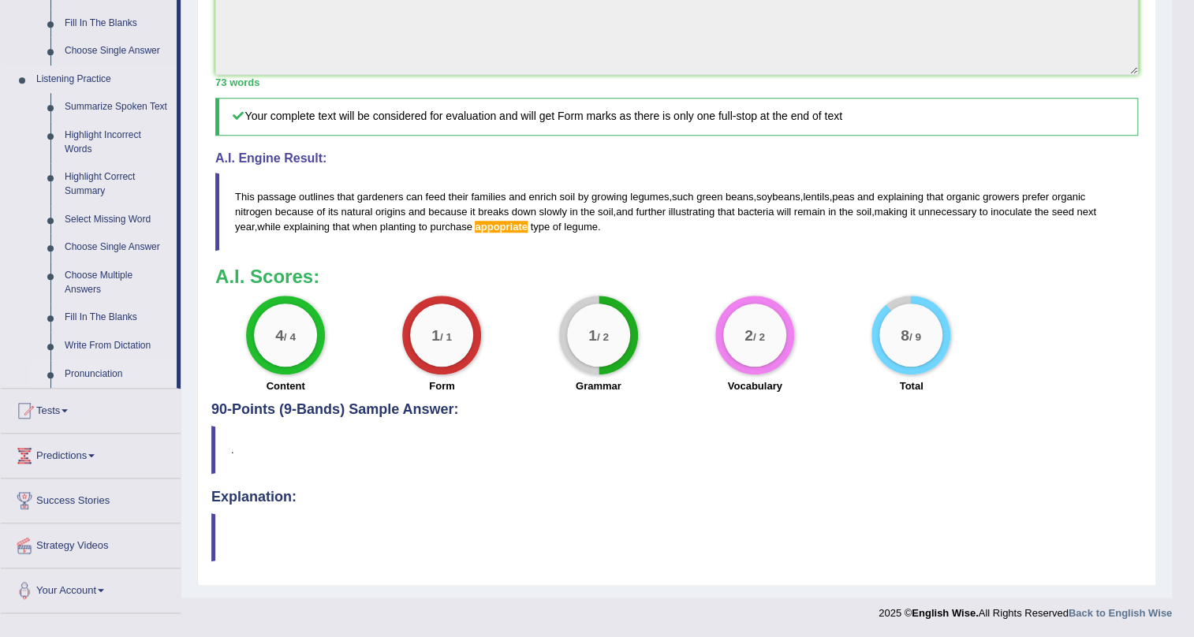
scroll to position [645, 0]
drag, startPoint x: 179, startPoint y: 255, endPoint x: 178, endPoint y: 281, distance: 25.2
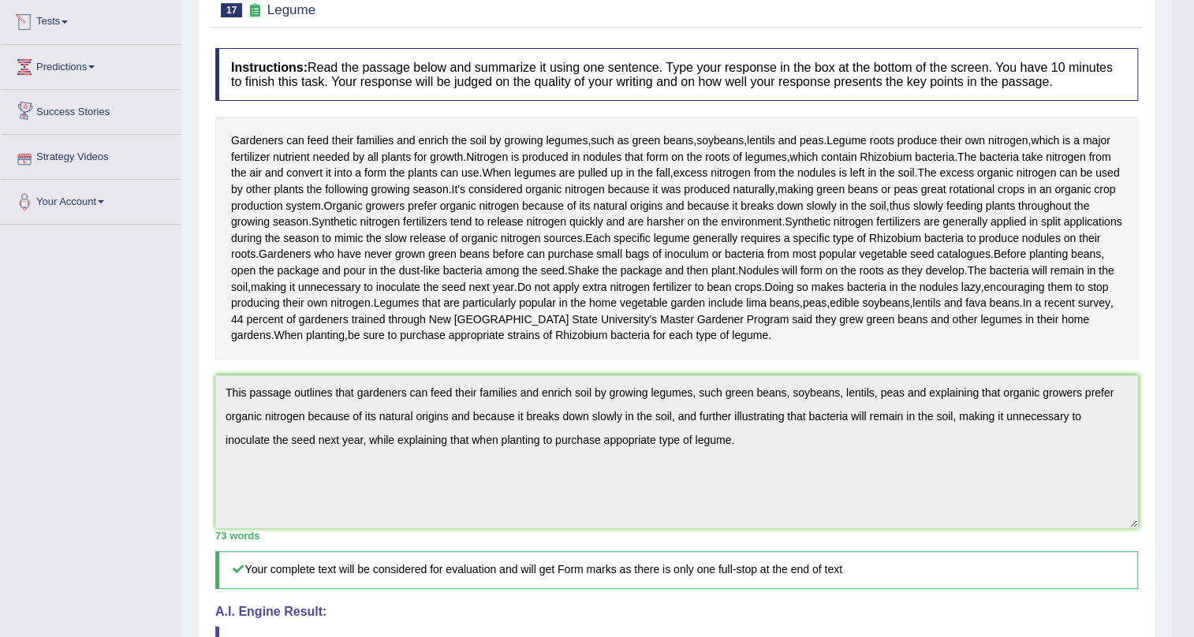
scroll to position [0, 0]
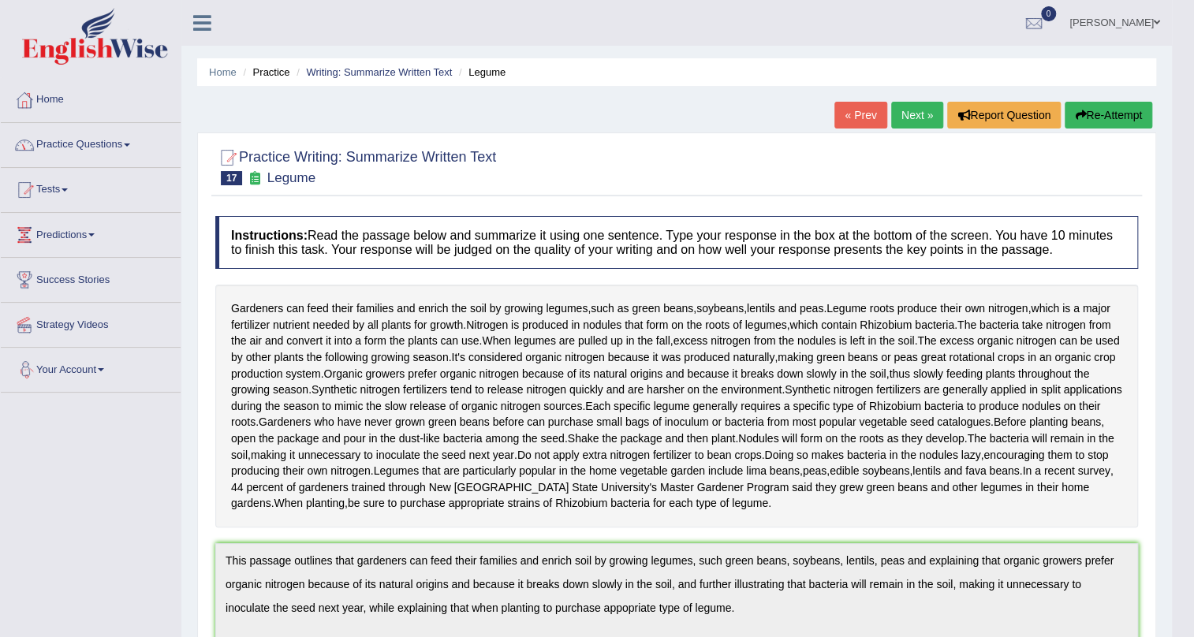
click at [121, 145] on link "Practice Questions" at bounding box center [91, 142] width 180 height 39
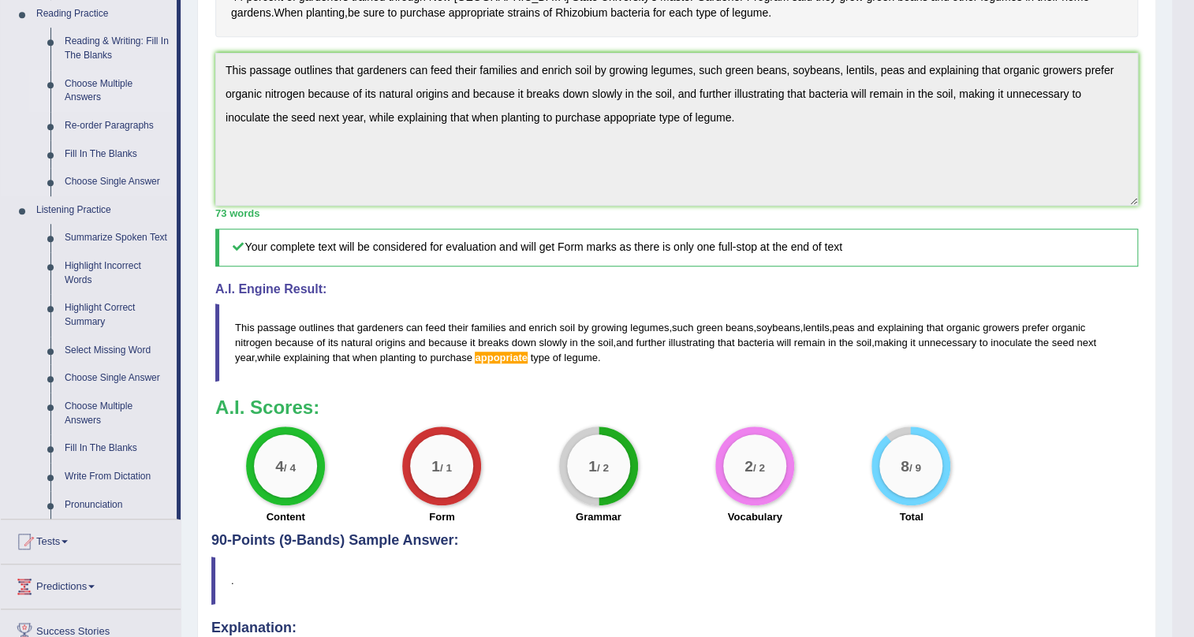
scroll to position [502, 0]
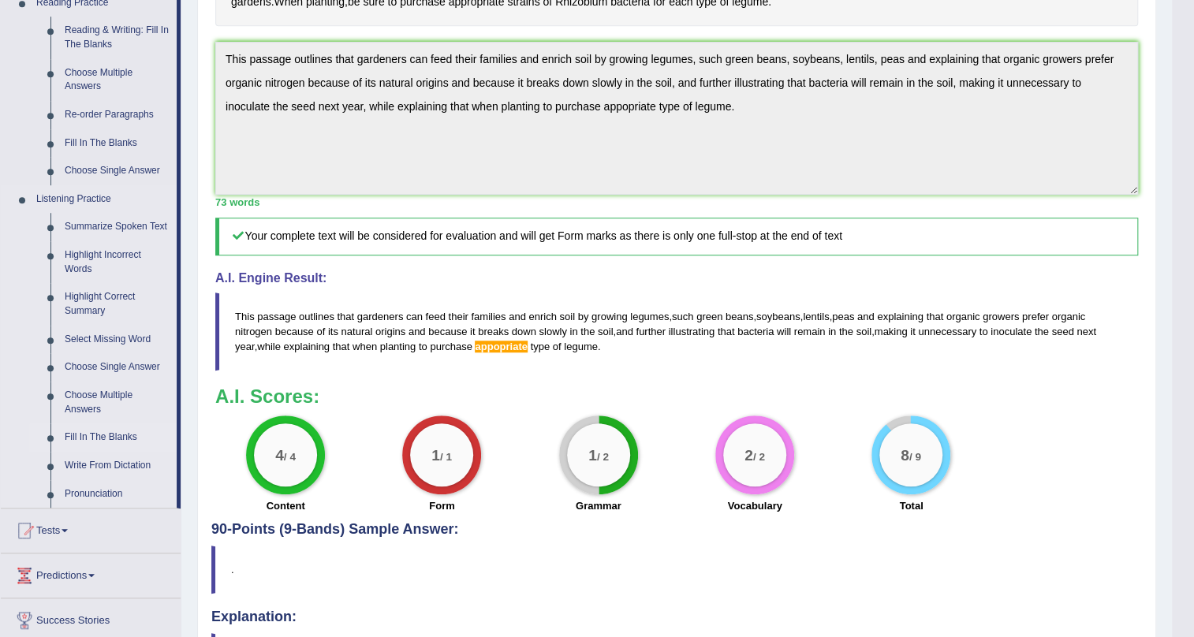
click at [128, 433] on link "Fill In The Blanks" at bounding box center [117, 437] width 119 height 28
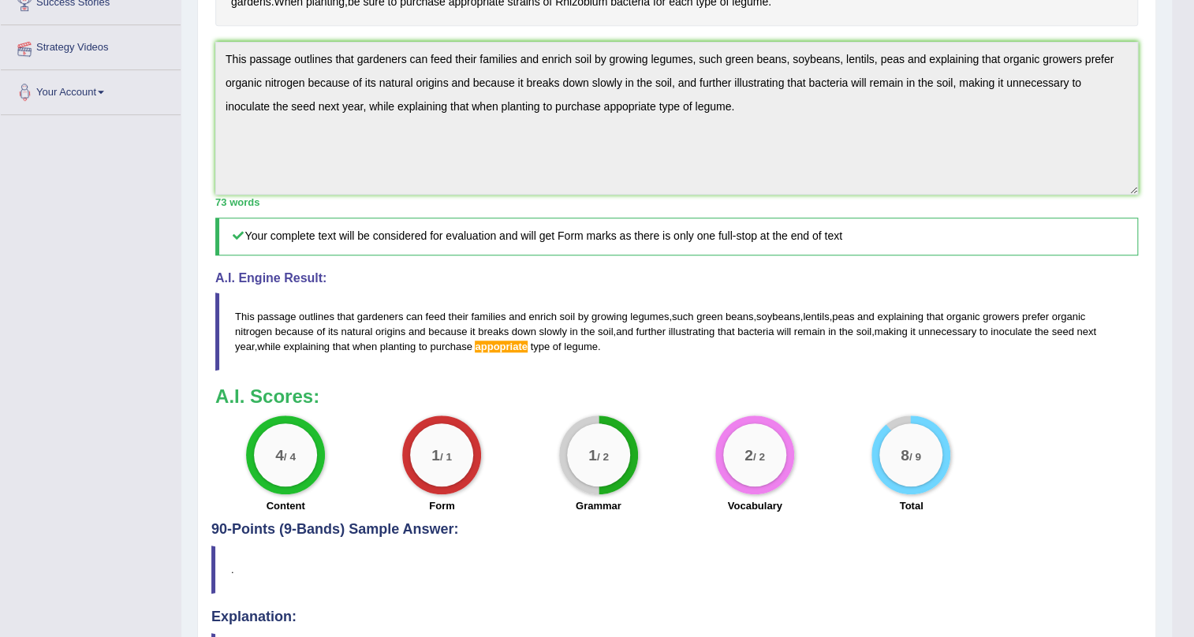
scroll to position [188, 0]
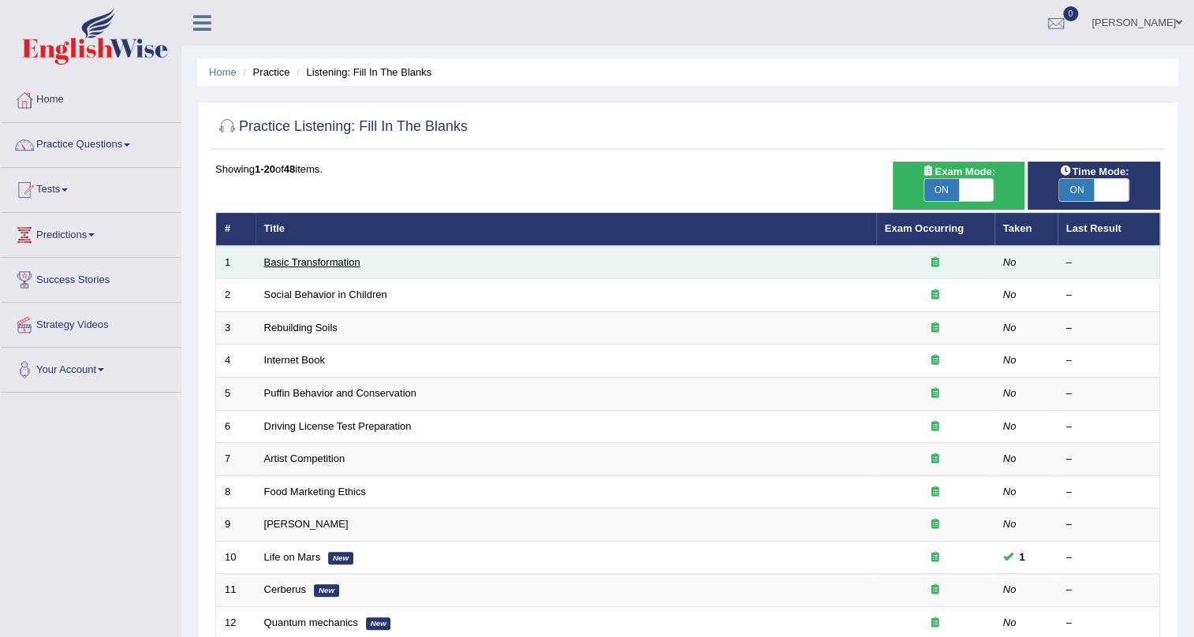
click at [335, 263] on link "Basic Transformation" at bounding box center [312, 262] width 96 height 12
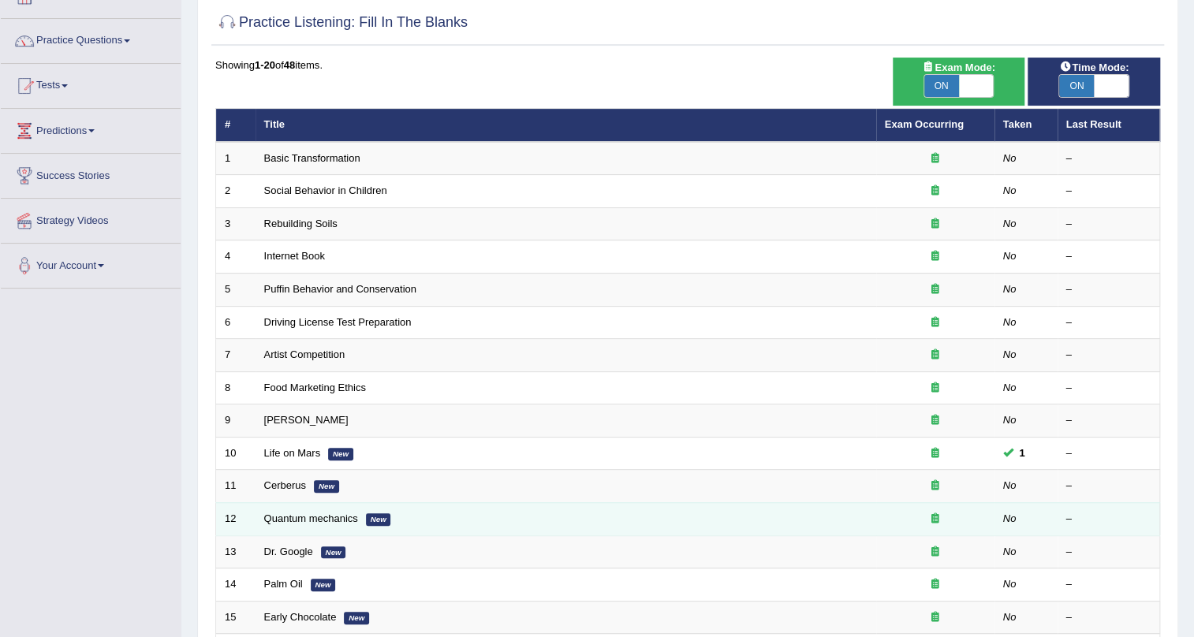
scroll to position [286, 0]
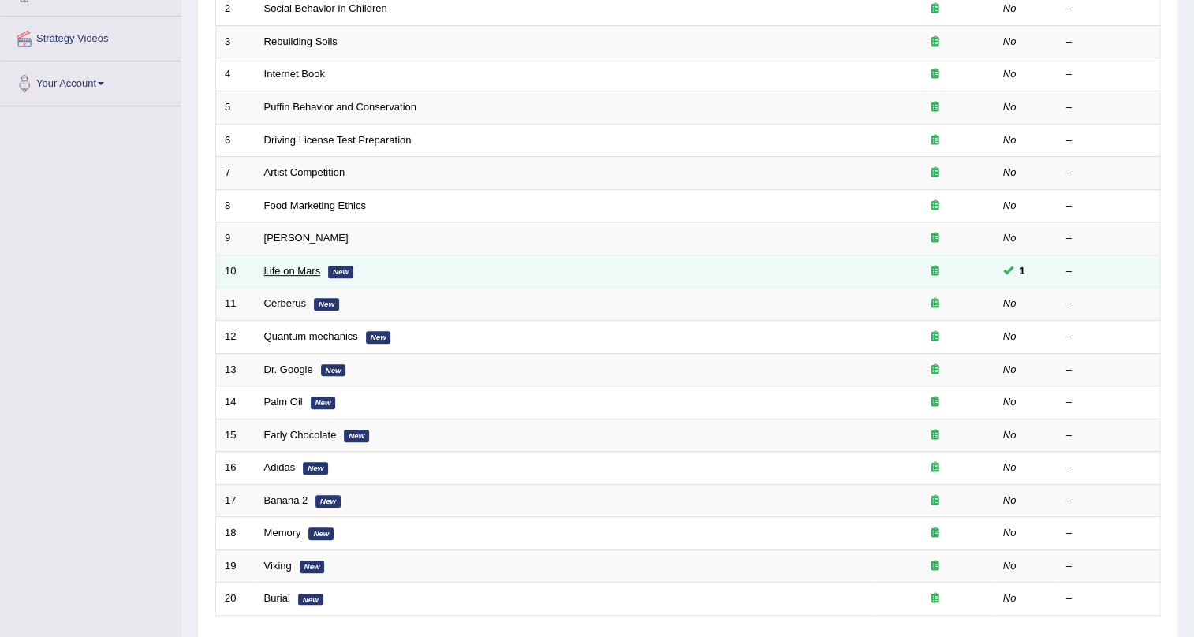
click at [278, 265] on link "Life on Mars" at bounding box center [292, 271] width 57 height 12
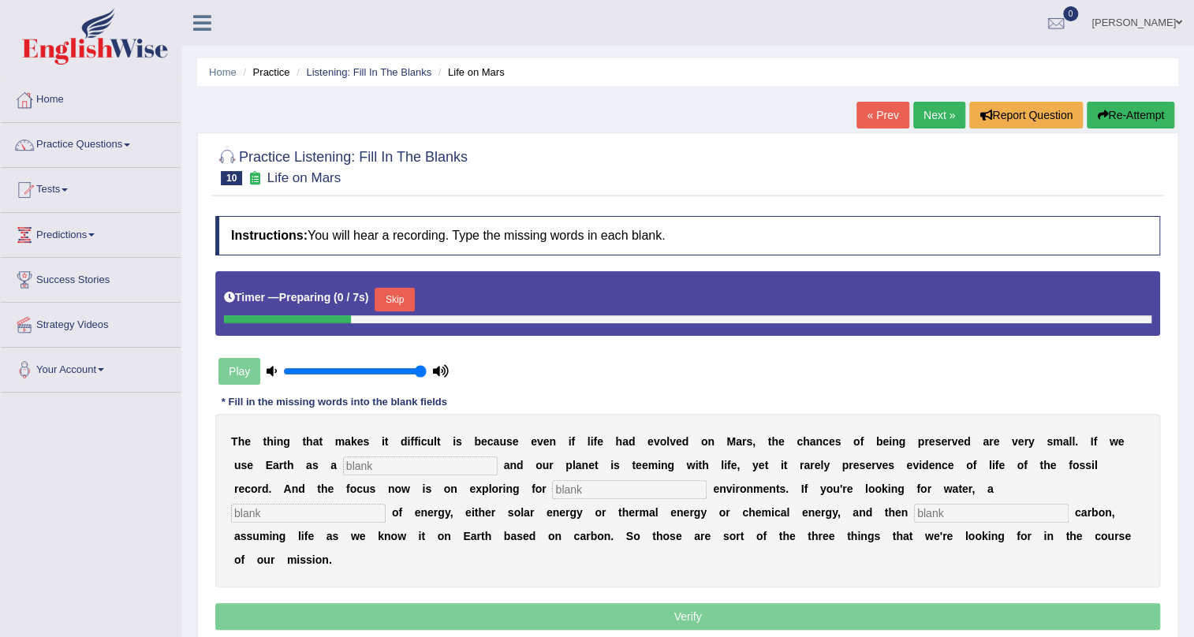
click at [392, 464] on input "text" at bounding box center [420, 466] width 155 height 19
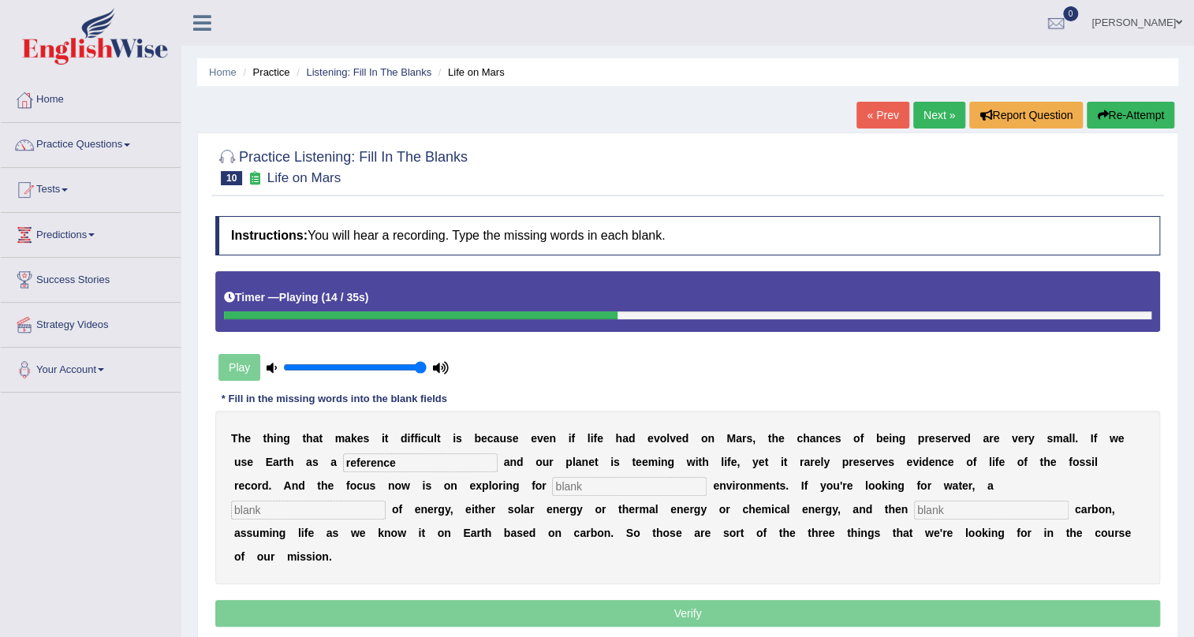
type input "reference"
click at [584, 485] on input "text" at bounding box center [629, 486] width 155 height 19
type input "habbible"
click at [323, 506] on input "text" at bounding box center [308, 510] width 155 height 19
type input "source"
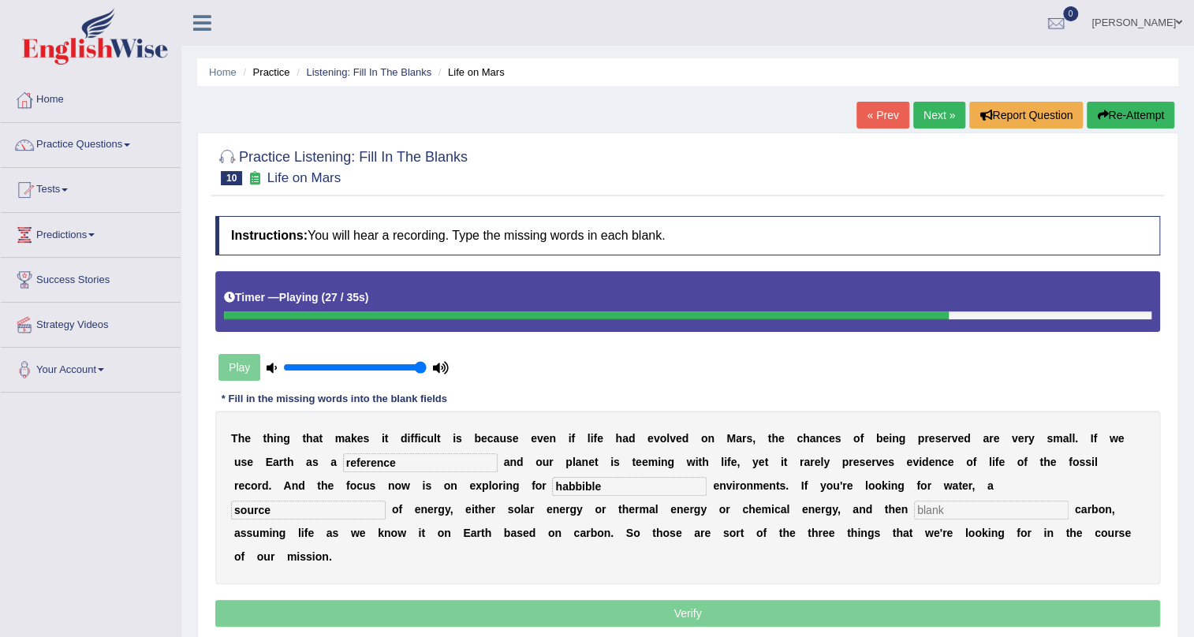
click at [927, 509] on input "text" at bounding box center [991, 510] width 155 height 19
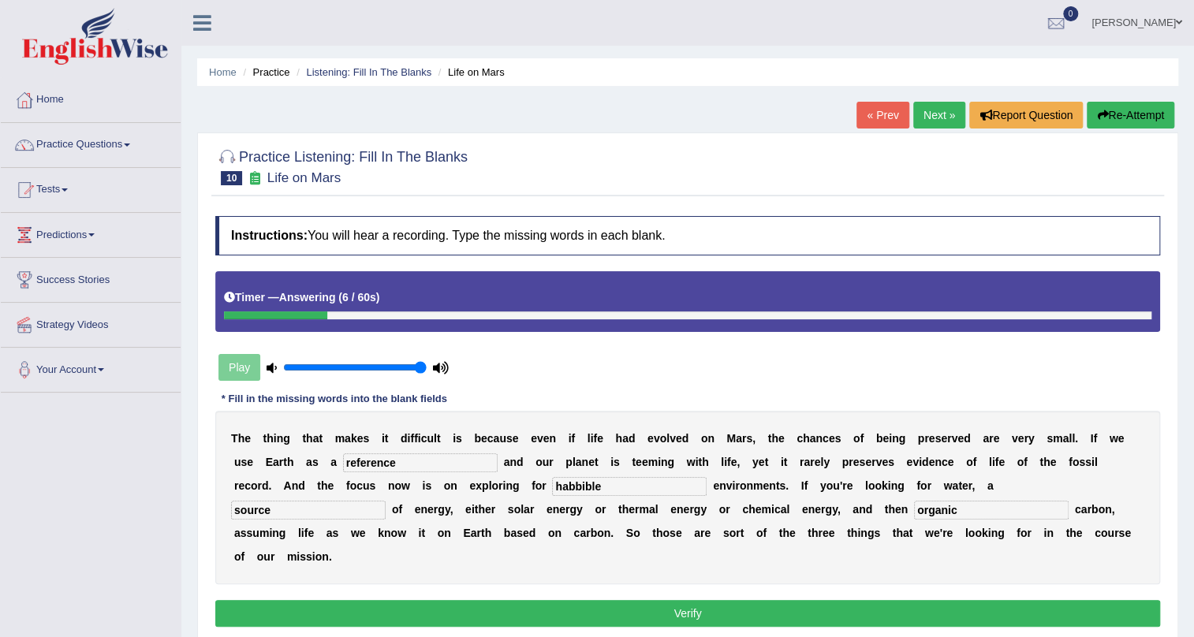
type input "organic"
click at [594, 487] on input "habbible" at bounding box center [629, 486] width 155 height 19
click at [563, 487] on input "habbitible" at bounding box center [629, 486] width 155 height 19
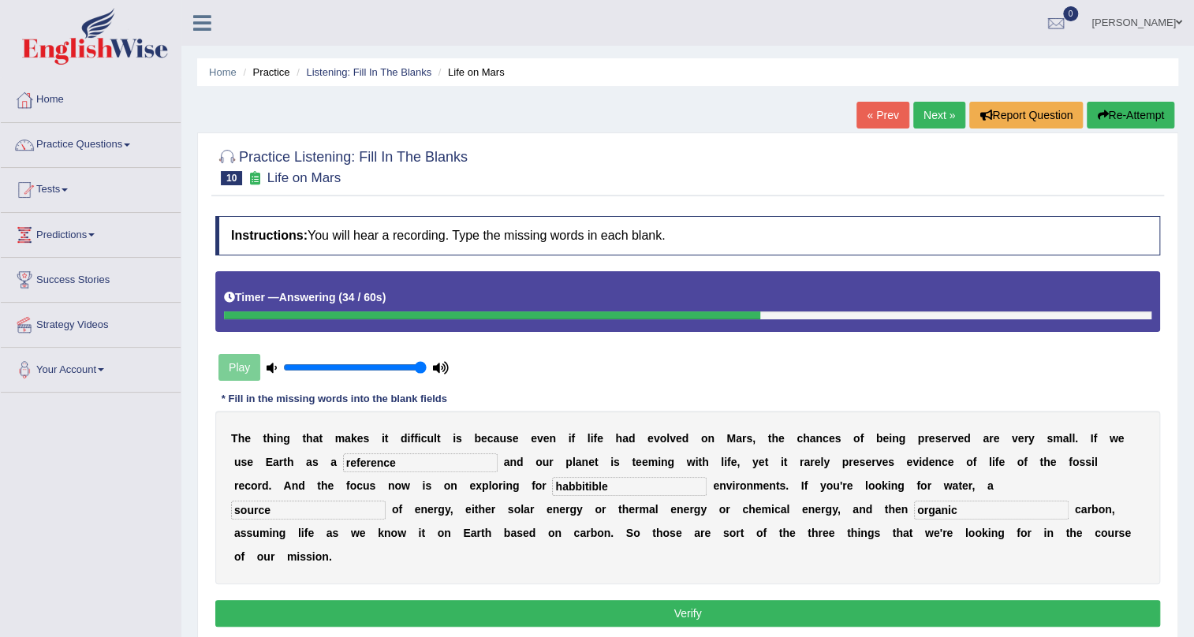
type input "habbitible"
click at [709, 607] on button "Verify" at bounding box center [687, 613] width 945 height 27
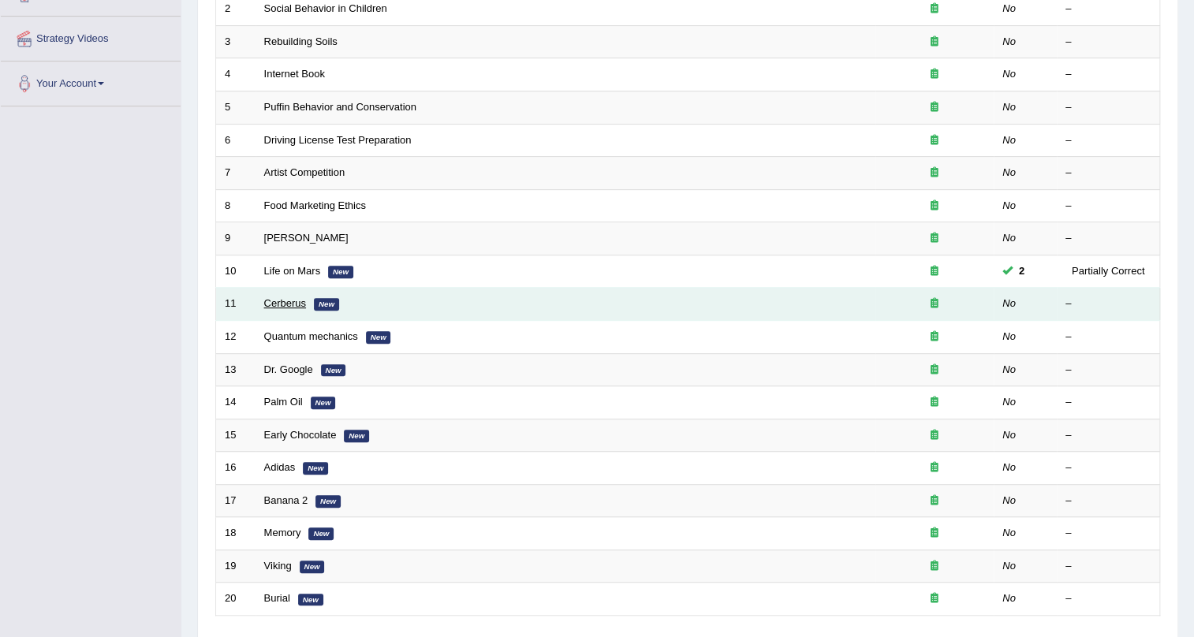
click at [285, 304] on link "Cerberus" at bounding box center [285, 303] width 42 height 12
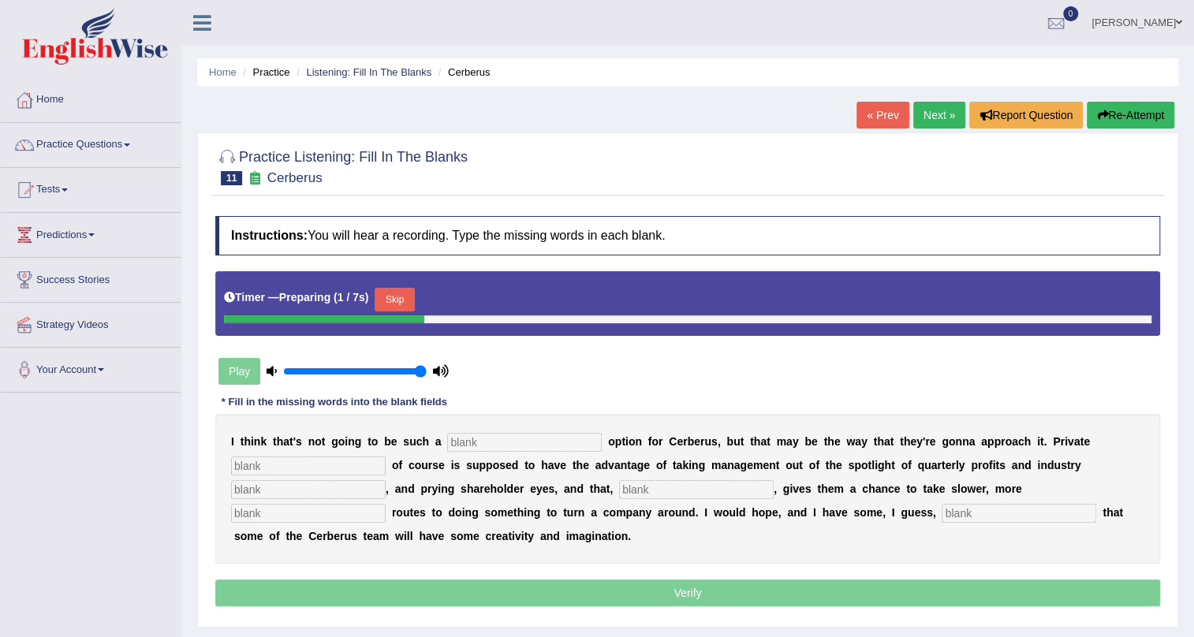
click at [478, 437] on input "text" at bounding box center [524, 442] width 155 height 19
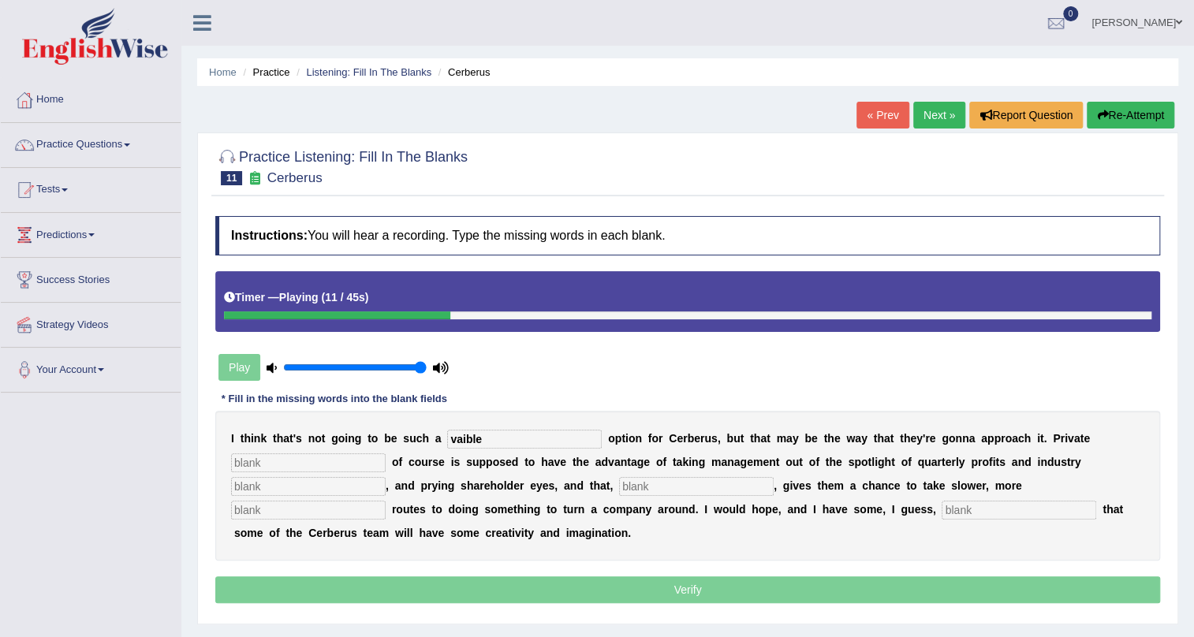
type input "vaible"
click at [329, 465] on input "text" at bounding box center [308, 462] width 155 height 19
type input "aquity"
click at [303, 486] on input "text" at bounding box center [308, 486] width 155 height 19
type input "aniliss"
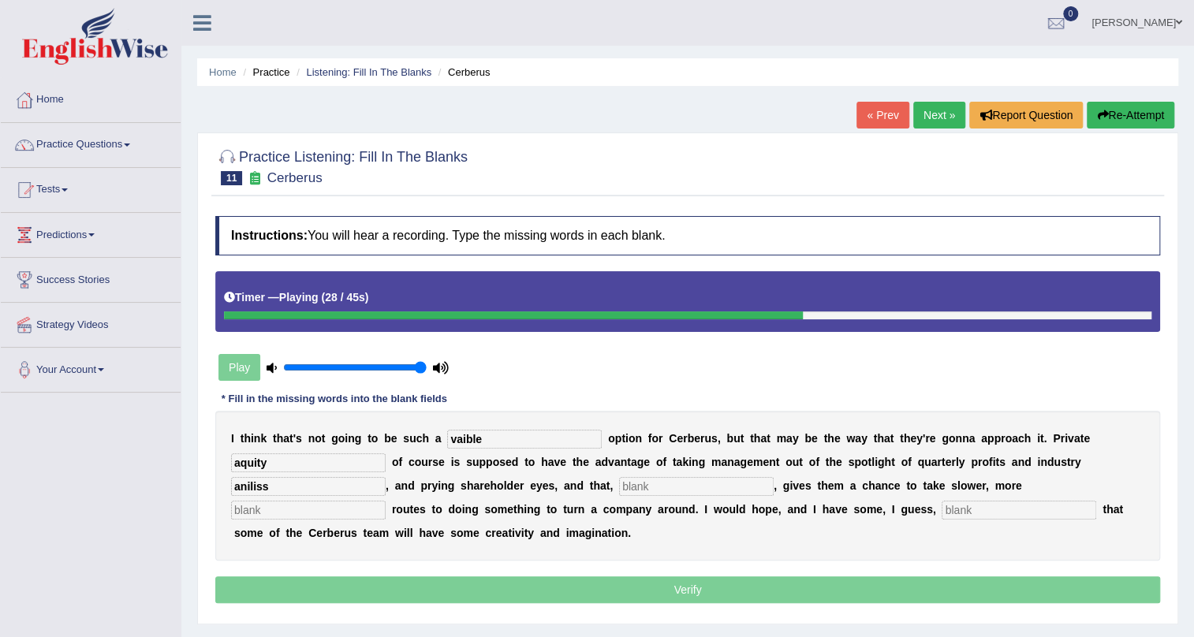
click at [674, 485] on input "text" at bounding box center [696, 486] width 155 height 19
type input "hipeteticly"
click at [357, 518] on input "text" at bounding box center [308, 510] width 155 height 19
type input "paishintly"
click at [975, 510] on input "text" at bounding box center [1019, 510] width 155 height 19
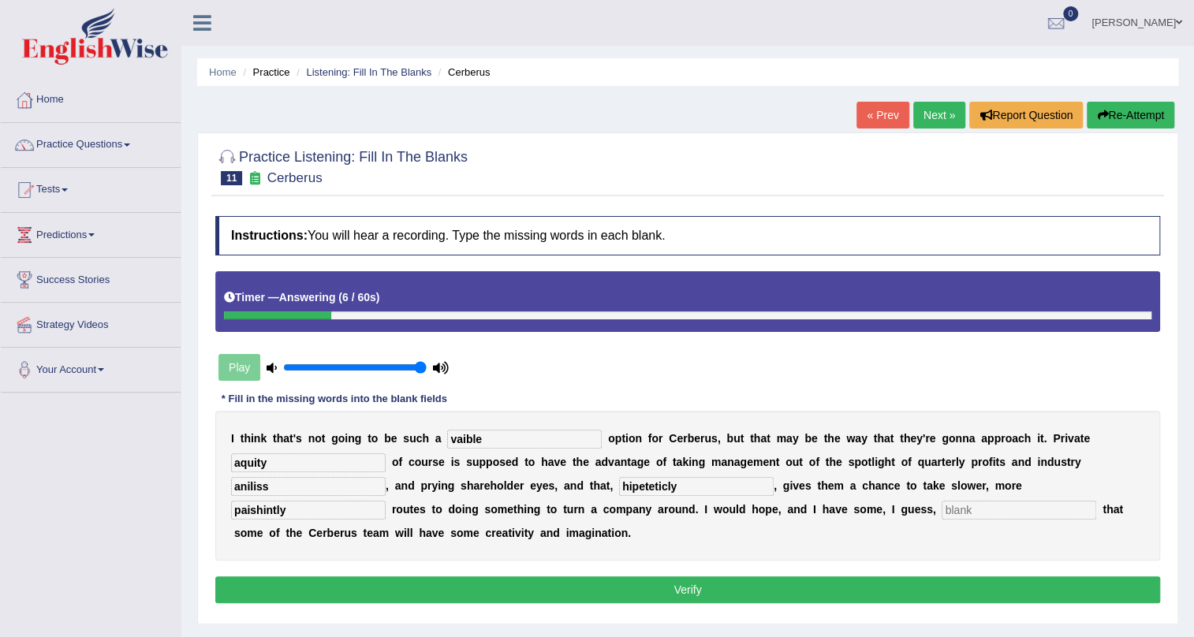
click at [483, 436] on input "vaible" at bounding box center [524, 439] width 155 height 19
click at [469, 438] on input "vaible" at bounding box center [524, 439] width 155 height 19
click at [477, 435] on input "vailbe" at bounding box center [524, 439] width 155 height 19
type input "vailble"
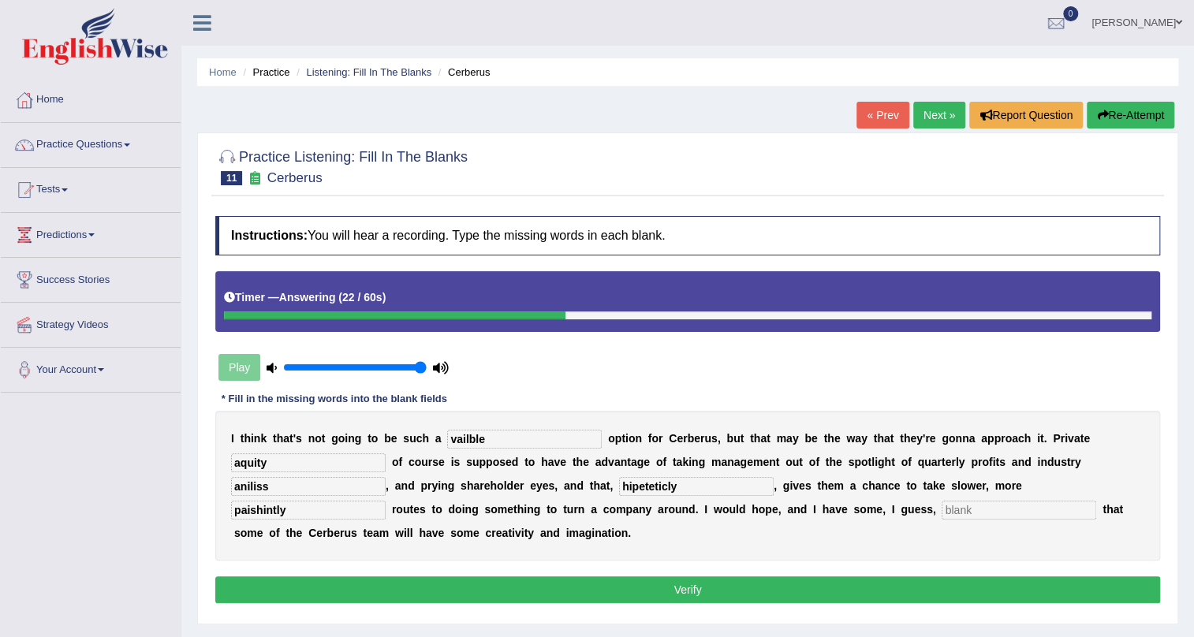
click at [281, 461] on input "aquity" at bounding box center [308, 462] width 155 height 19
type input "aquilty"
click at [293, 486] on input "aniliss" at bounding box center [308, 486] width 155 height 19
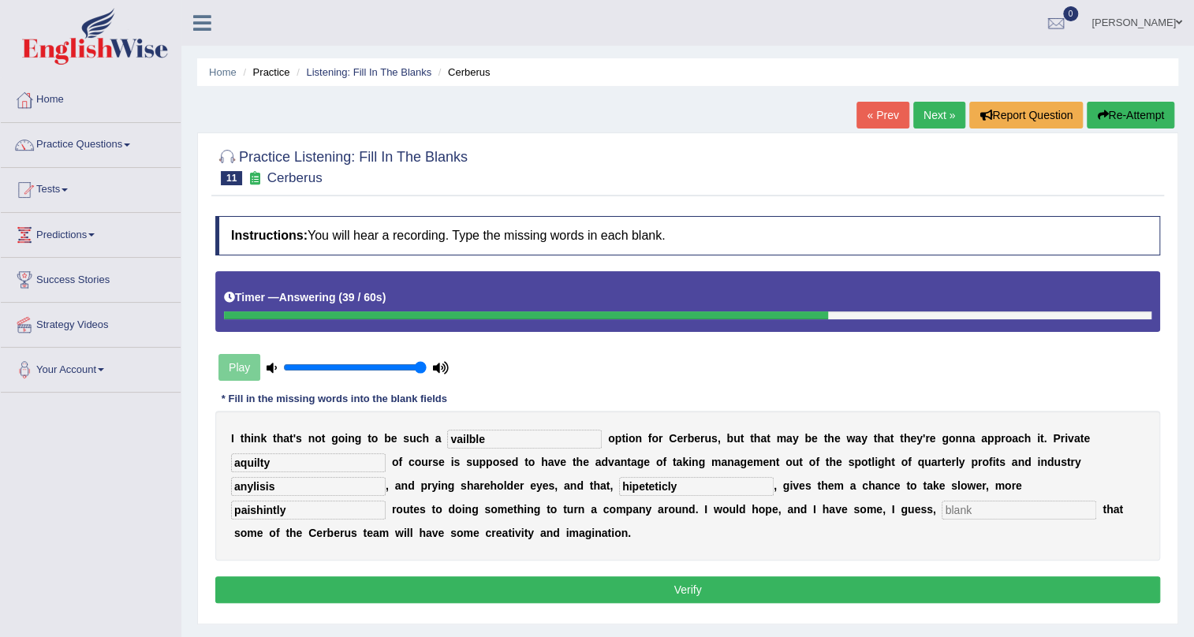
type input "anylisis"
click at [599, 589] on button "Verify" at bounding box center [687, 589] width 945 height 27
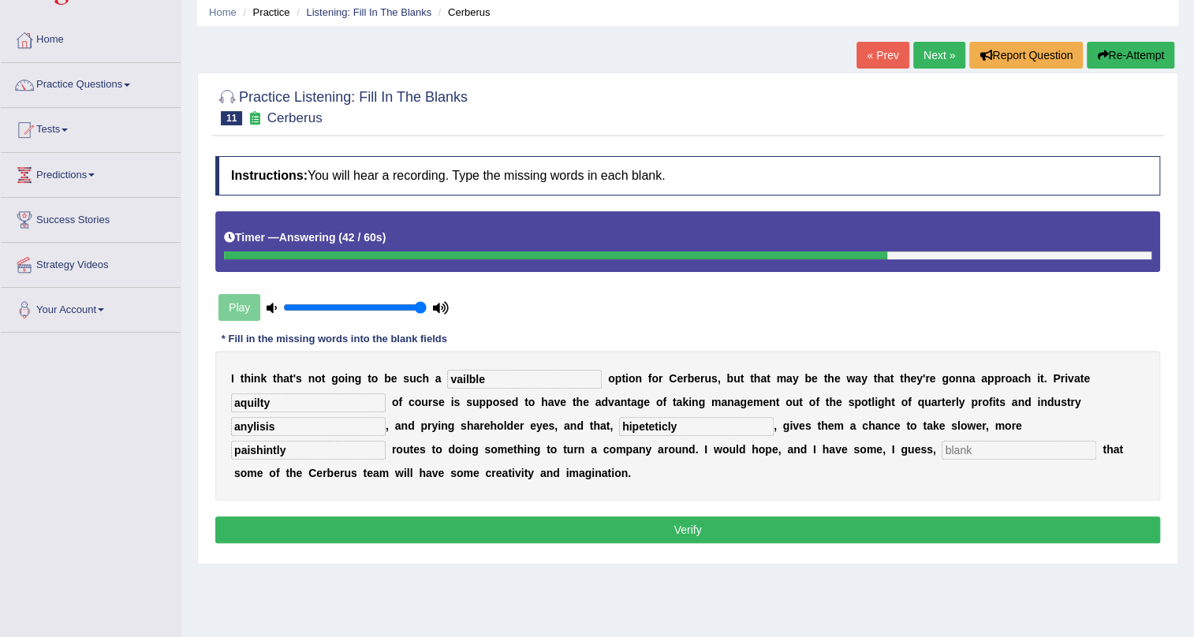
scroll to position [143, 0]
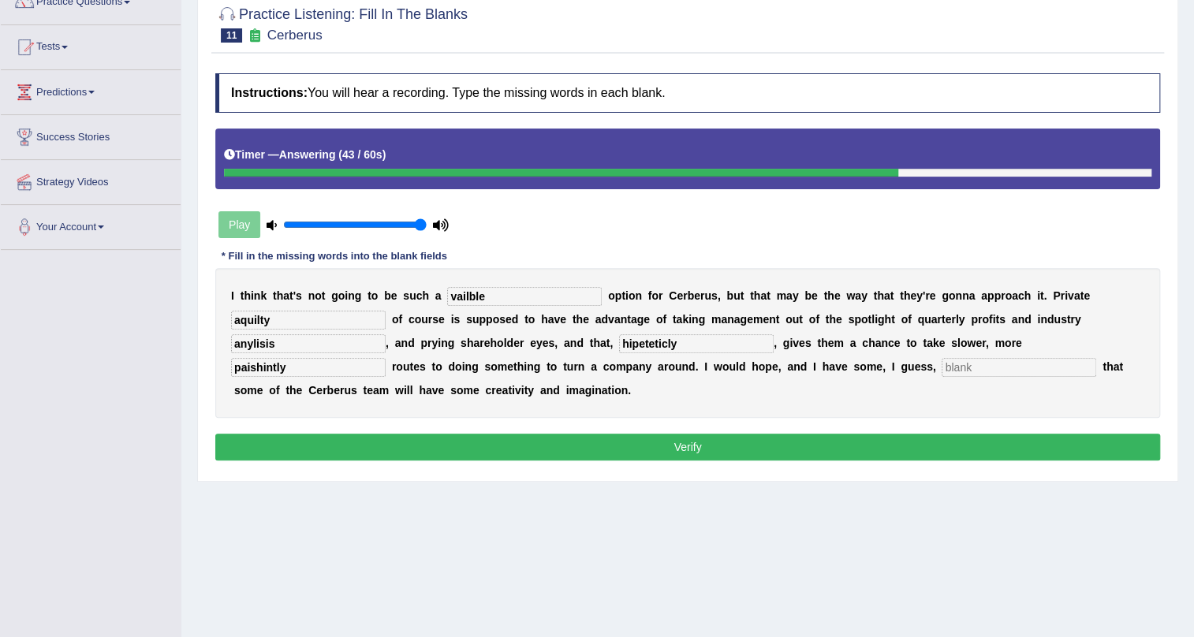
click at [571, 439] on button "Verify" at bounding box center [687, 447] width 945 height 27
click at [952, 360] on input "text" at bounding box center [1019, 367] width 155 height 19
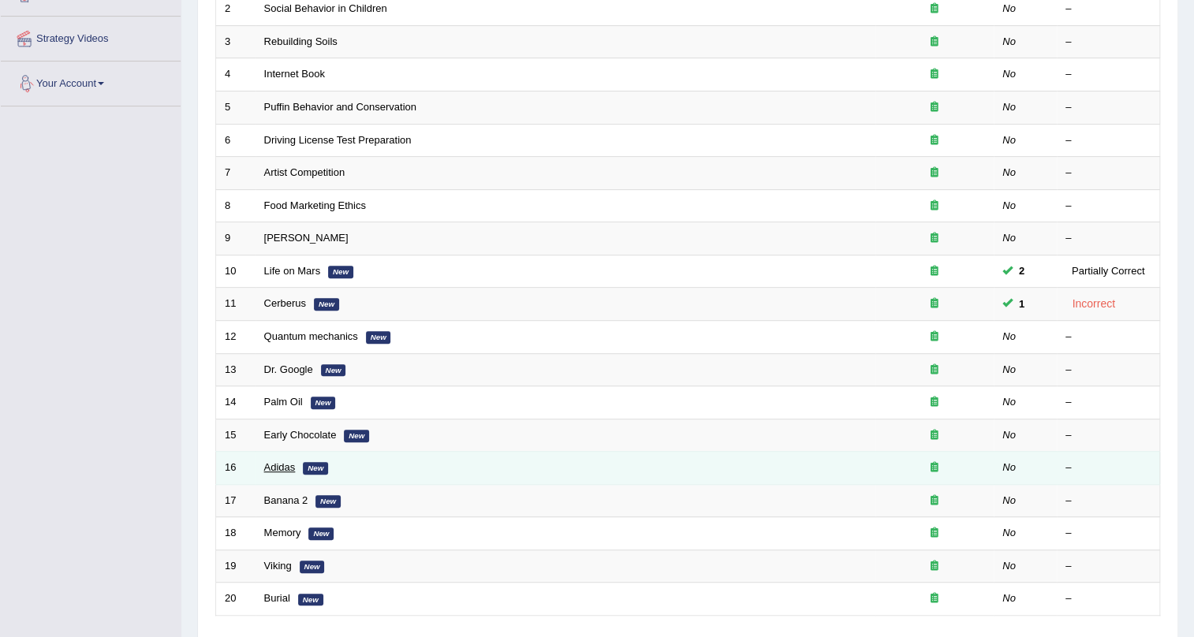
click at [285, 465] on link "Adidas" at bounding box center [280, 467] width 32 height 12
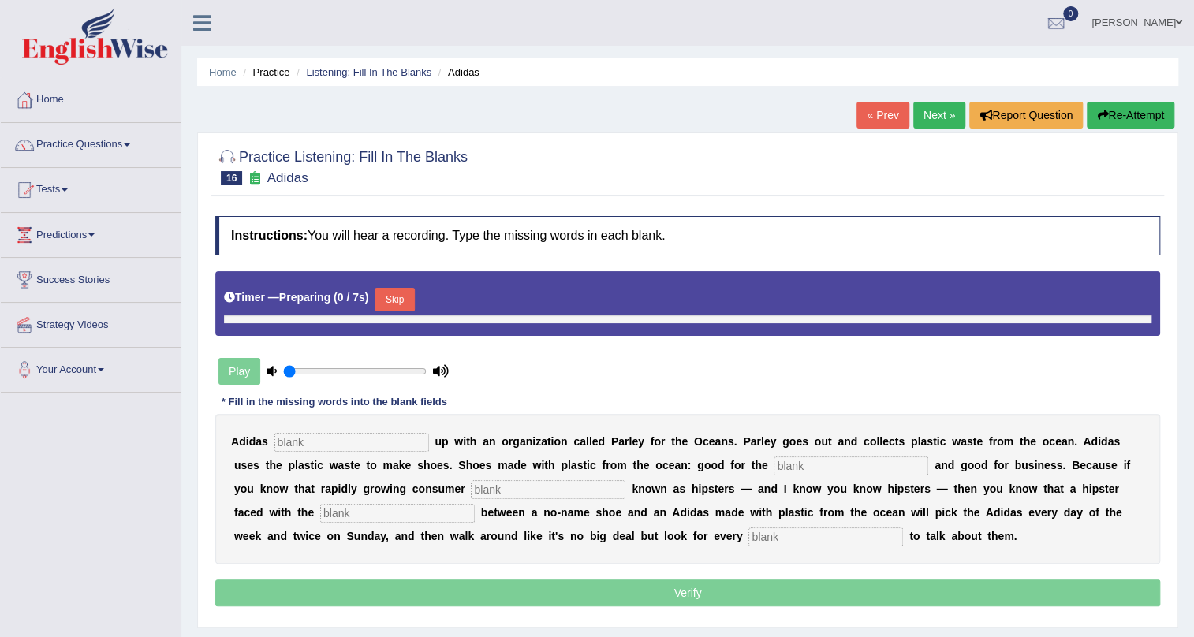
type input "1"
click at [327, 439] on input "text" at bounding box center [351, 442] width 155 height 19
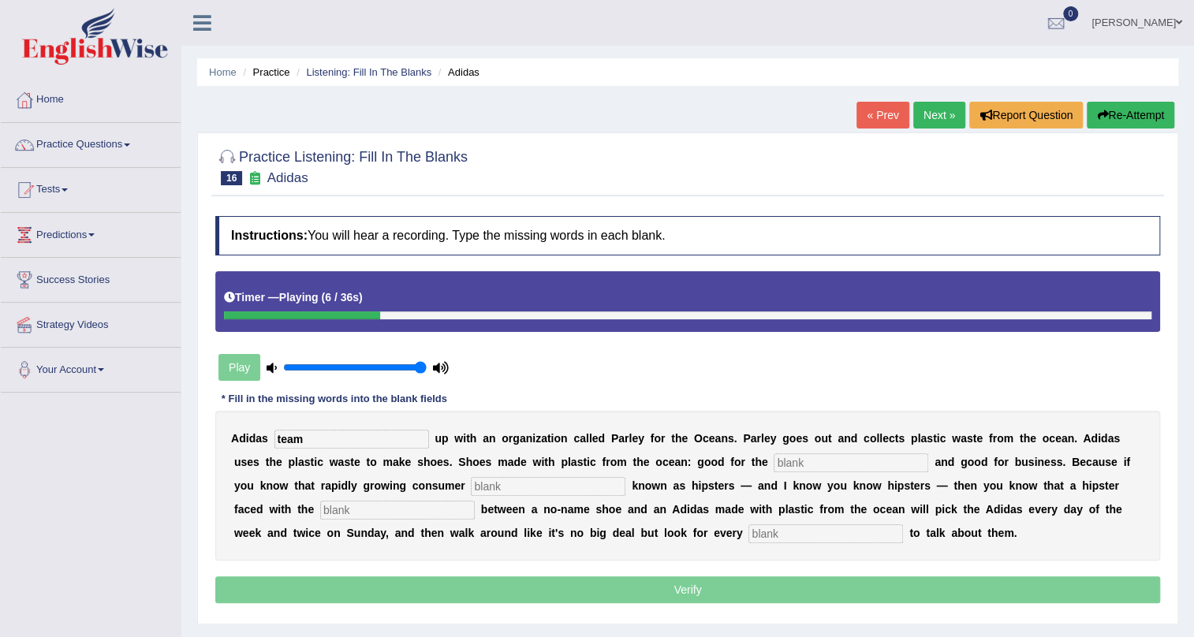
type input "team"
click at [812, 465] on input "text" at bounding box center [851, 462] width 155 height 19
type input "enviroment"
click at [501, 487] on input "text" at bounding box center [548, 486] width 155 height 19
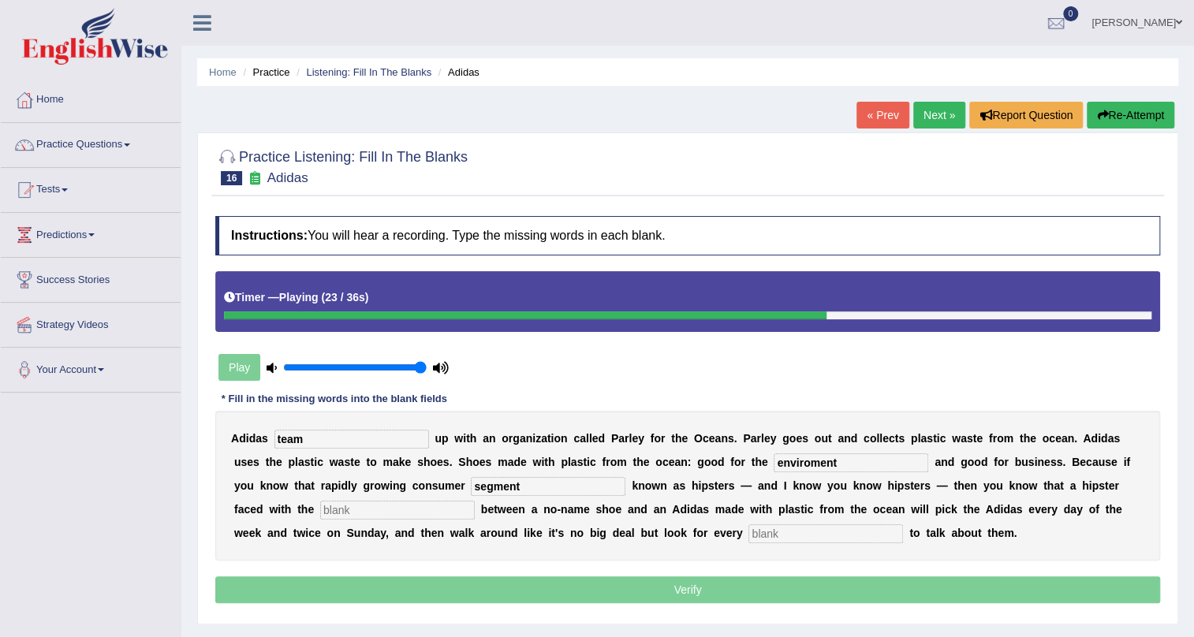
type input "segment"
click at [402, 510] on input "text" at bounding box center [397, 510] width 155 height 19
type input "choice"
click at [788, 532] on input "text" at bounding box center [825, 533] width 155 height 19
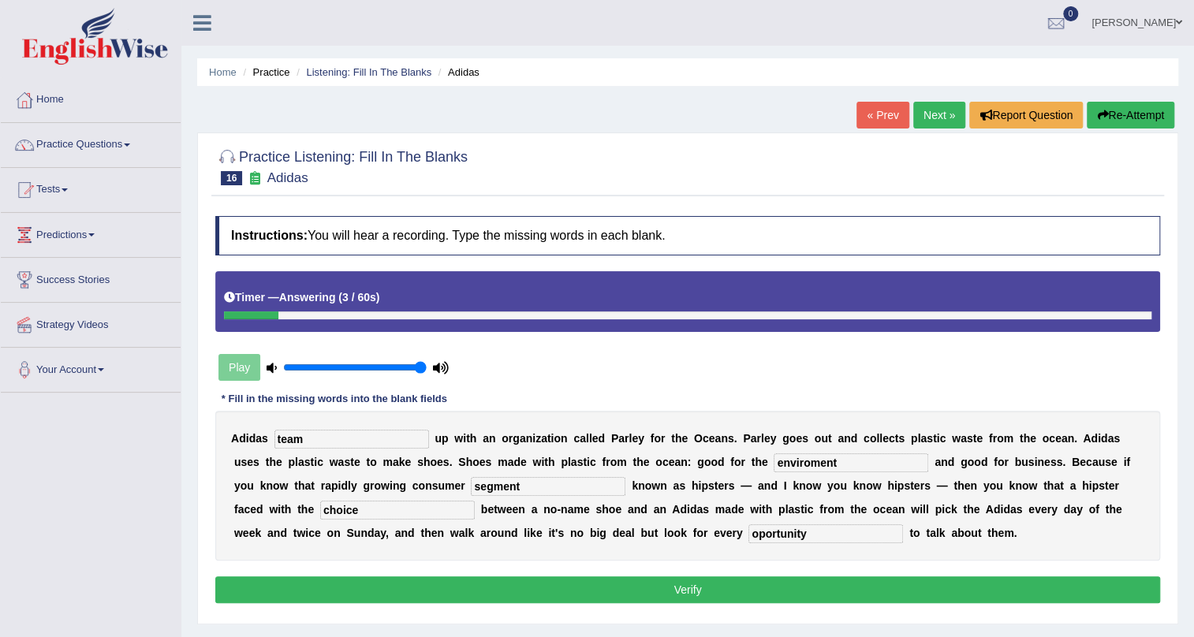
click at [763, 535] on input "oportunity" at bounding box center [825, 533] width 155 height 19
type input "opportunity"
click at [810, 466] on input "enviroment" at bounding box center [851, 462] width 155 height 19
type input "environment"
click at [622, 590] on button "Verify" at bounding box center [687, 589] width 945 height 27
